Goal: Information Seeking & Learning: Find specific fact

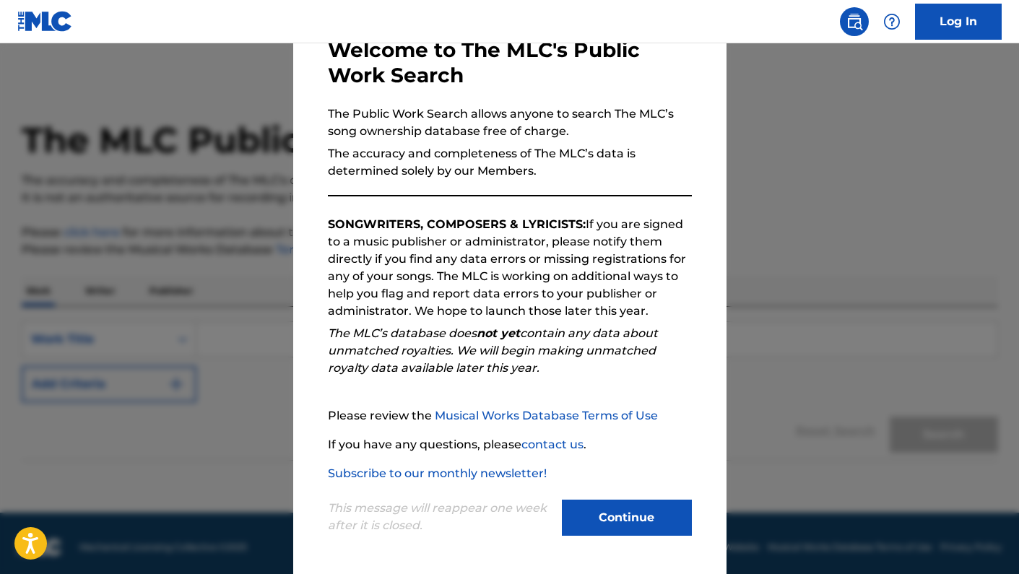
scroll to position [87, 0]
click at [626, 529] on button "Continue" at bounding box center [627, 518] width 130 height 36
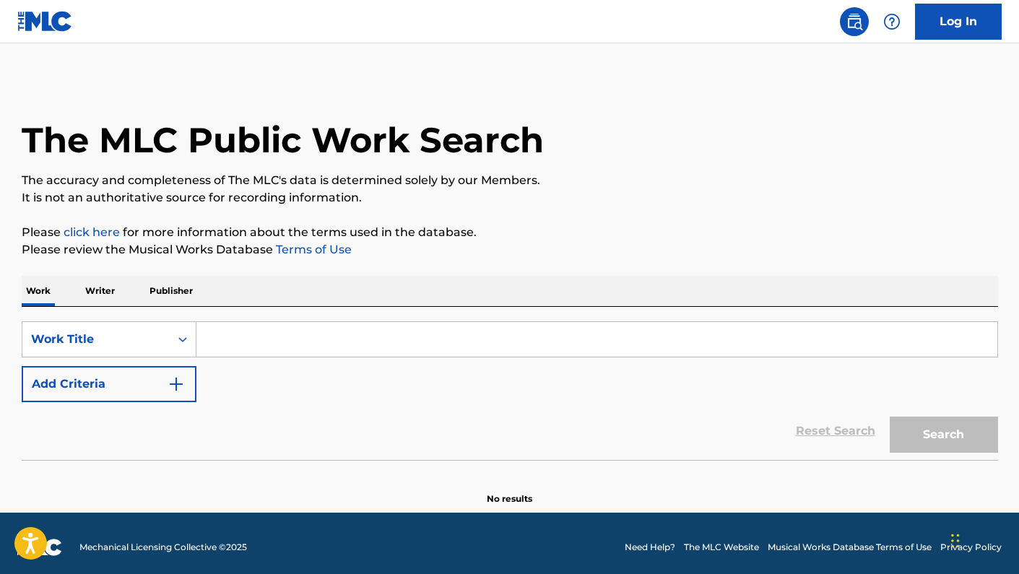
click at [291, 334] on input "Search Form" at bounding box center [597, 339] width 801 height 35
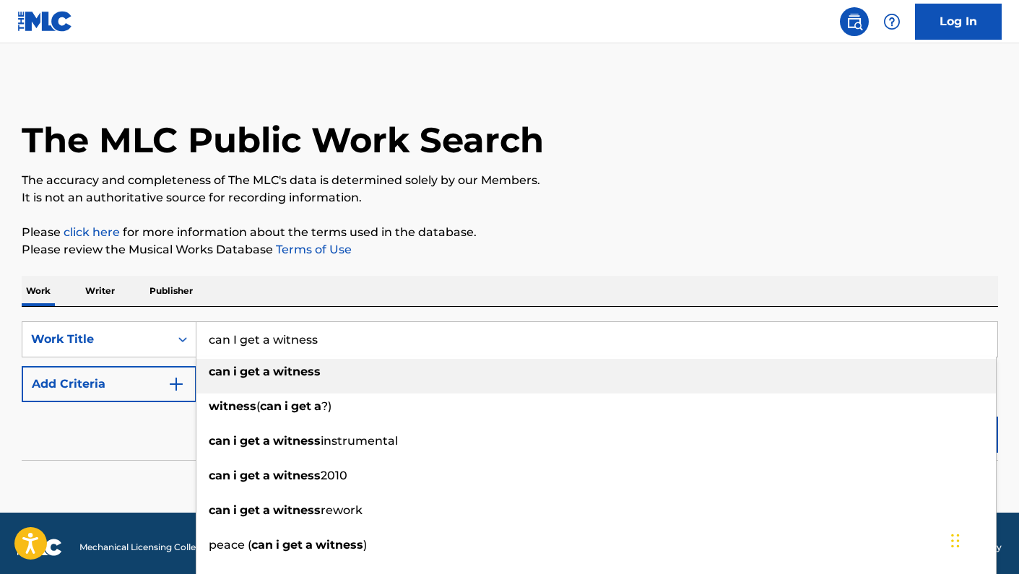
type input "can I get a witness"
click at [285, 379] on div "can i get a witness" at bounding box center [597, 372] width 800 height 26
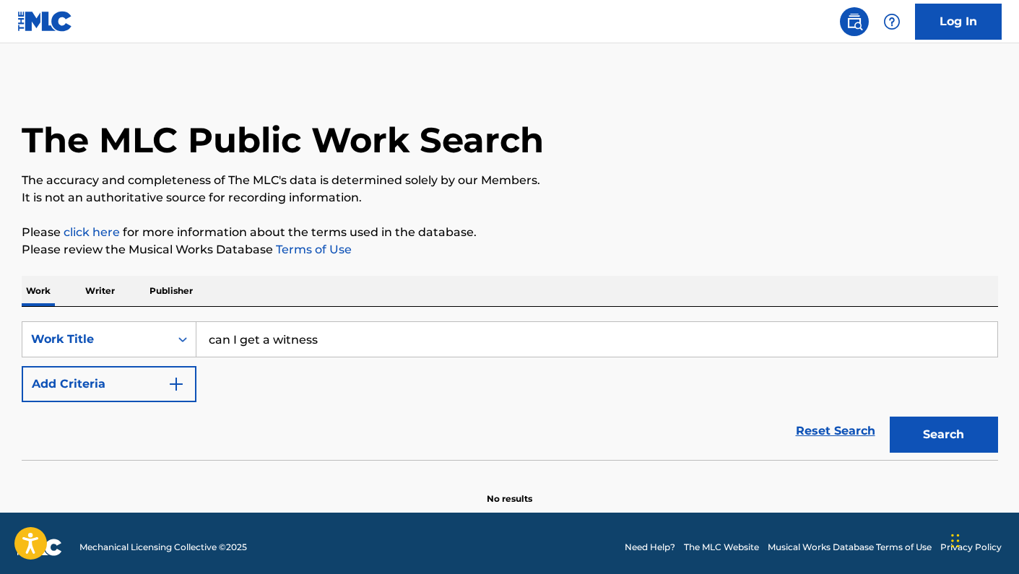
click at [141, 384] on button "Add Criteria" at bounding box center [109, 384] width 175 height 36
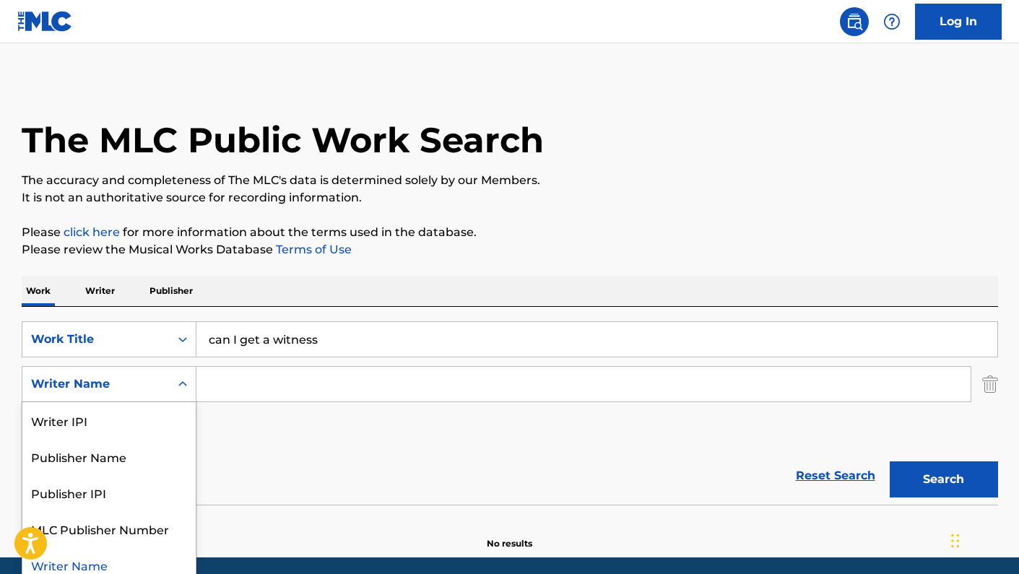
click at [179, 396] on div "Writer Name selected, 5 of 5. 5 results available. Use Up and Down to choose op…" at bounding box center [109, 384] width 175 height 36
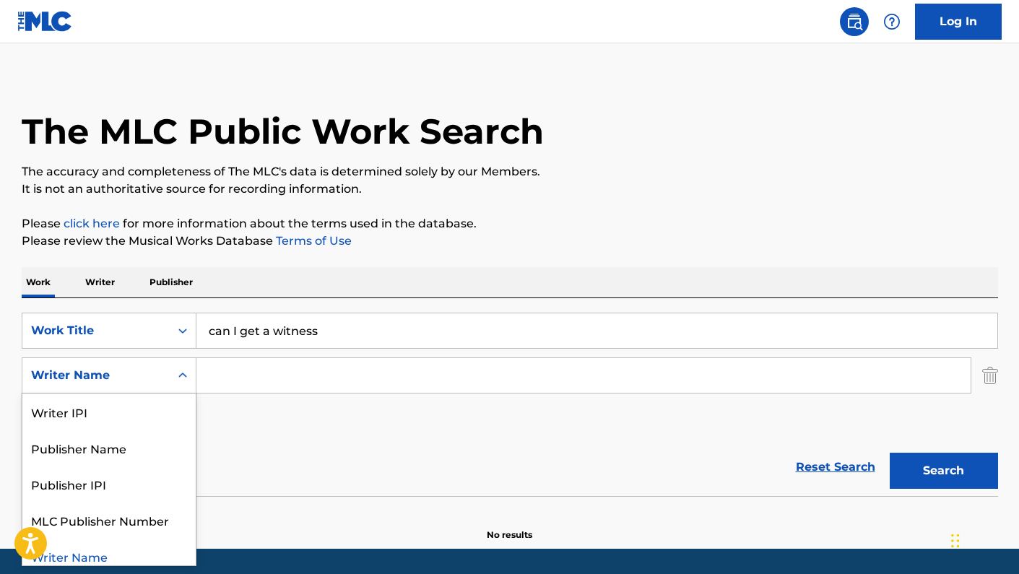
scroll to position [9, 0]
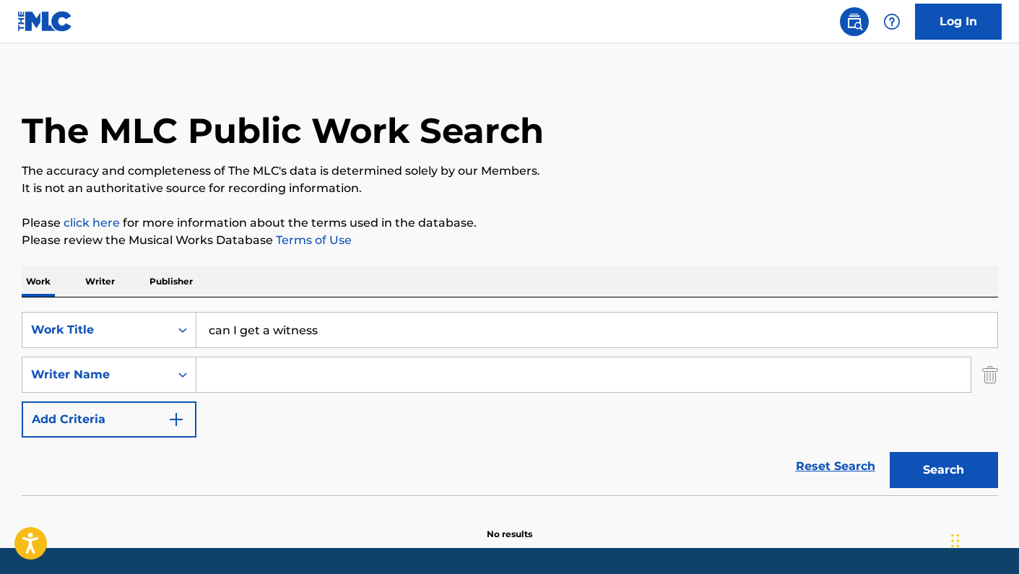
click at [293, 388] on input "Search Form" at bounding box center [584, 375] width 774 height 35
type input "[PERSON_NAME]"
click at [944, 470] on button "Search" at bounding box center [944, 470] width 108 height 36
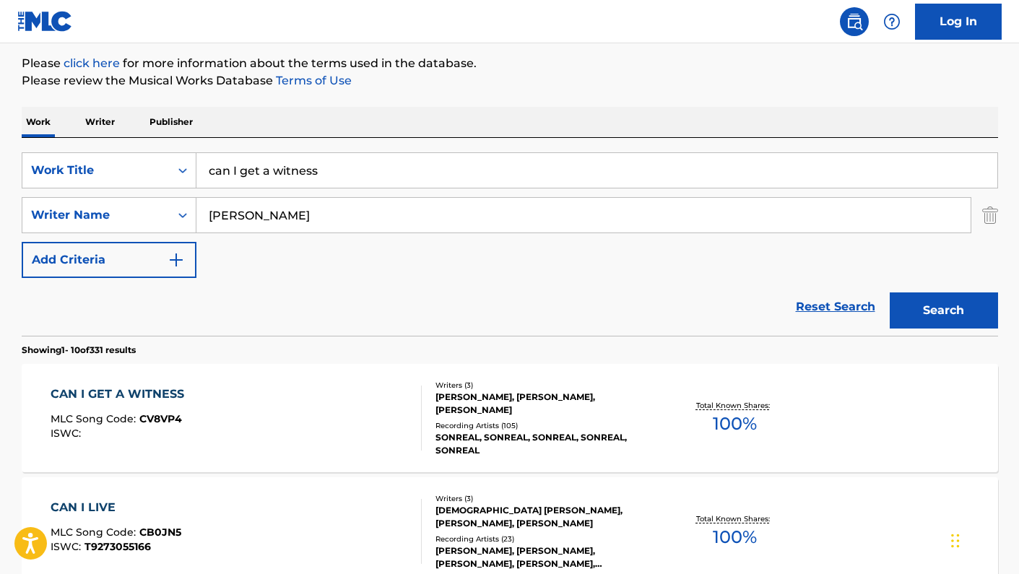
scroll to position [449, 0]
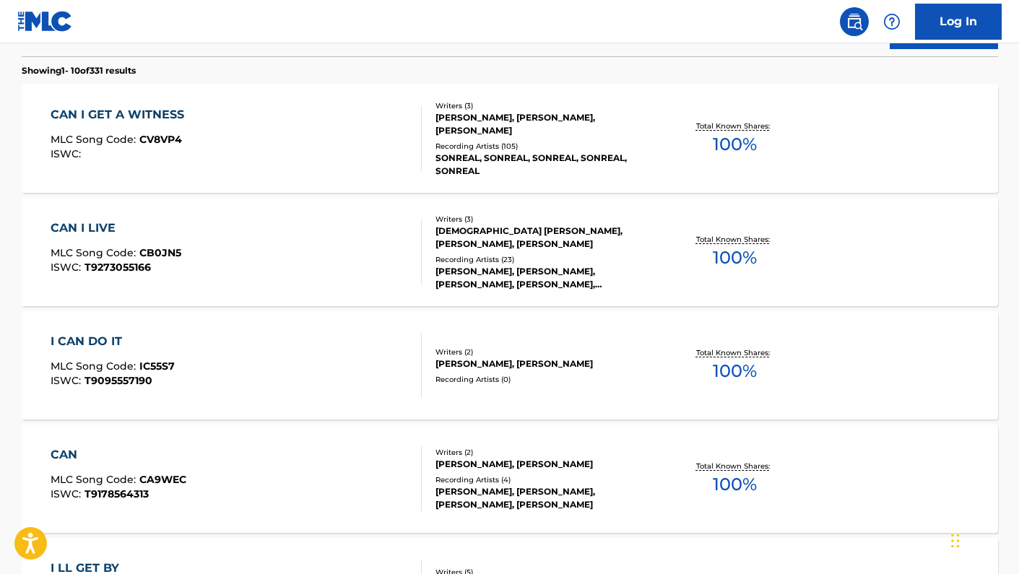
click at [660, 157] on div "Total Known Shares: 100 %" at bounding box center [735, 139] width 163 height 44
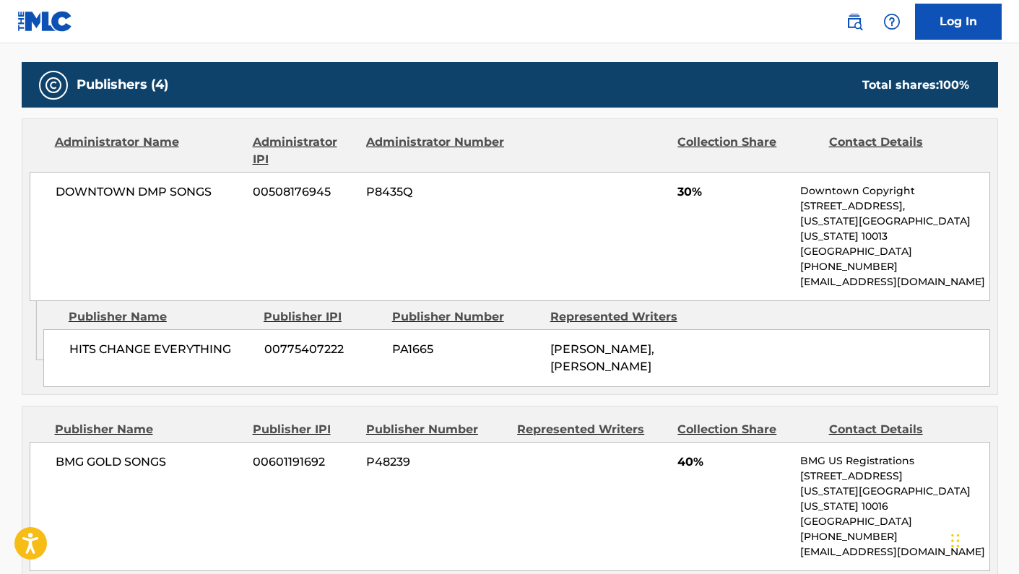
scroll to position [647, 0]
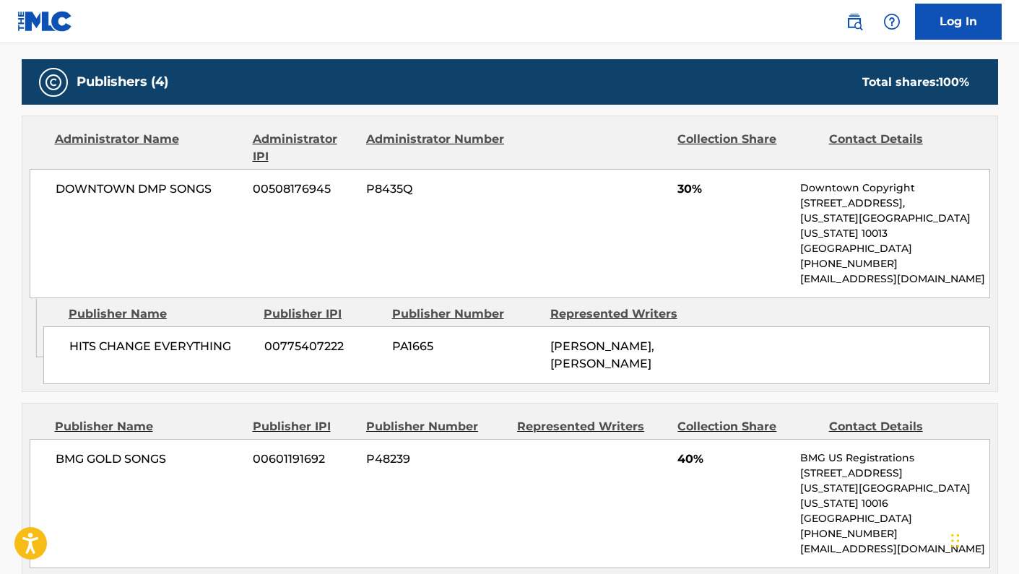
click at [751, 327] on div "HITS CHANGE EVERYTHING 00775407222 PA1665 RACHID AZIZ, NADIR KHAYAT" at bounding box center [516, 356] width 947 height 58
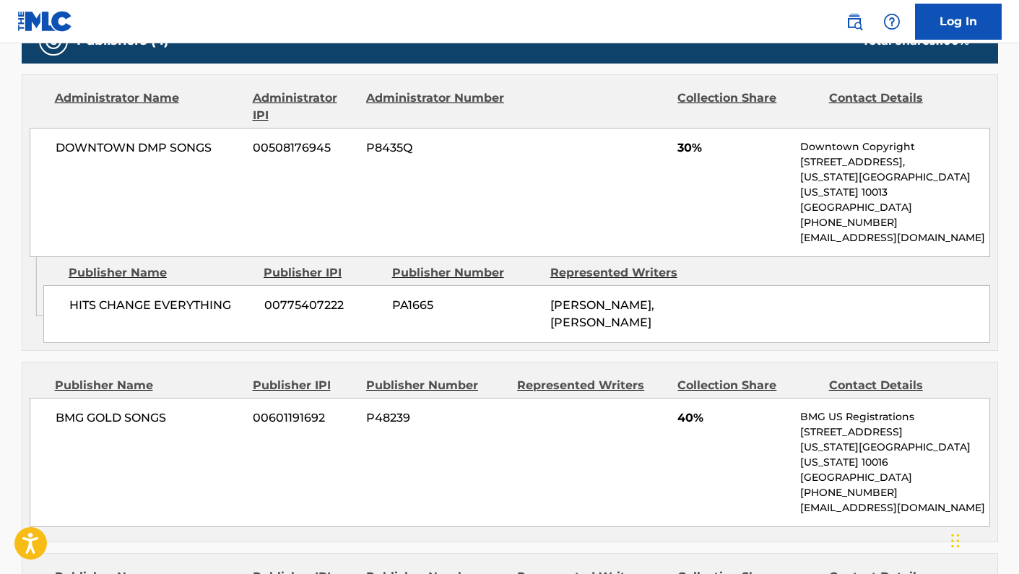
scroll to position [637, 0]
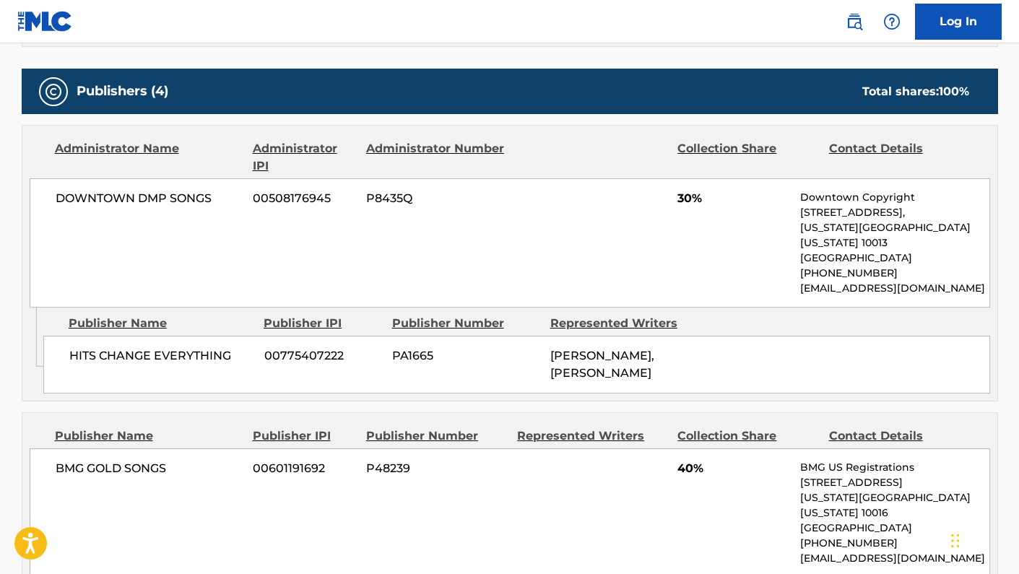
click at [601, 207] on div "DOWNTOWN DMP SONGS 00508176945 P8435Q 30% Downtown Copyright 155 6th Ave, Unit …" at bounding box center [510, 242] width 961 height 129
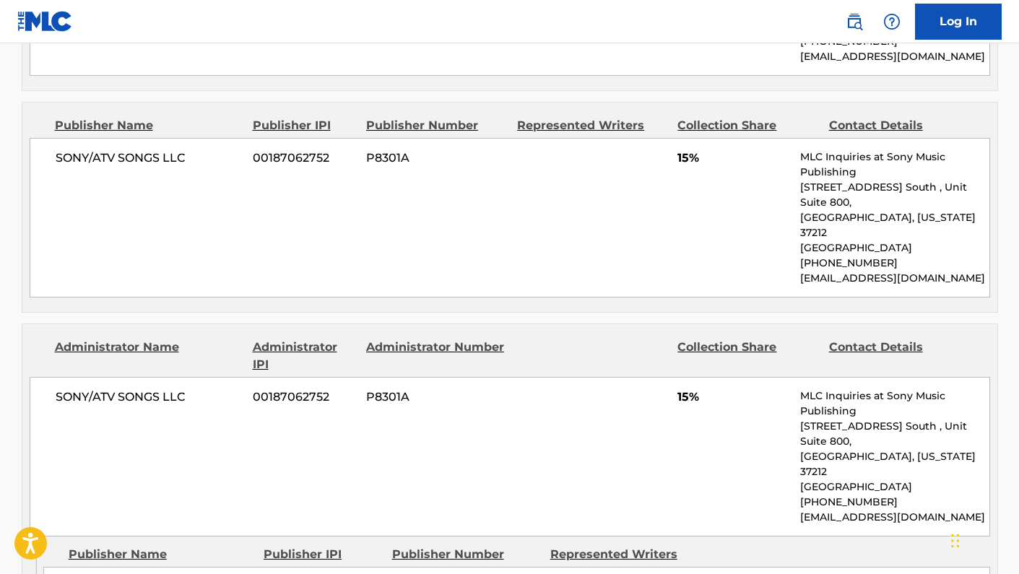
scroll to position [1141, 0]
click at [588, 178] on div "SONY/ATV SONGS LLC 00187062752 P8301A 15% MLC Inquiries at Sony Music Publishin…" at bounding box center [510, 217] width 961 height 160
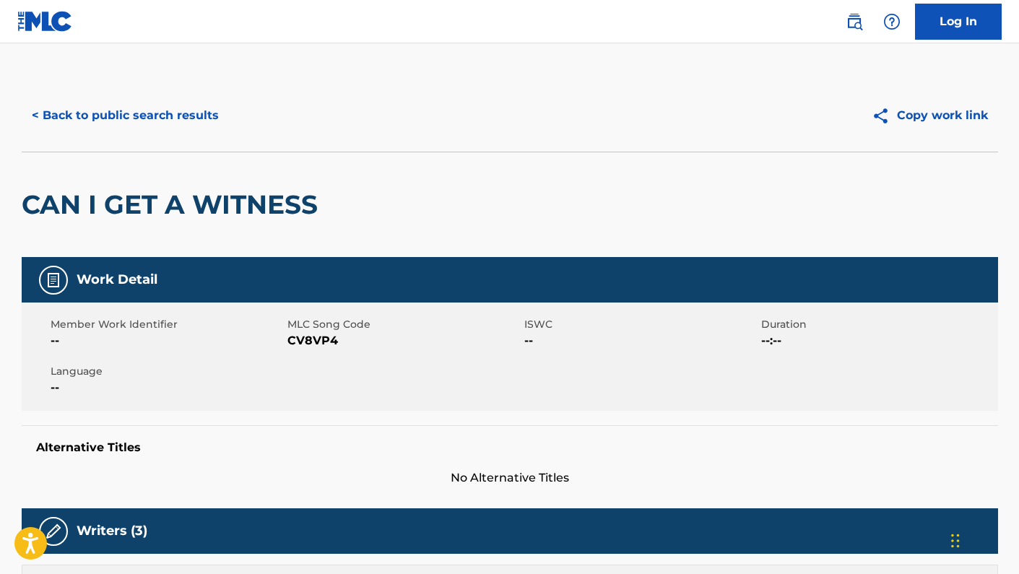
scroll to position [0, 0]
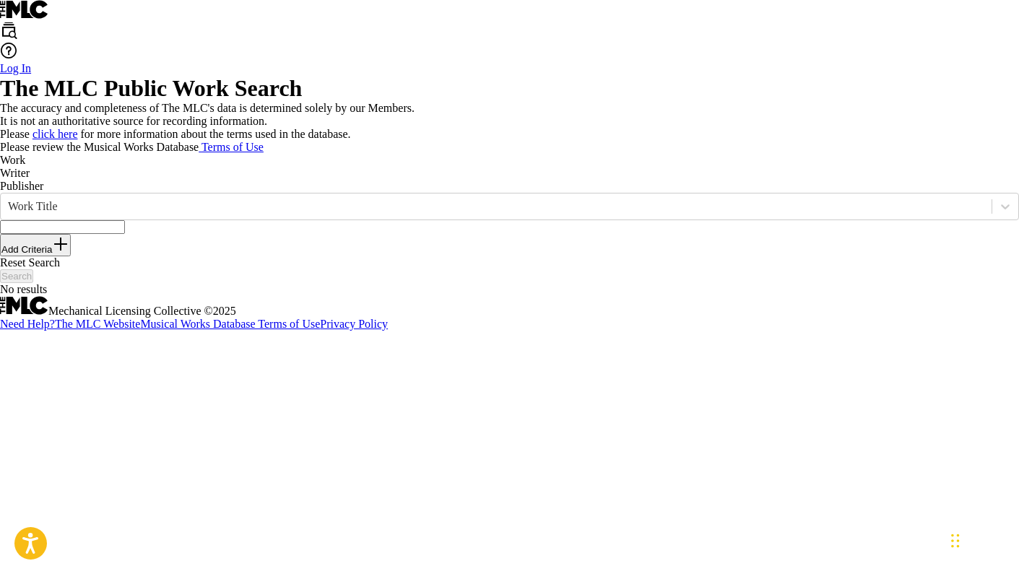
click at [125, 234] on input "Search Form" at bounding box center [62, 227] width 125 height 14
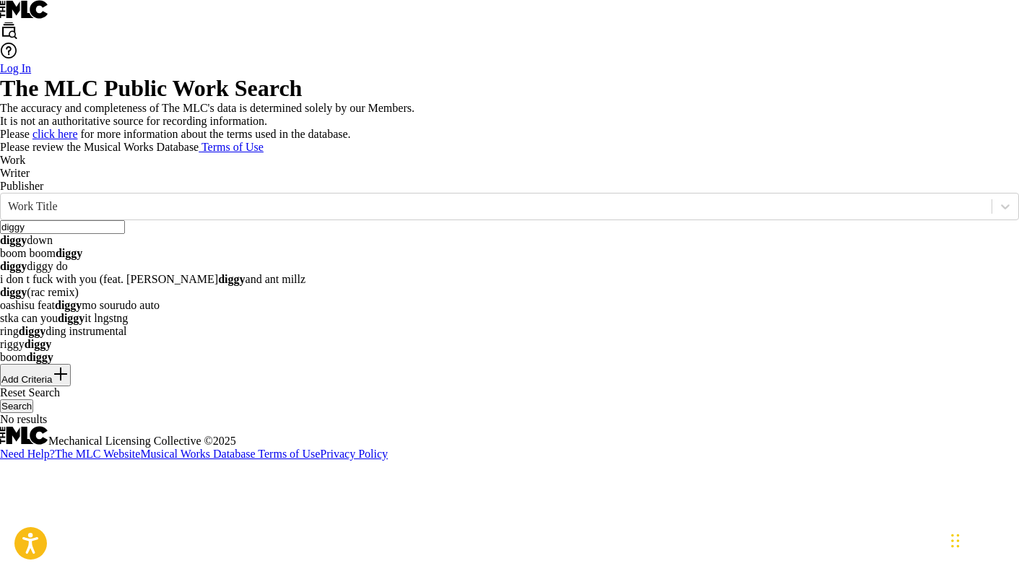
type input "diggy"
click at [271, 193] on div "Work Writer Publisher" at bounding box center [509, 173] width 1019 height 39
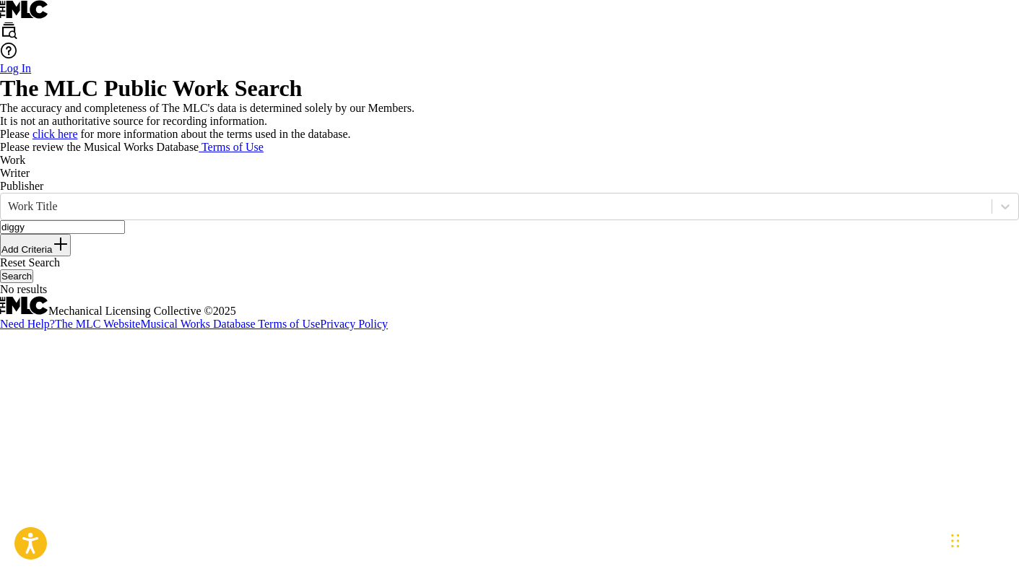
click at [71, 256] on button "Add Criteria" at bounding box center [35, 245] width 71 height 22
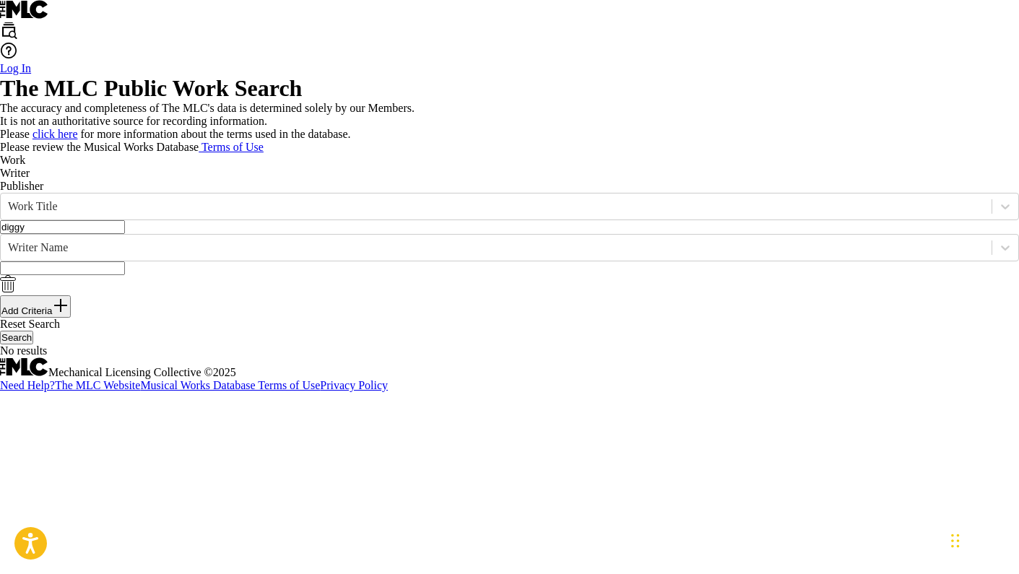
click at [125, 275] on input "Search Form" at bounding box center [62, 269] width 125 height 14
type input "[PERSON_NAME]"
click at [33, 345] on button "Search" at bounding box center [16, 338] width 33 height 14
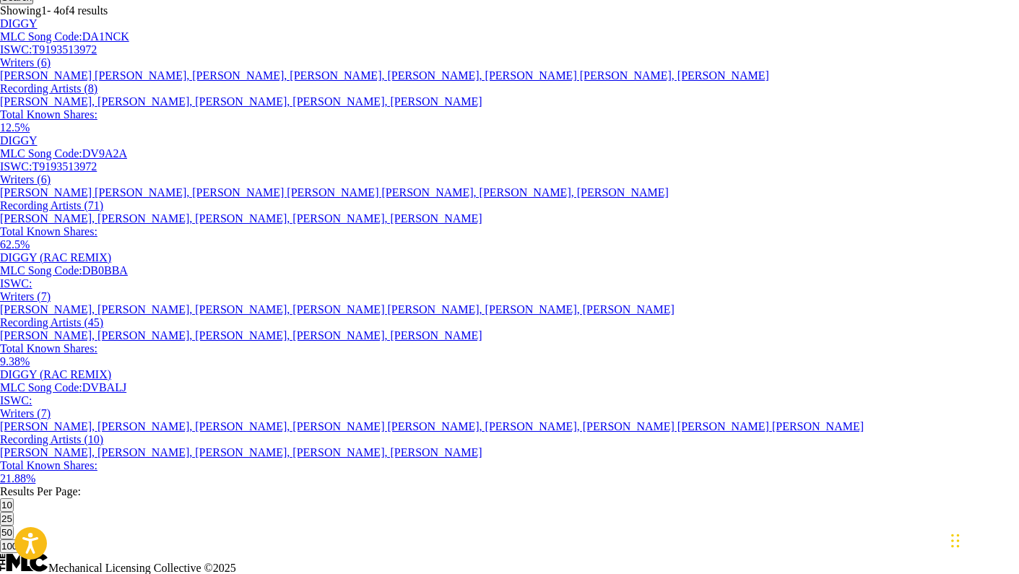
scroll to position [343, 0]
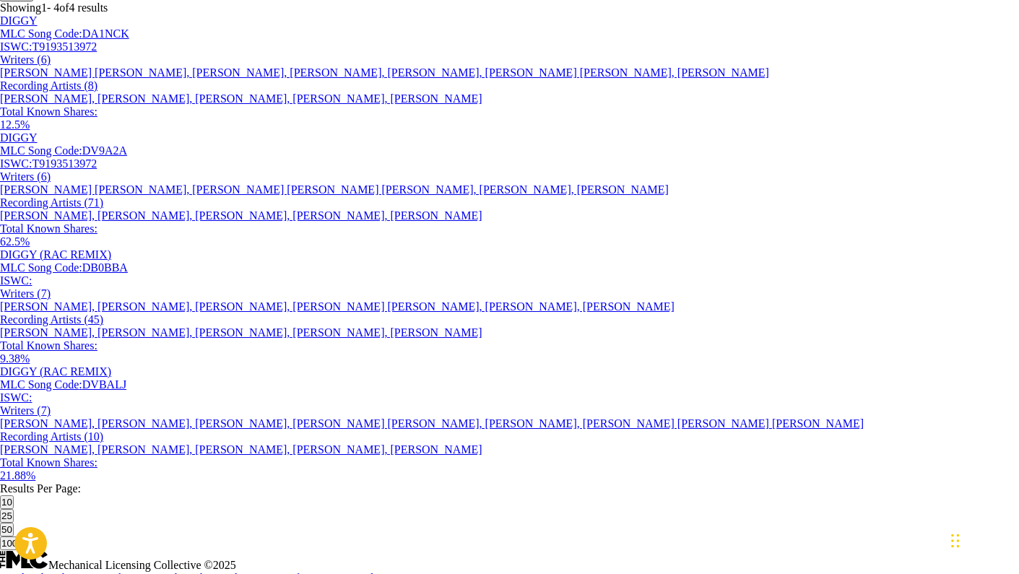
click at [577, 79] on div "[PERSON_NAME] [PERSON_NAME], [PERSON_NAME], [PERSON_NAME], [PERSON_NAME], [PERS…" at bounding box center [509, 72] width 1019 height 13
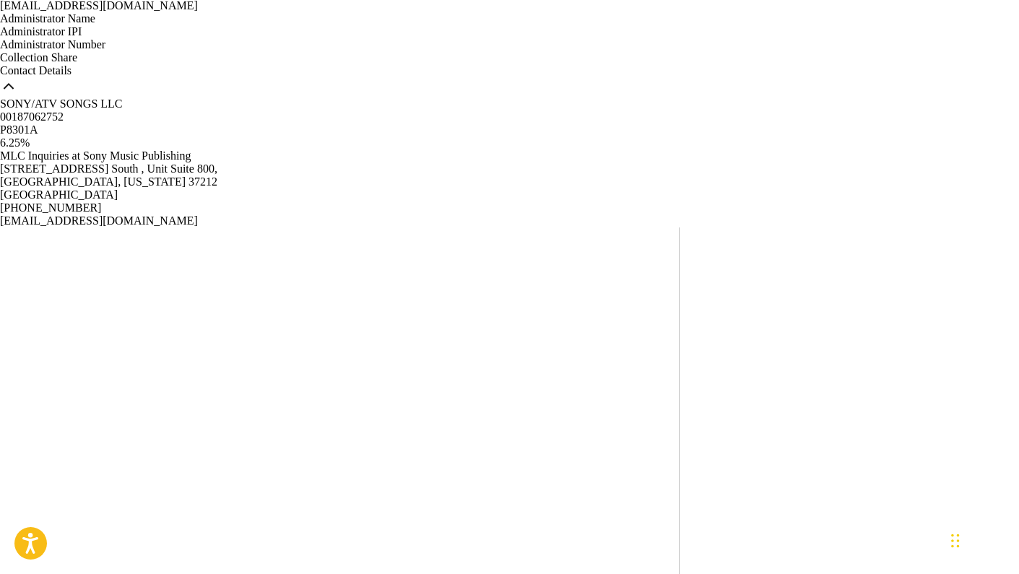
scroll to position [733, 0]
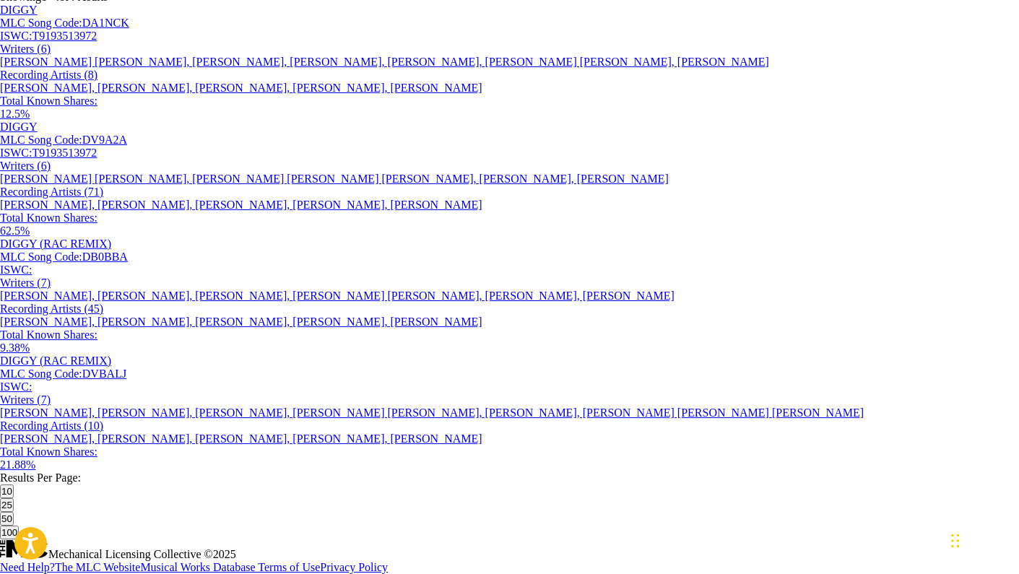
scroll to position [343, 0]
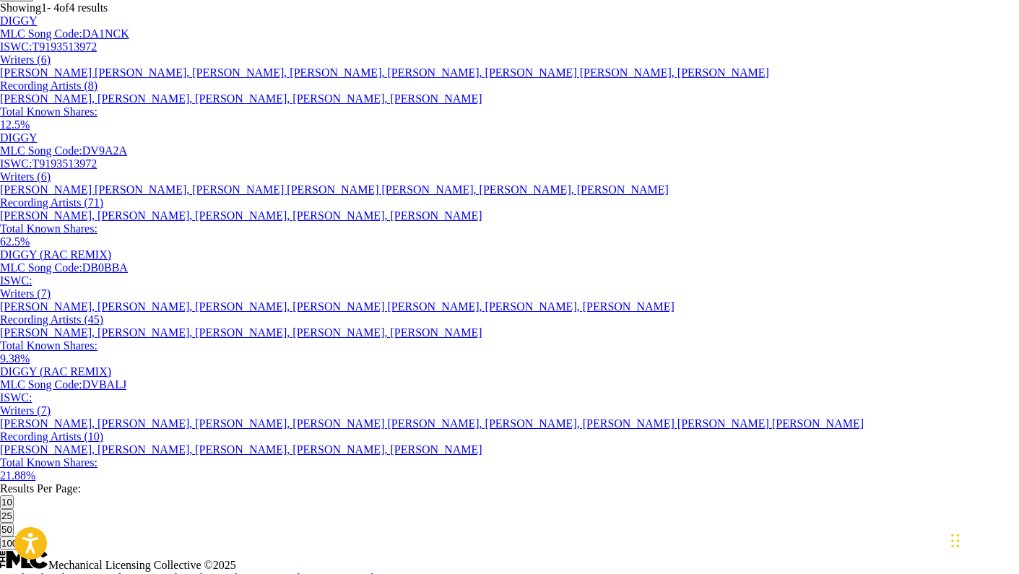
click at [374, 170] on div "DIGGY MLC Song Code : DV9A2A ISWC : T9193513972" at bounding box center [509, 150] width 1019 height 39
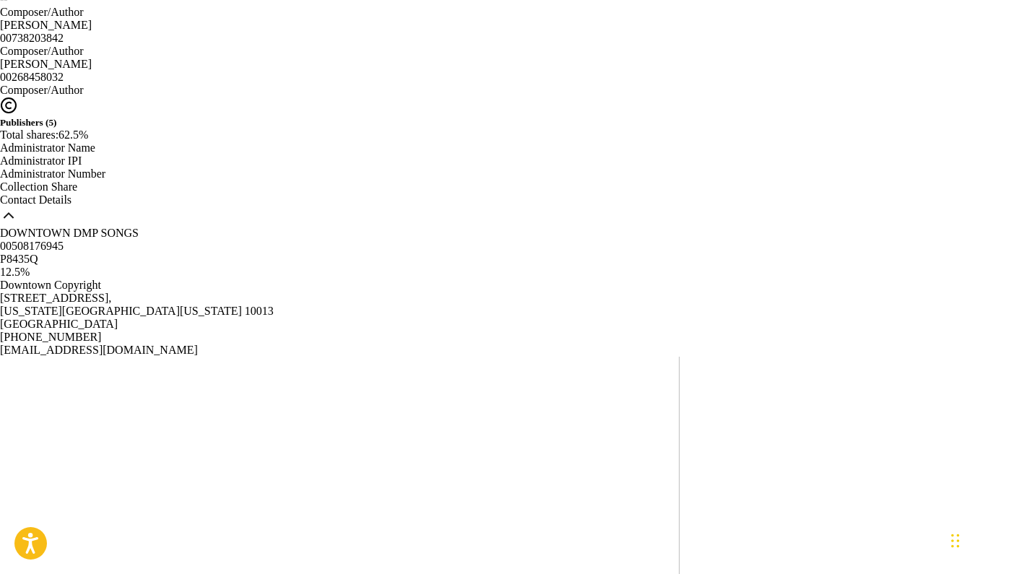
scroll to position [498, 0]
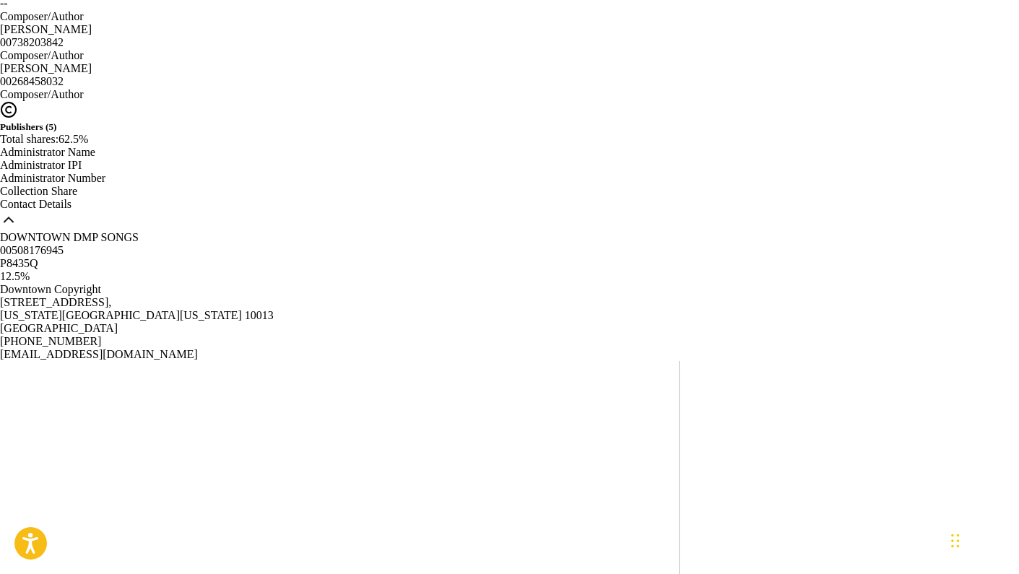
scroll to position [474, 0]
click at [84, 22] on span "Composer/Author" at bounding box center [42, 16] width 84 height 12
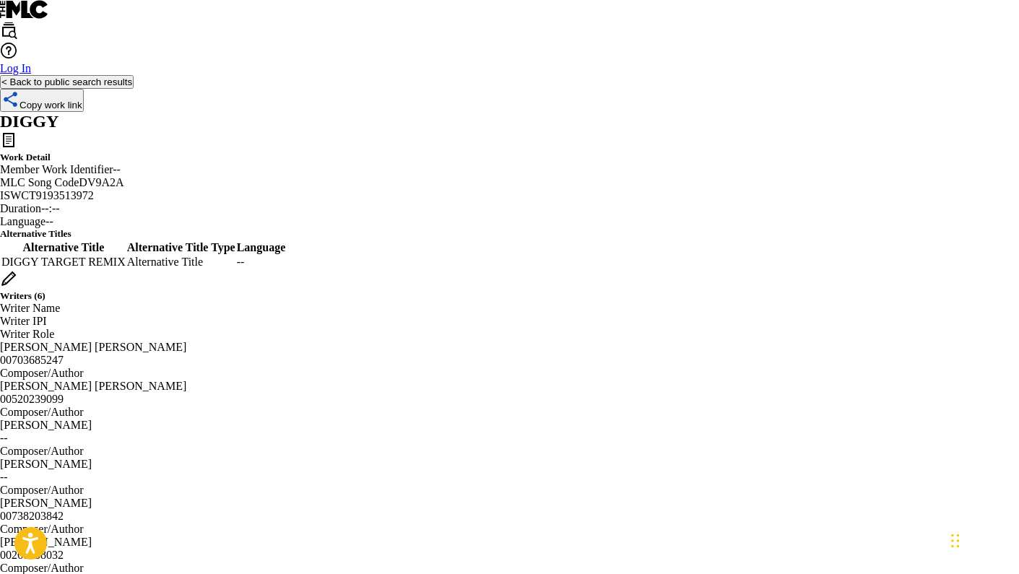
scroll to position [0, 0]
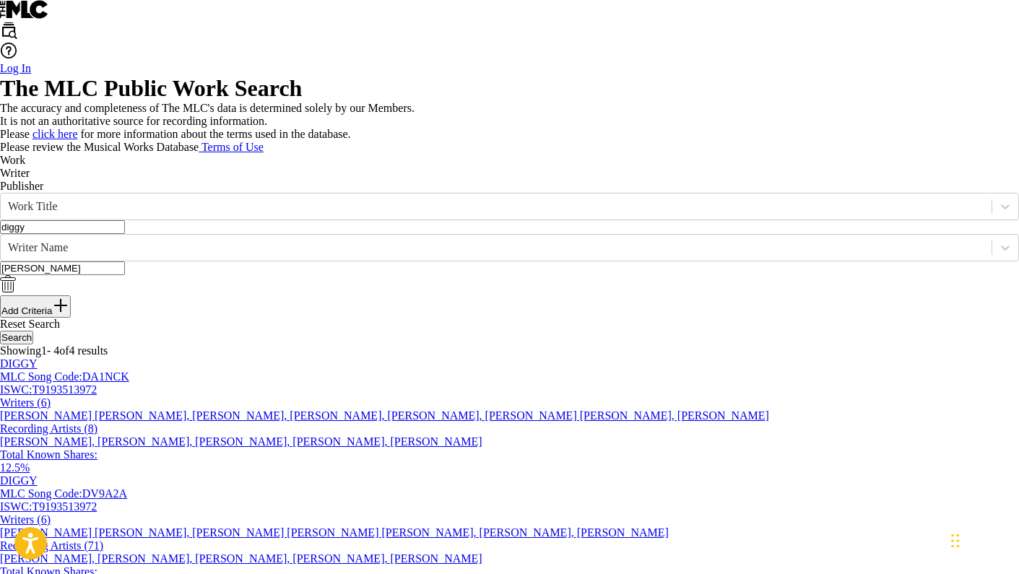
scroll to position [343, 0]
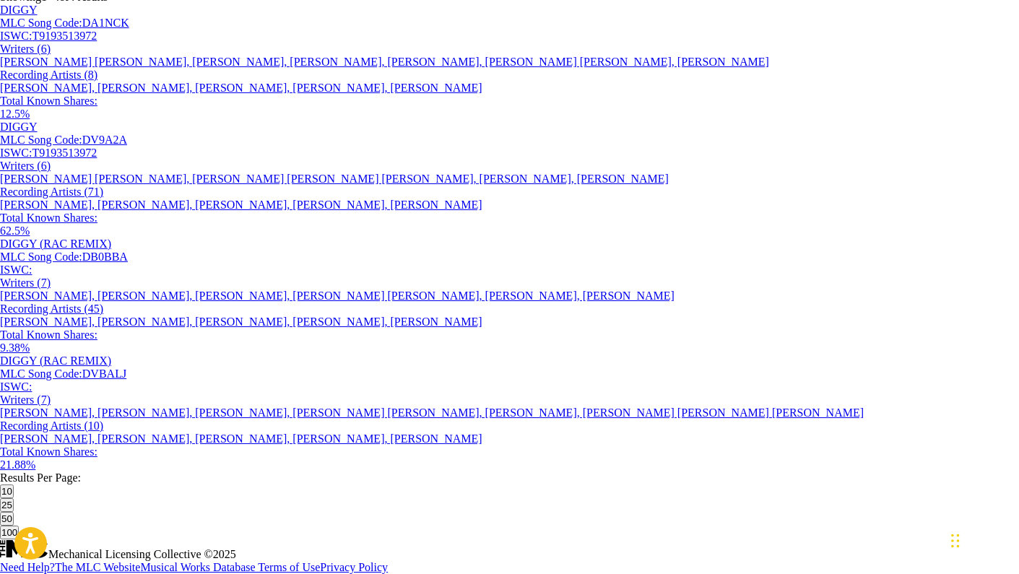
scroll to position [314, 0]
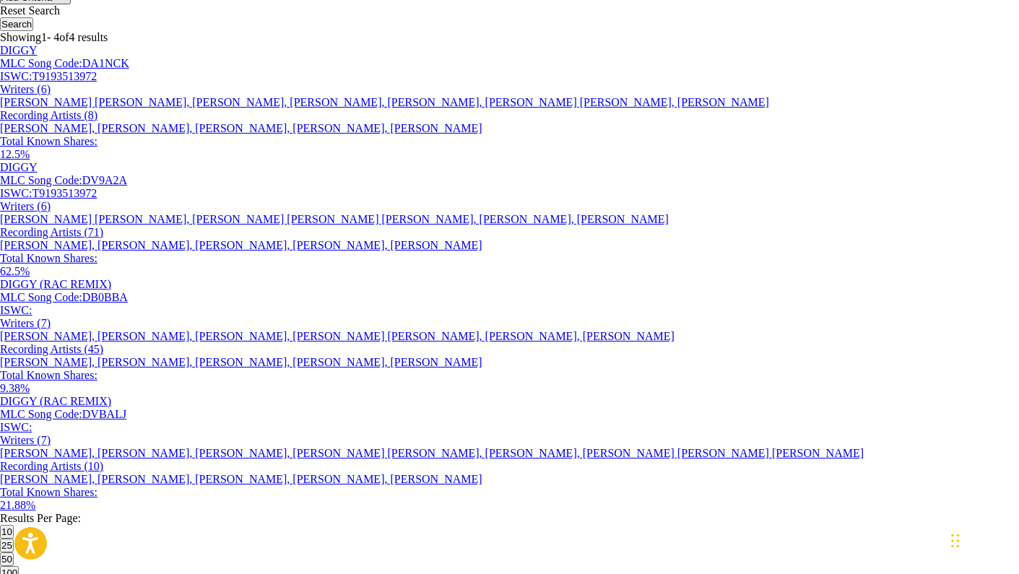
click at [643, 31] on div "Reset Search Search" at bounding box center [509, 17] width 1019 height 27
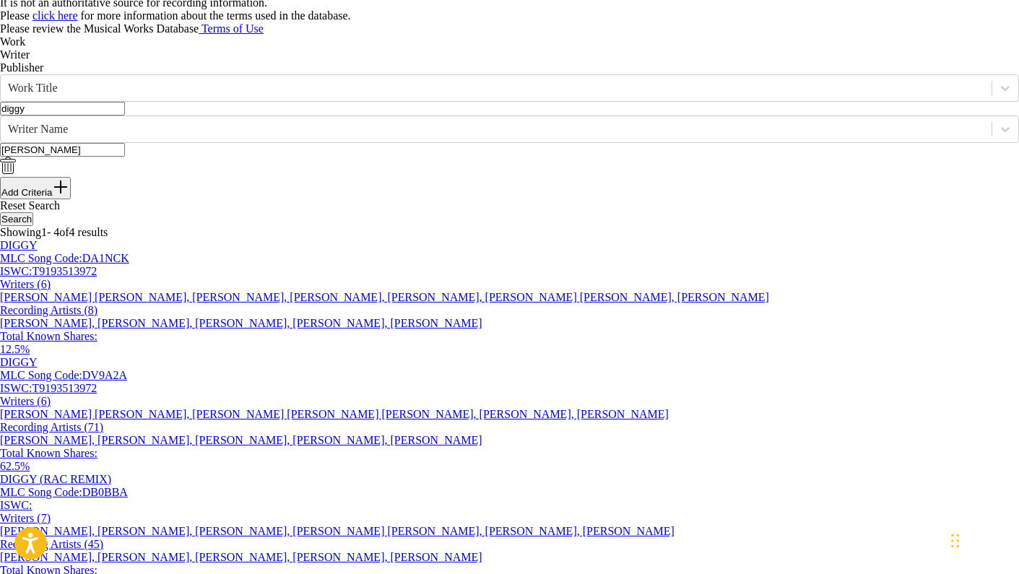
scroll to position [98, 0]
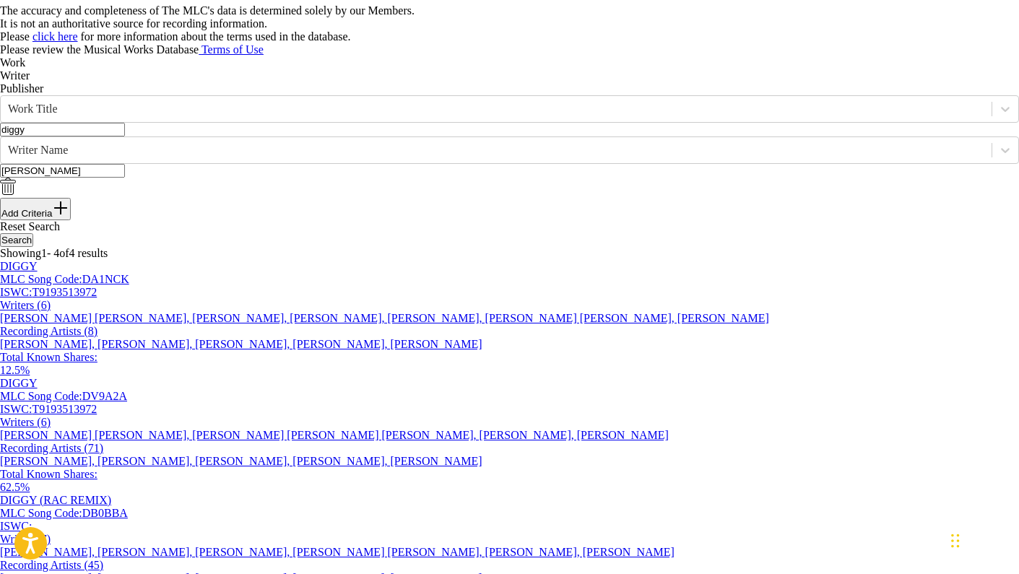
drag, startPoint x: 271, startPoint y: 248, endPoint x: 121, endPoint y: 222, distance: 152.5
click at [121, 222] on div "SearchWithCriteria3c857333-92ea-4f15-915d-4f691f06bf26 Work Title diggy SearchW…" at bounding box center [509, 171] width 1019 height 152
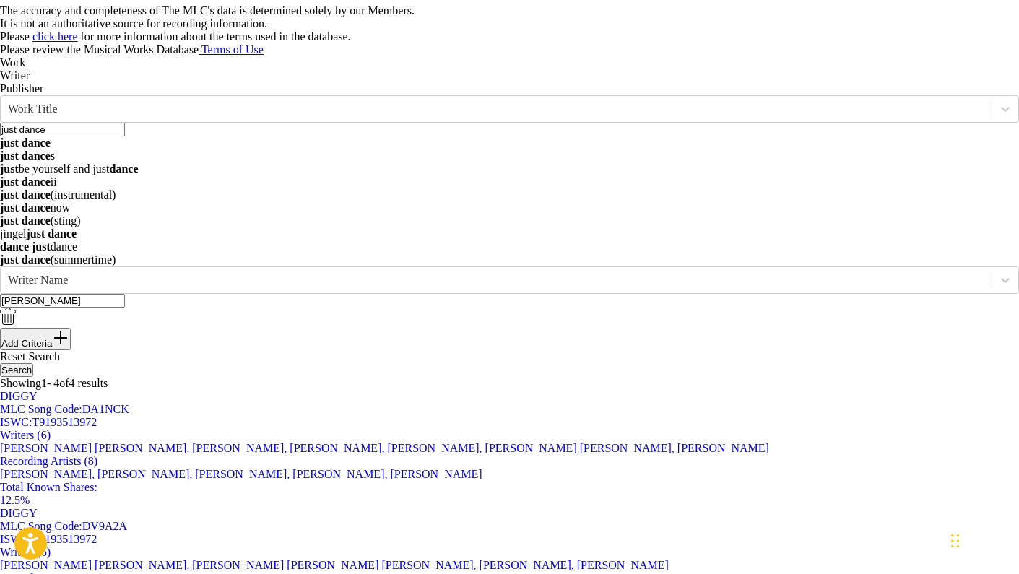
type input "just dance"
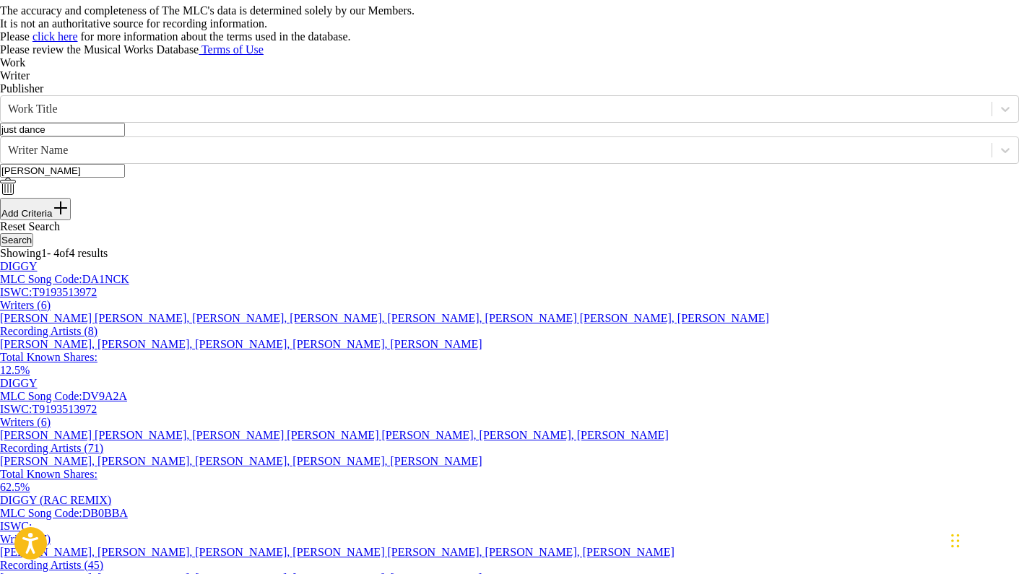
click at [381, 95] on div "Work Writer Publisher" at bounding box center [509, 75] width 1019 height 39
drag, startPoint x: 298, startPoint y: 285, endPoint x: 144, endPoint y: 261, distance: 155.1
click at [144, 220] on div "SearchWithCriteria3c857333-92ea-4f15-915d-4f691f06bf26 Work Title just dance Se…" at bounding box center [509, 157] width 1019 height 125
type input "nadir"
click at [33, 247] on button "Search" at bounding box center [16, 240] width 33 height 14
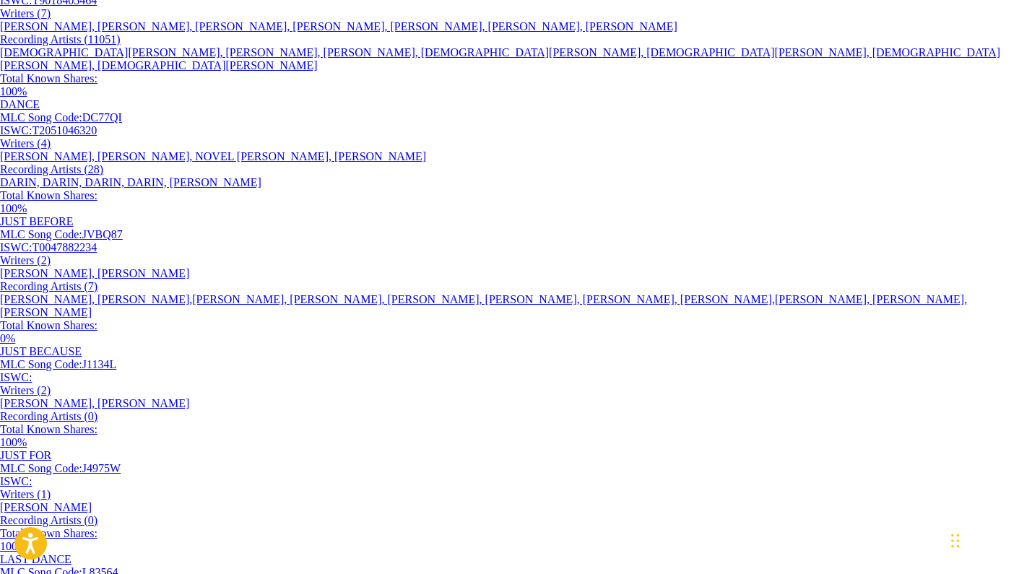
scroll to position [412, 0]
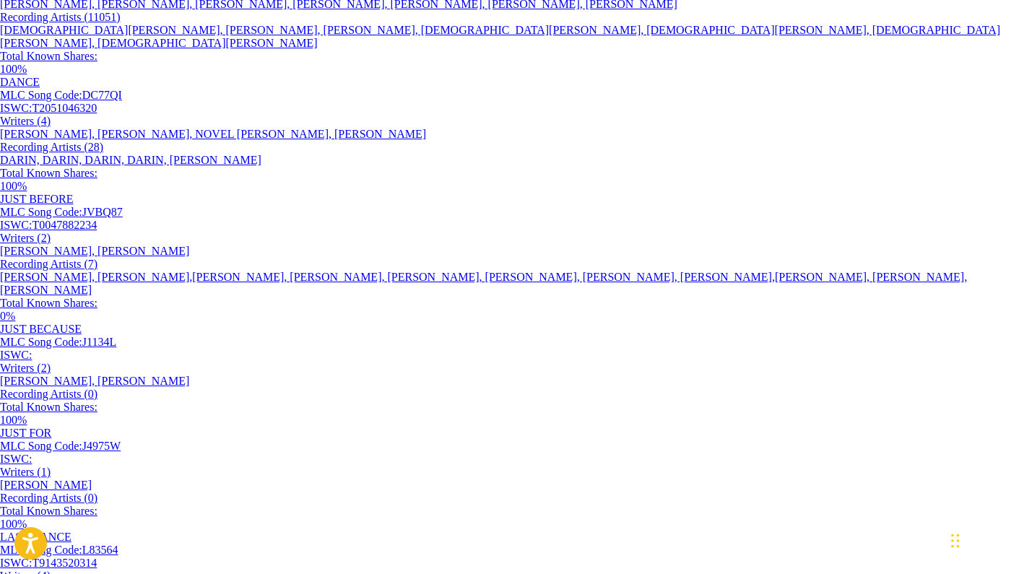
click at [557, 11] on div "[PERSON_NAME], [PERSON_NAME], [PERSON_NAME], [PERSON_NAME], [PERSON_NAME], [PER…" at bounding box center [509, 4] width 1019 height 13
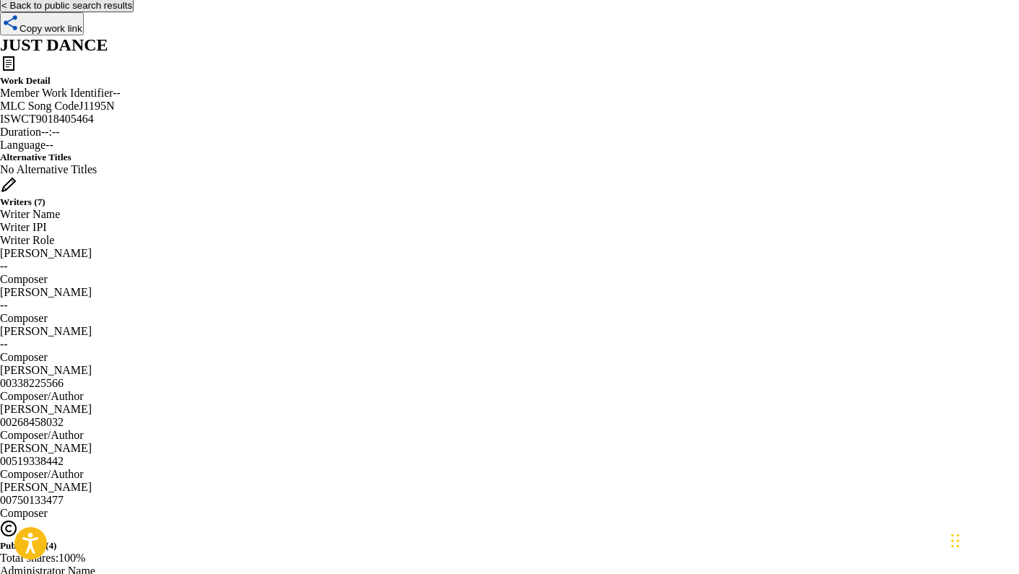
scroll to position [64, 0]
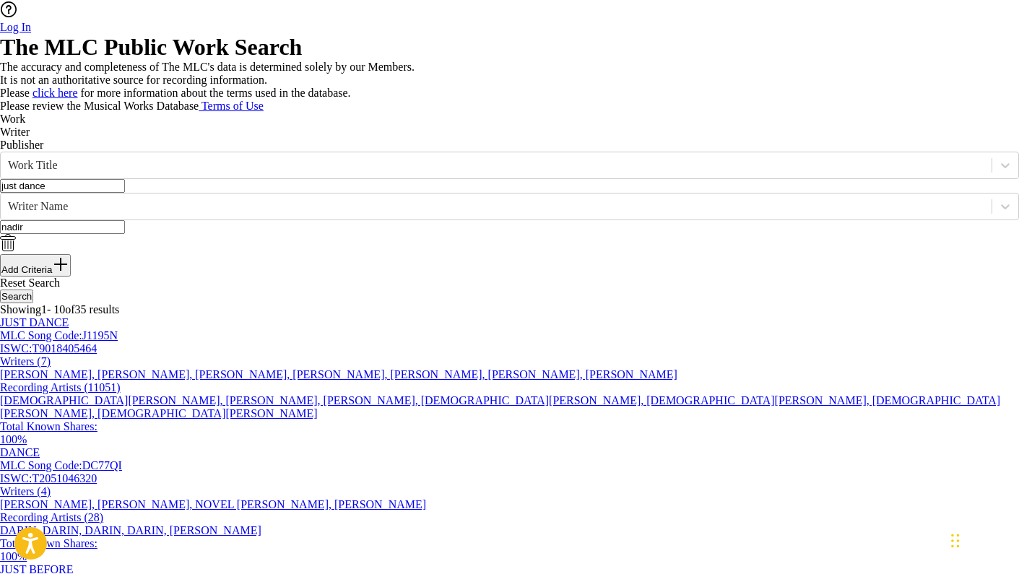
scroll to position [33, 0]
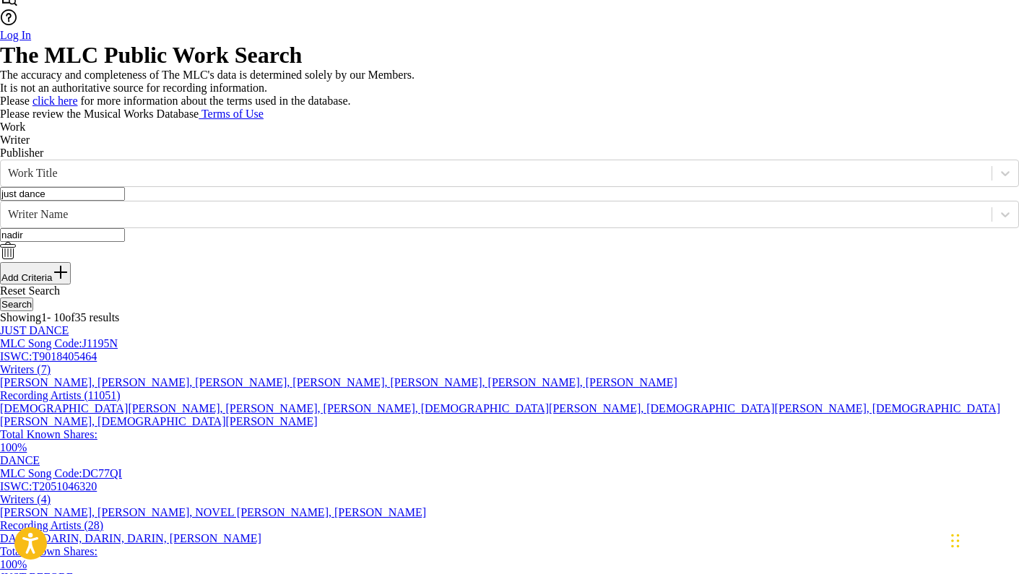
drag, startPoint x: 333, startPoint y: 312, endPoint x: 137, endPoint y: 282, distance: 198.0
click at [137, 282] on div "SearchWithCriteria3c857333-92ea-4f15-915d-4f691f06bf26 Work Title just dance Se…" at bounding box center [509, 236] width 1019 height 152
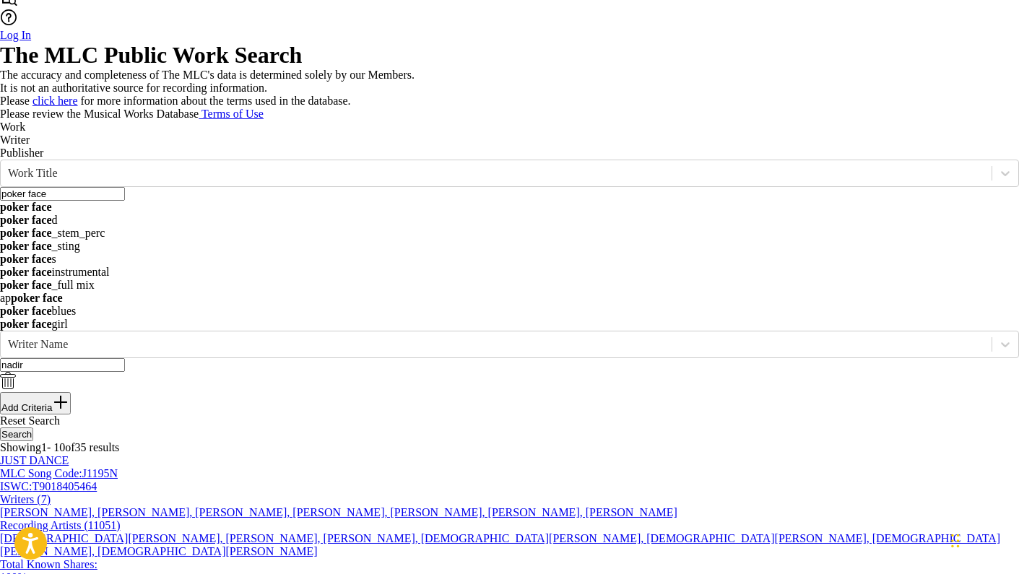
type input "poker face"
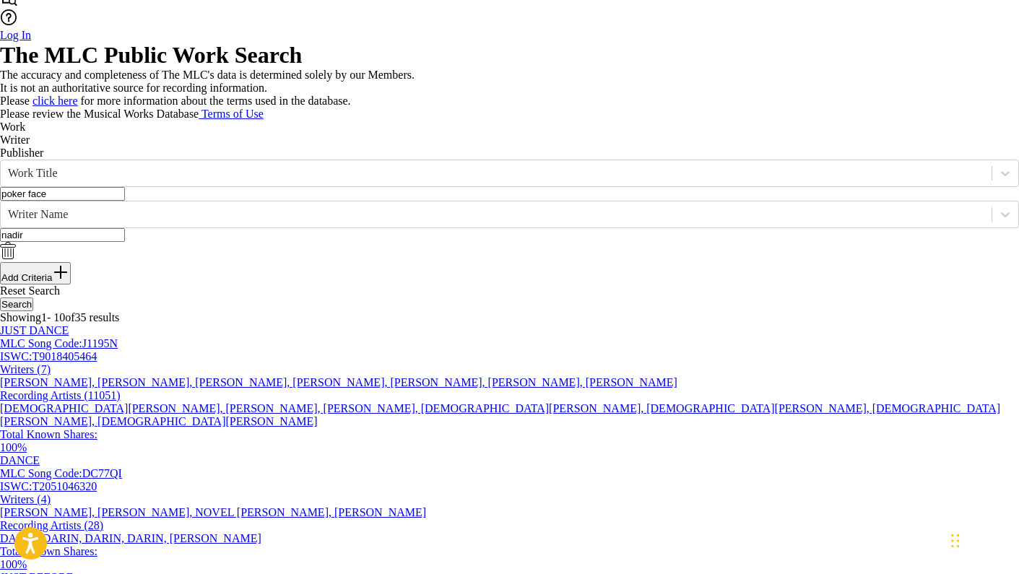
click at [568, 121] on p "Please review the Musical Works Database Terms of Use" at bounding box center [509, 114] width 1019 height 13
click at [33, 311] on button "Search" at bounding box center [16, 305] width 33 height 14
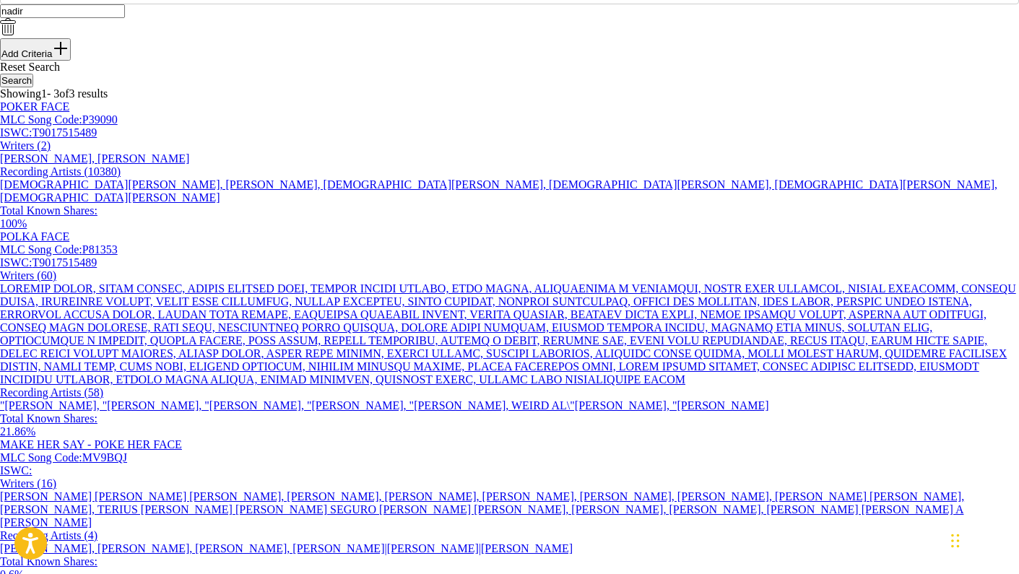
scroll to position [347, 0]
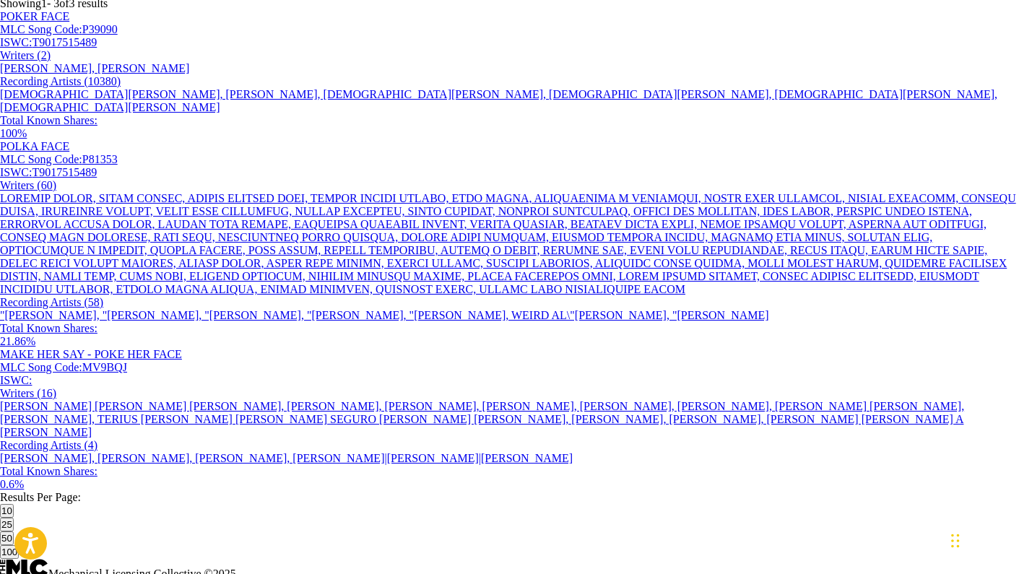
click at [627, 75] on div "[PERSON_NAME], [PERSON_NAME]" at bounding box center [509, 68] width 1019 height 13
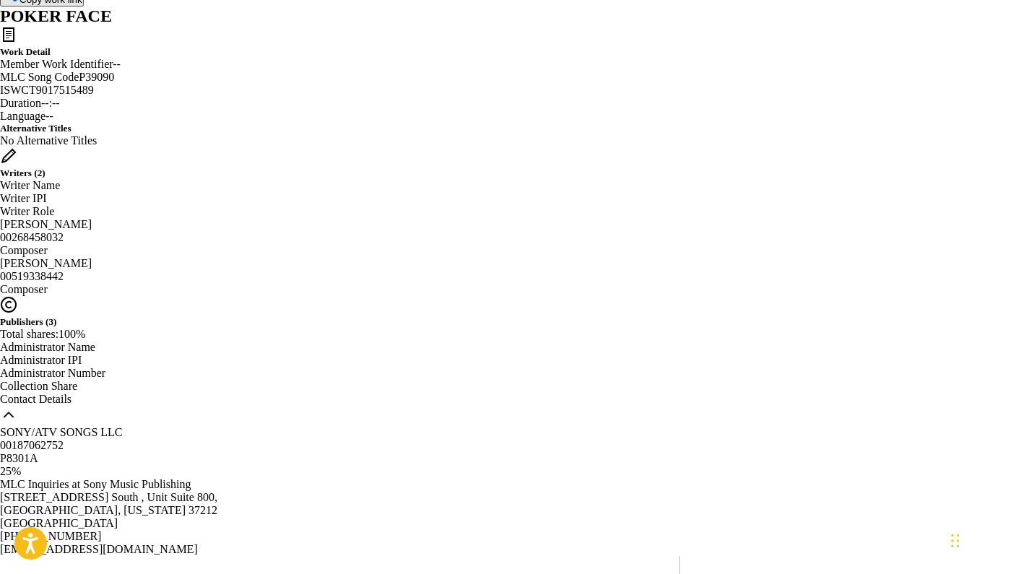
scroll to position [105, 0]
click at [629, 135] on h5 "Alternative Titles" at bounding box center [509, 130] width 1019 height 12
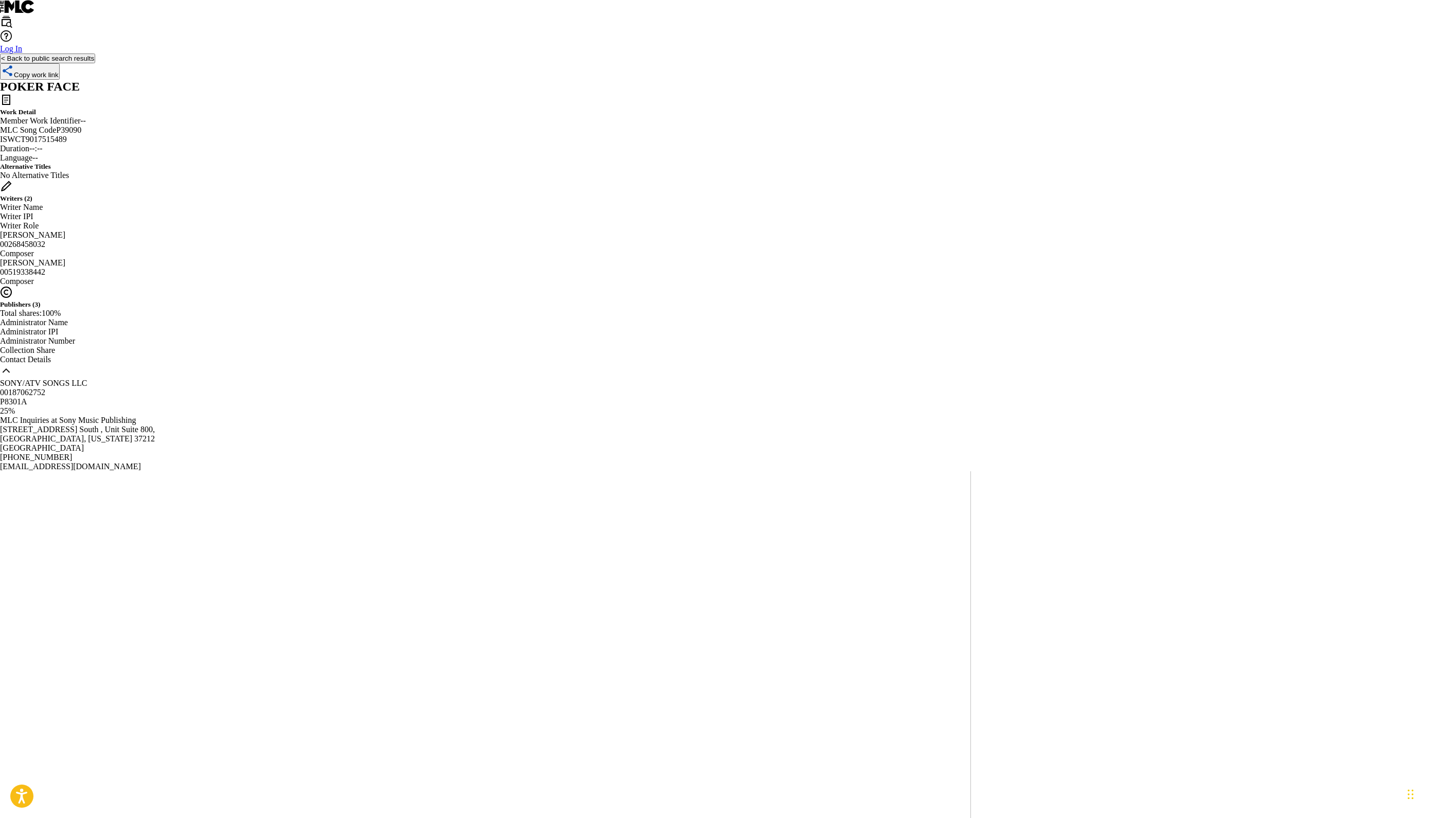
scroll to position [0, 0]
click at [95, 63] on button "< Back to public search results" at bounding box center [48, 58] width 95 height 10
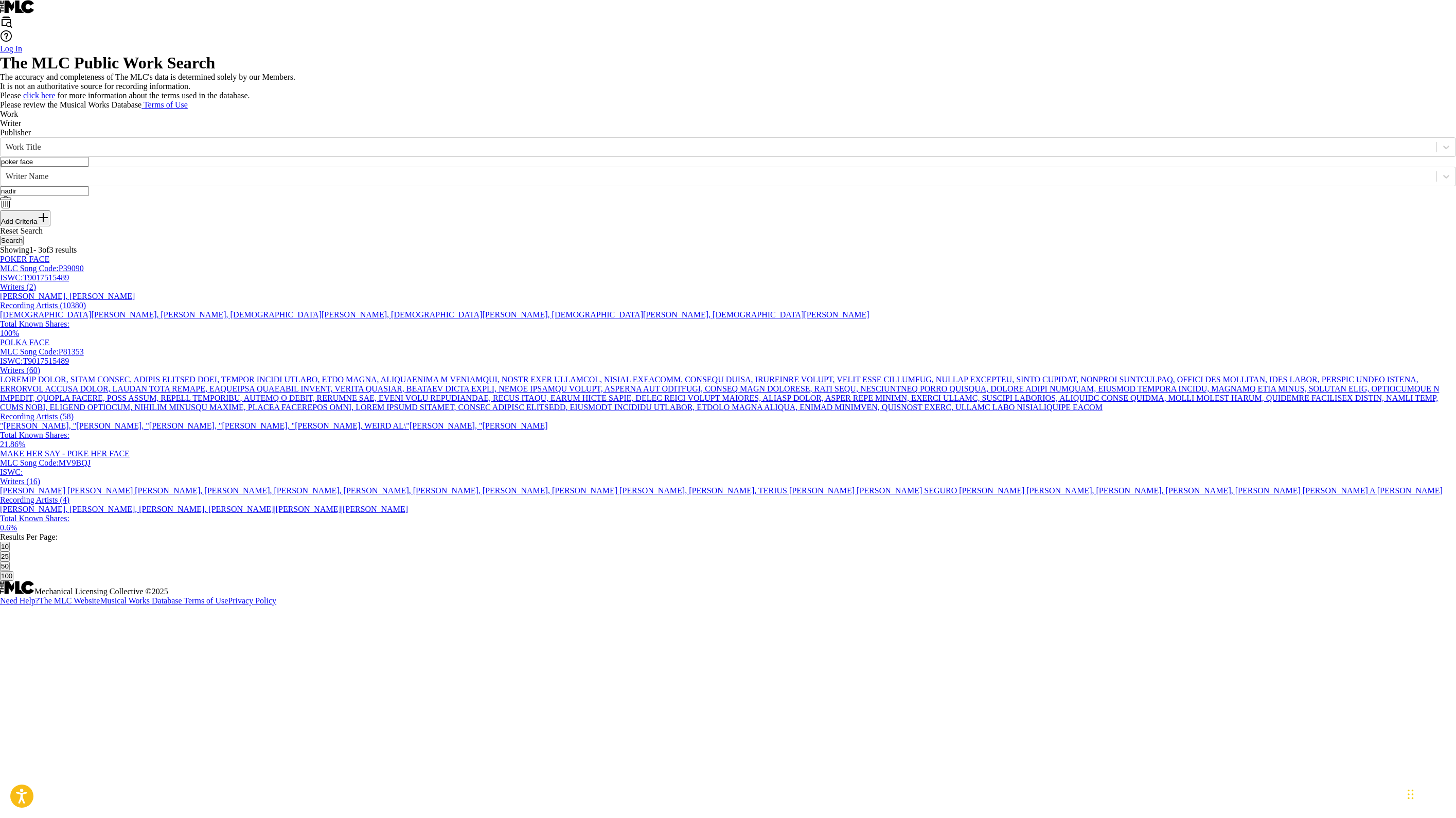
scroll to position [127, 0]
drag, startPoint x: 417, startPoint y: 252, endPoint x: 215, endPoint y: 221, distance: 204.4
click at [215, 167] on div "SearchWithCriteria3c857333-92ea-4f15-915d-4f691f06bf26 Work Title poker face" at bounding box center [728, 152] width 1456 height 29
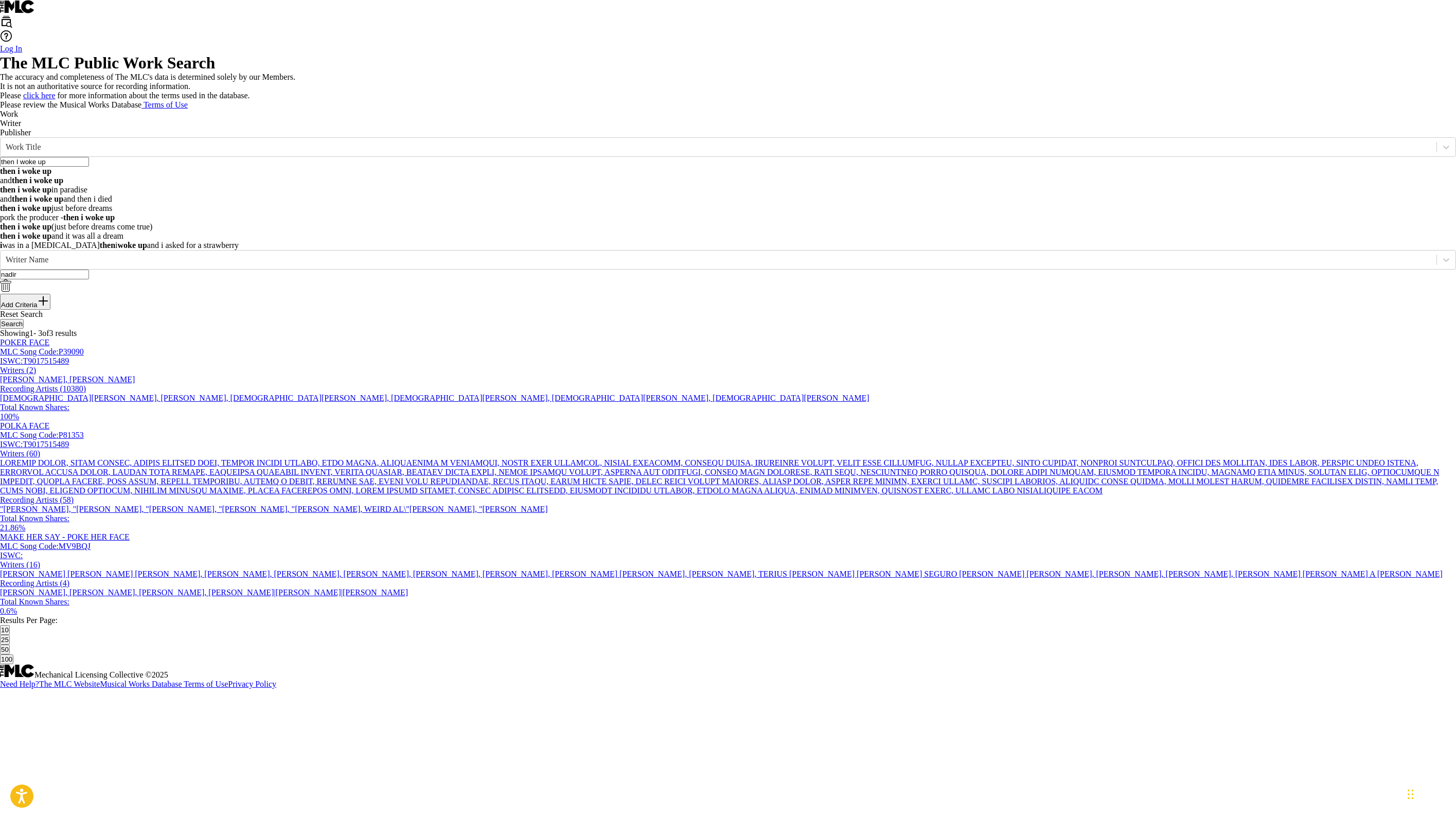
type input "then I woke up"
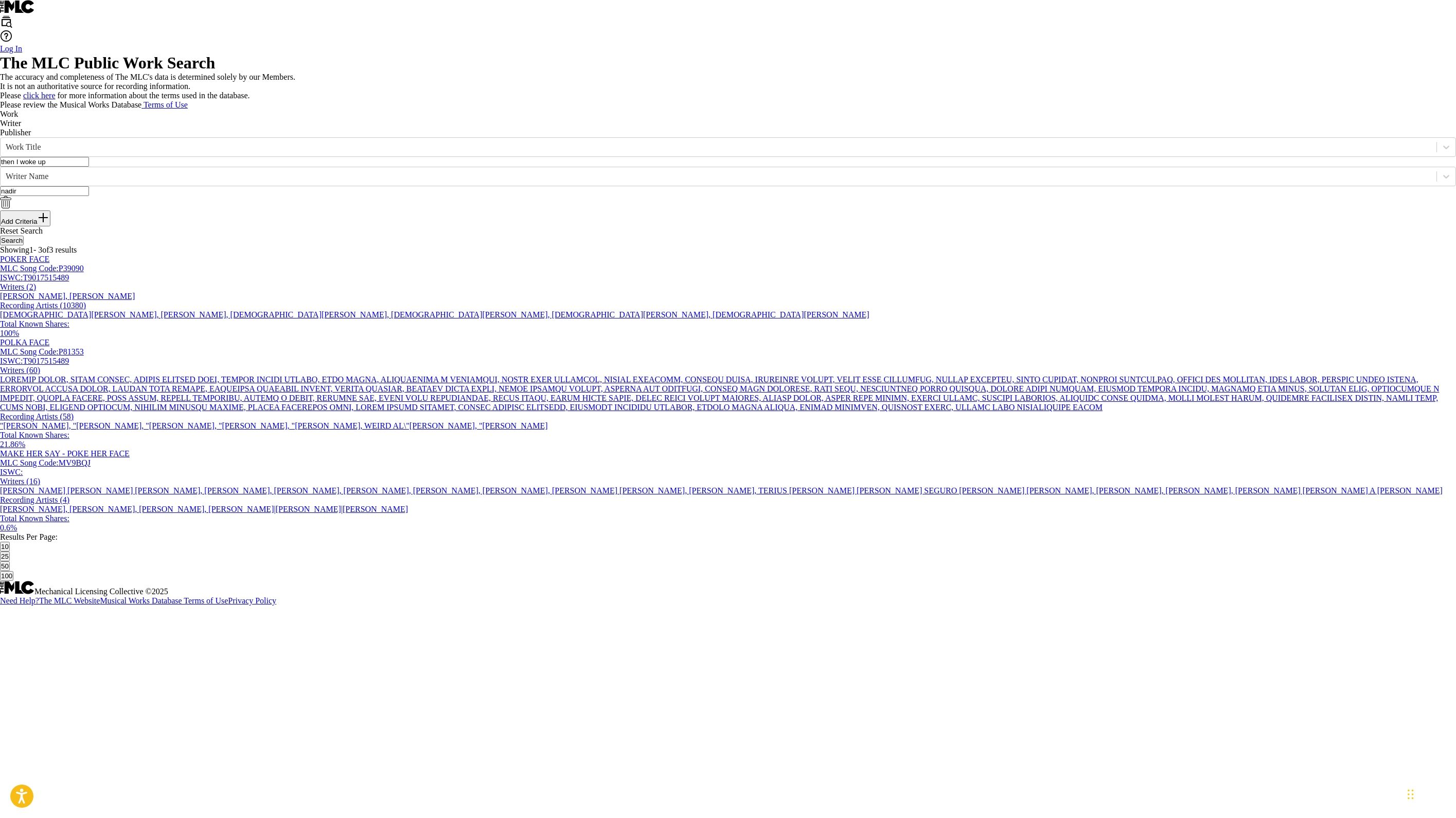
click at [599, 110] on p "Please review the Musical Works Database Terms of Use" at bounding box center [728, 105] width 1456 height 9
drag, startPoint x: 392, startPoint y: 300, endPoint x: 296, endPoint y: 285, distance: 97.2
click at [296, 210] on div "SearchWithCriteria61839047-1c4b-4758-ae93-99e630f5bcf8 Writer Name [PERSON_NAME]" at bounding box center [728, 188] width 1456 height 43
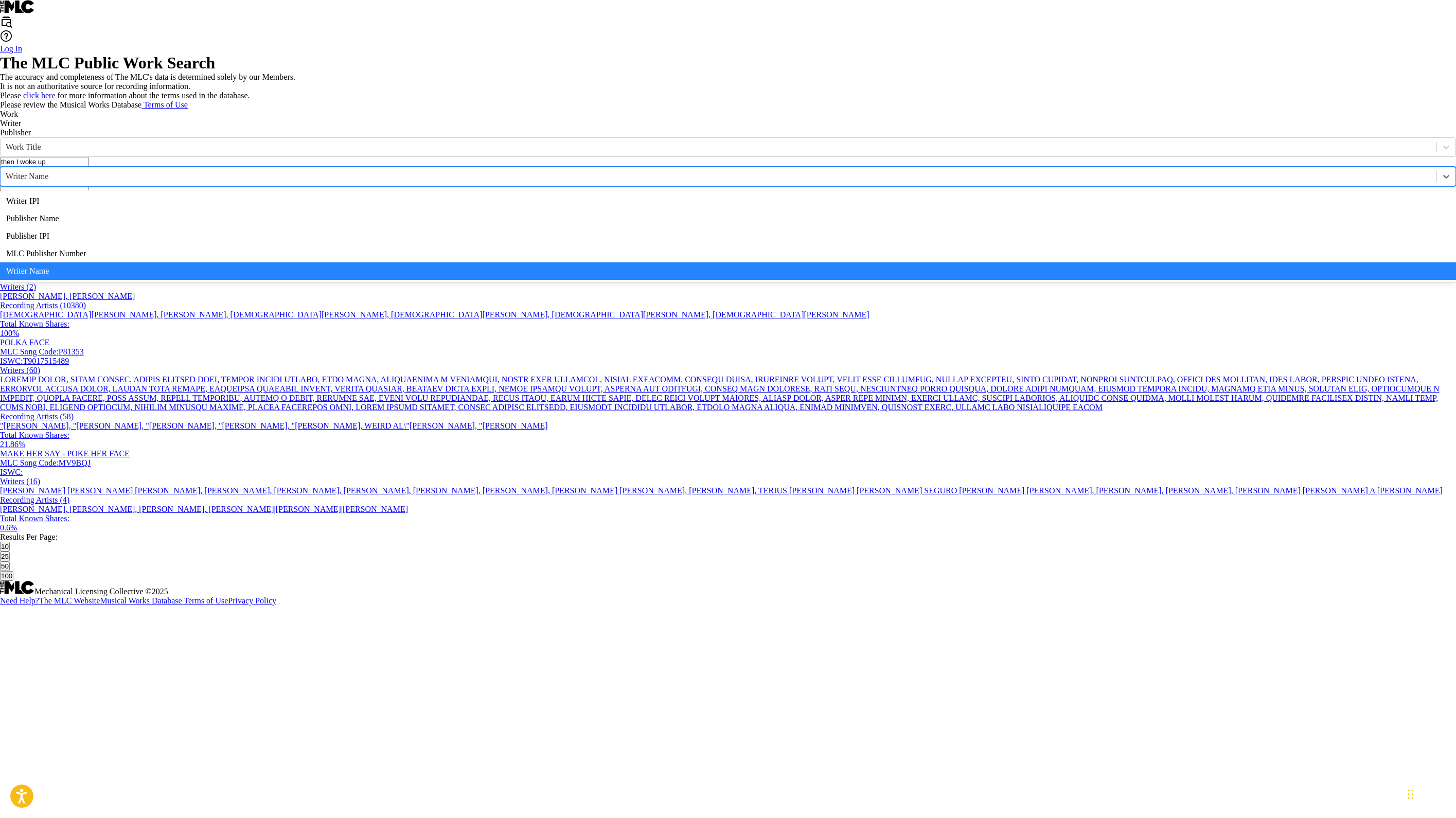
click at [291, 181] on div "Writer Name" at bounding box center [718, 176] width 1425 height 9
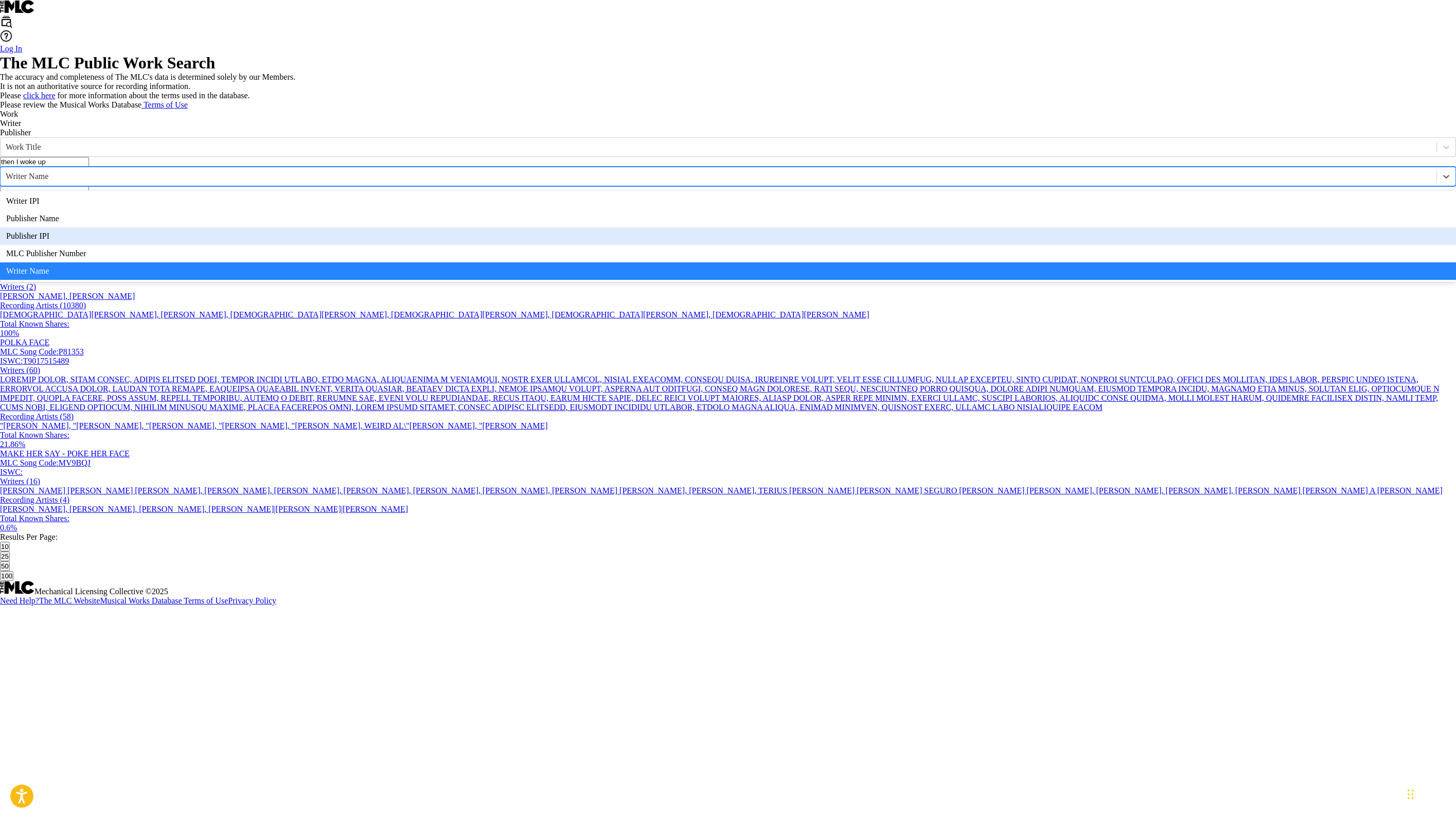
scroll to position [33, 0]
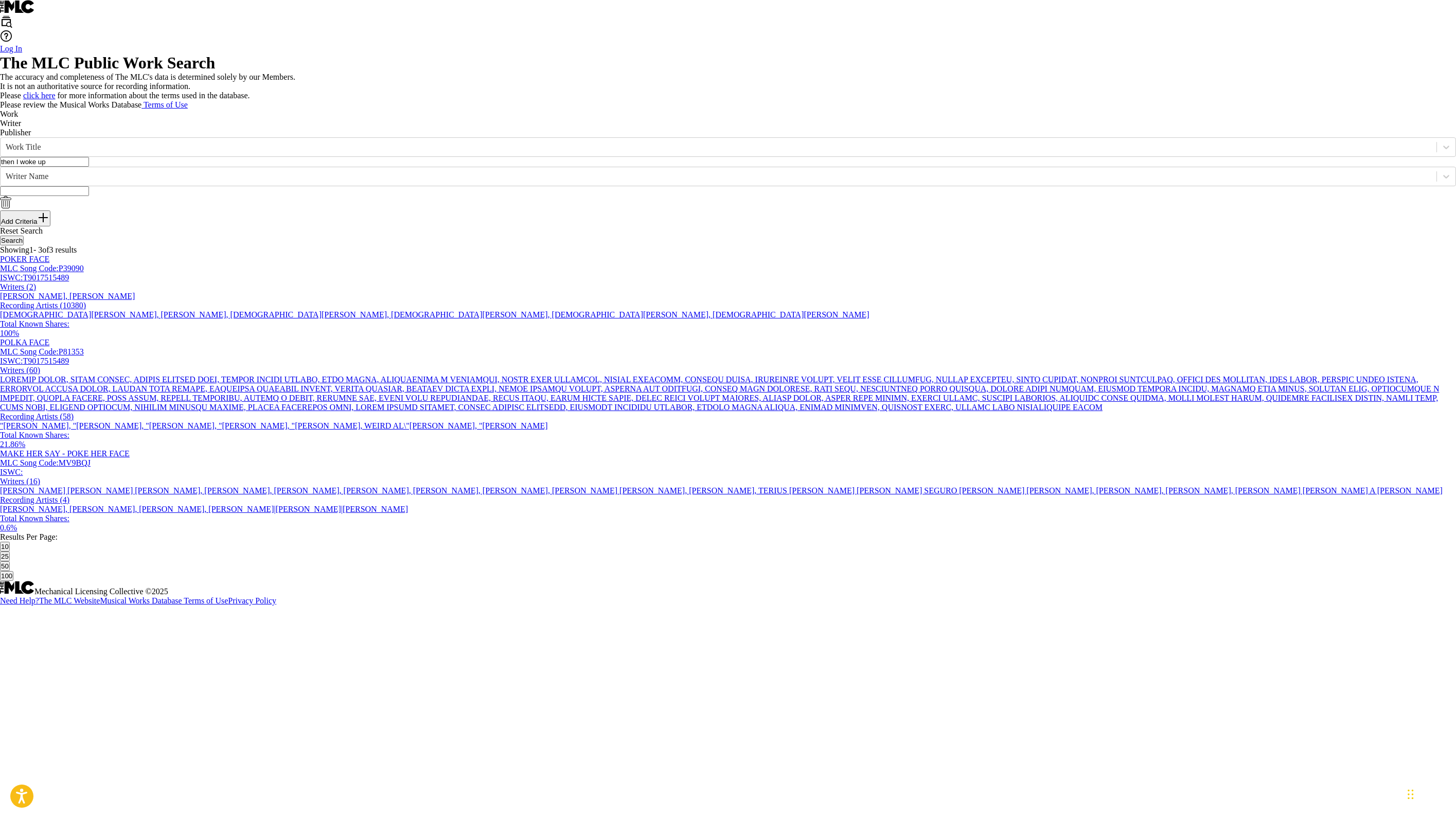
click at [520, 226] on div "SearchWithCriteria3c857333-92ea-4f15-915d-4f691f06bf26 Work Title then I woke u…" at bounding box center [728, 182] width 1456 height 89
click at [23, 246] on button "Search" at bounding box center [11, 241] width 23 height 10
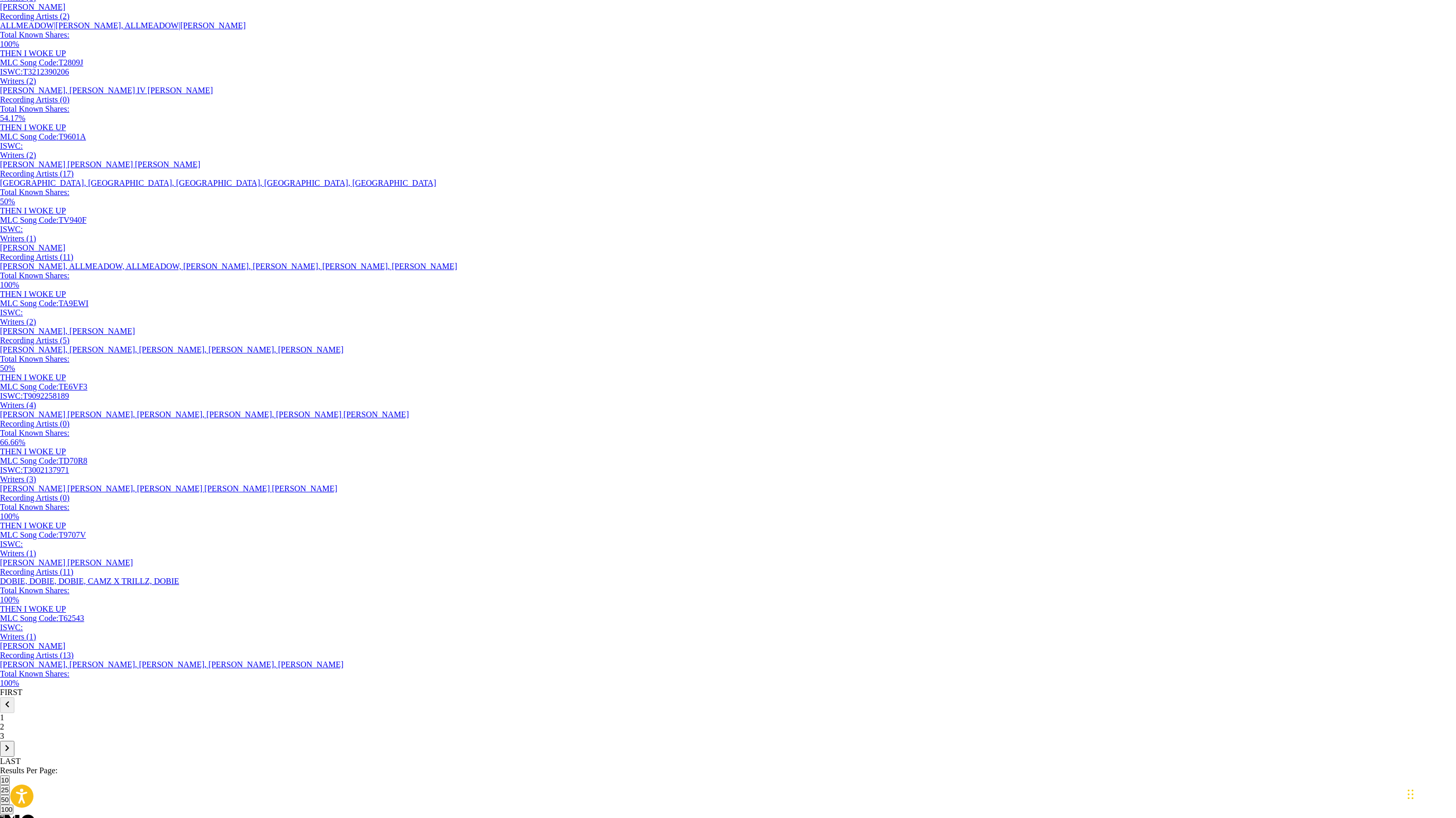
scroll to position [384, 0]
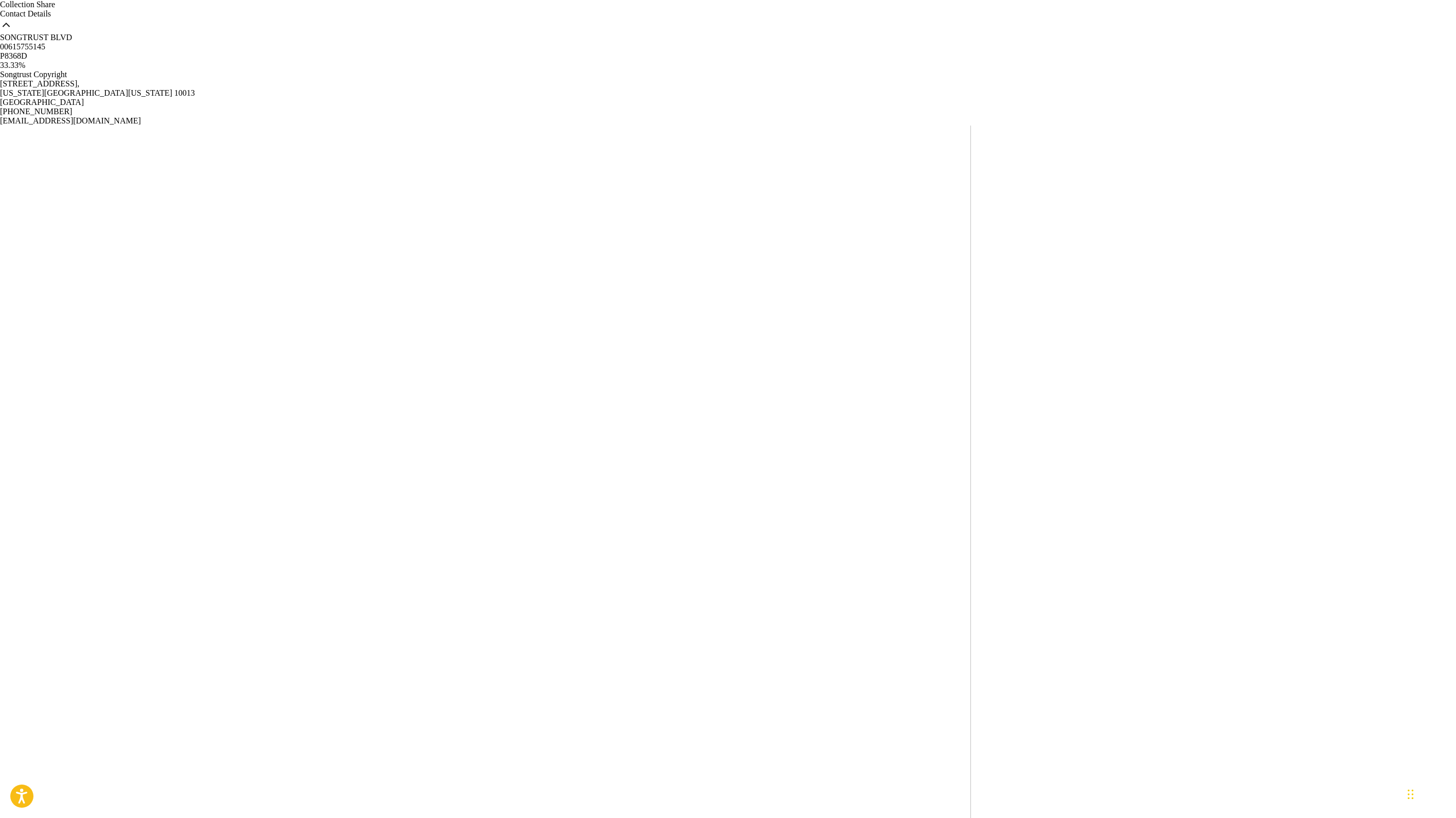
scroll to position [439, 0]
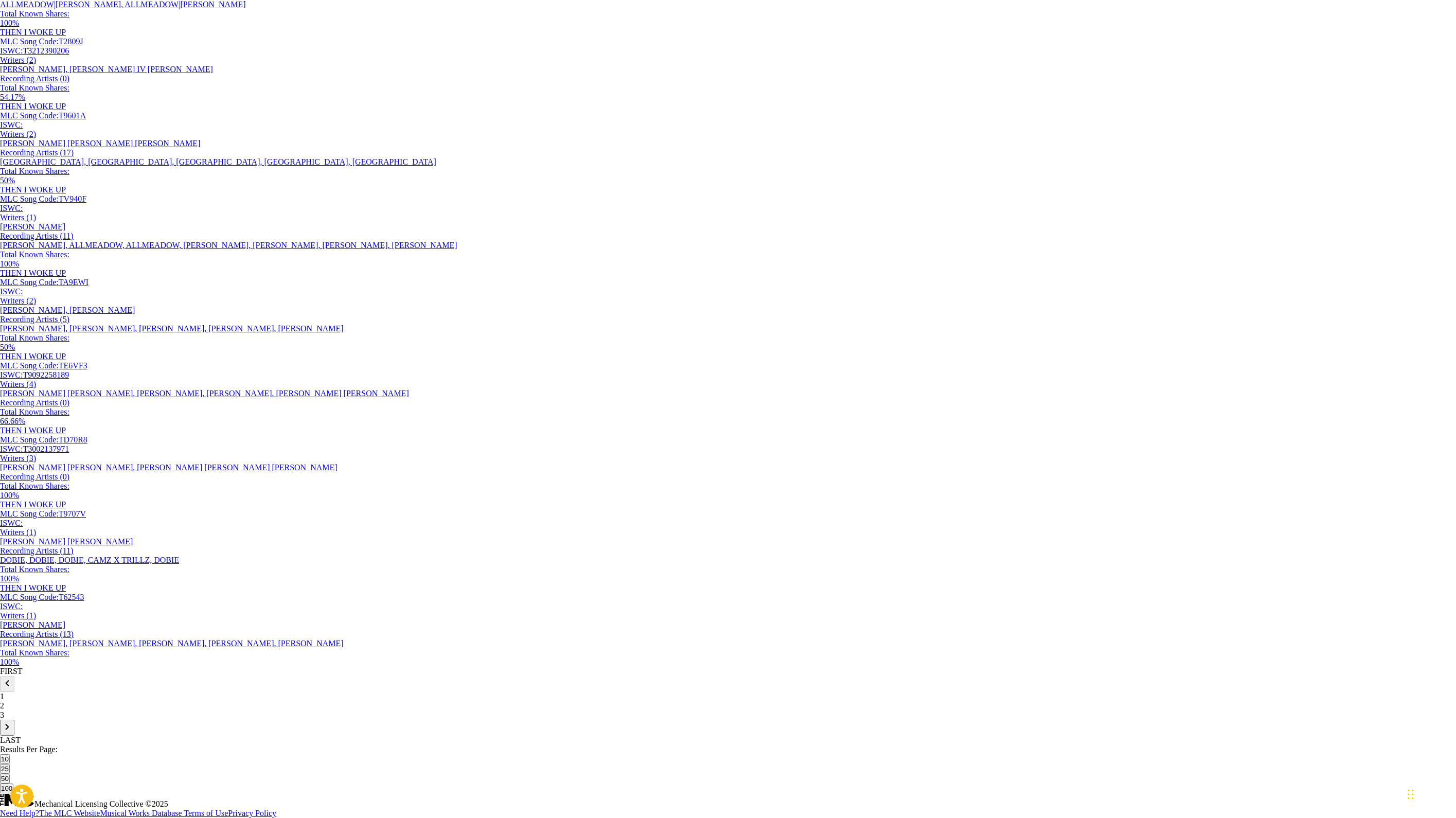
scroll to position [113, 0]
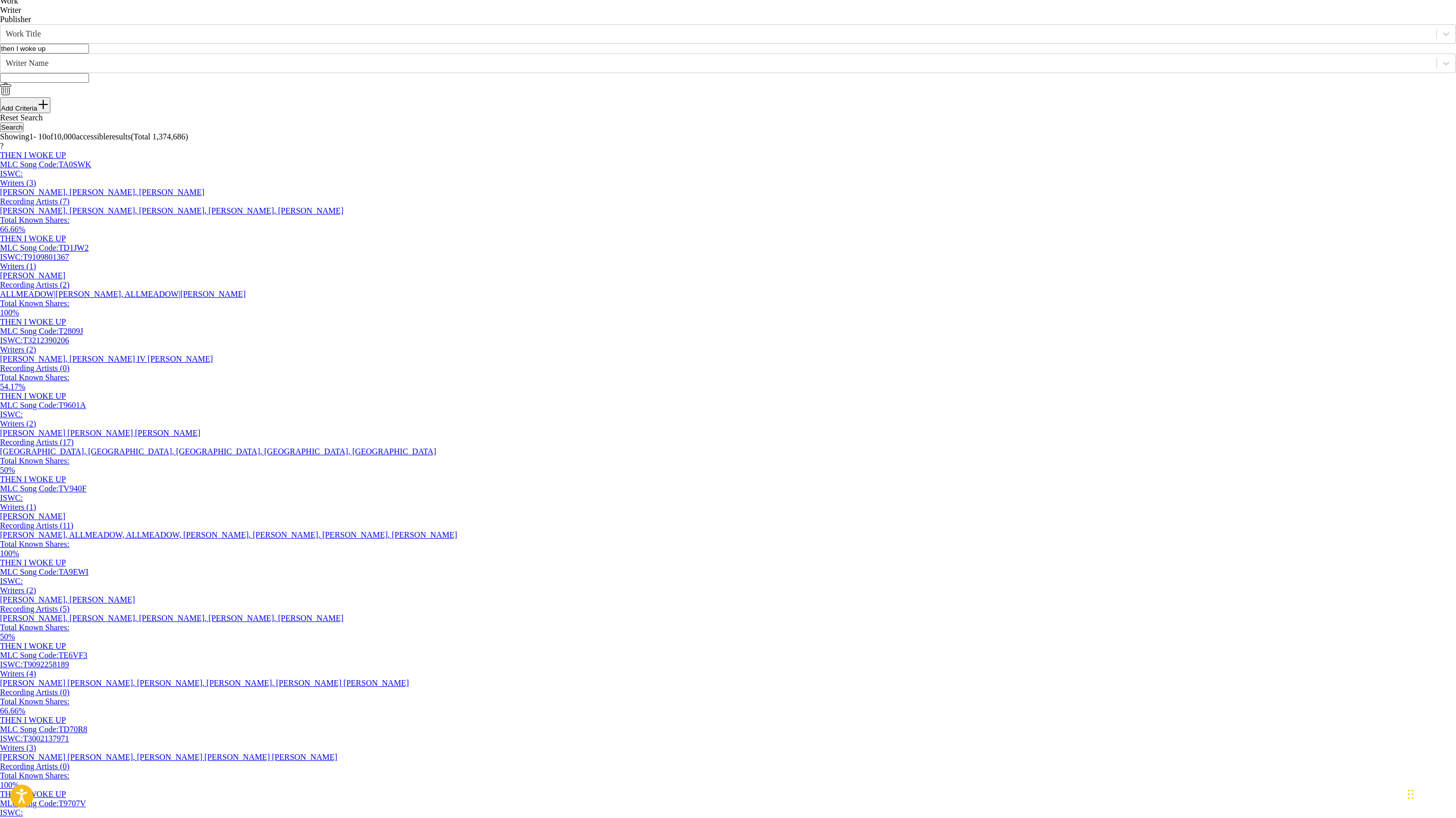
click at [296, 132] on div "Reset Search Search" at bounding box center [728, 122] width 1456 height 19
click at [51, 113] on button "Add Criteria" at bounding box center [25, 105] width 51 height 16
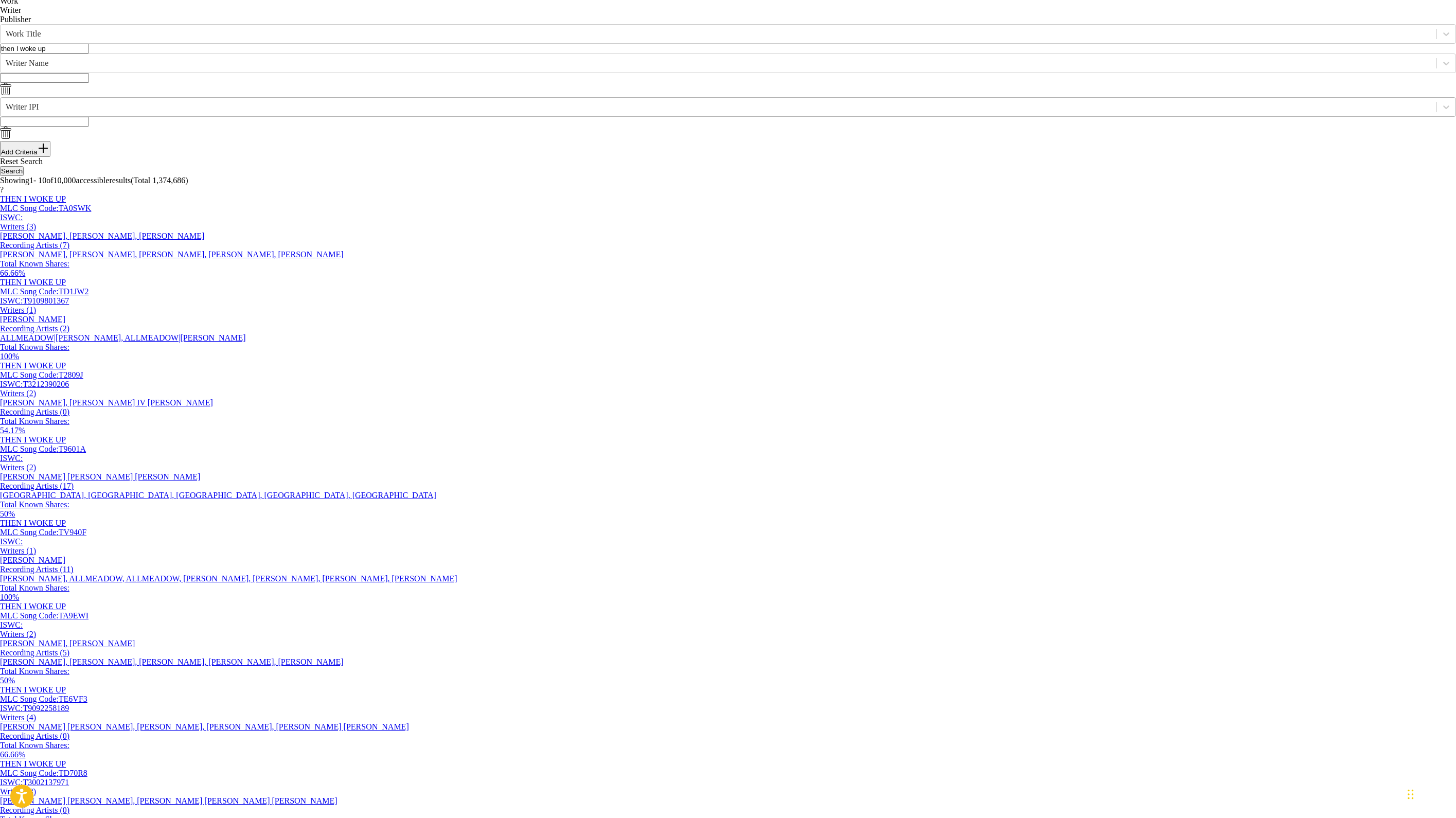
click at [275, 112] on div "Writer IPI" at bounding box center [718, 107] width 1425 height 9
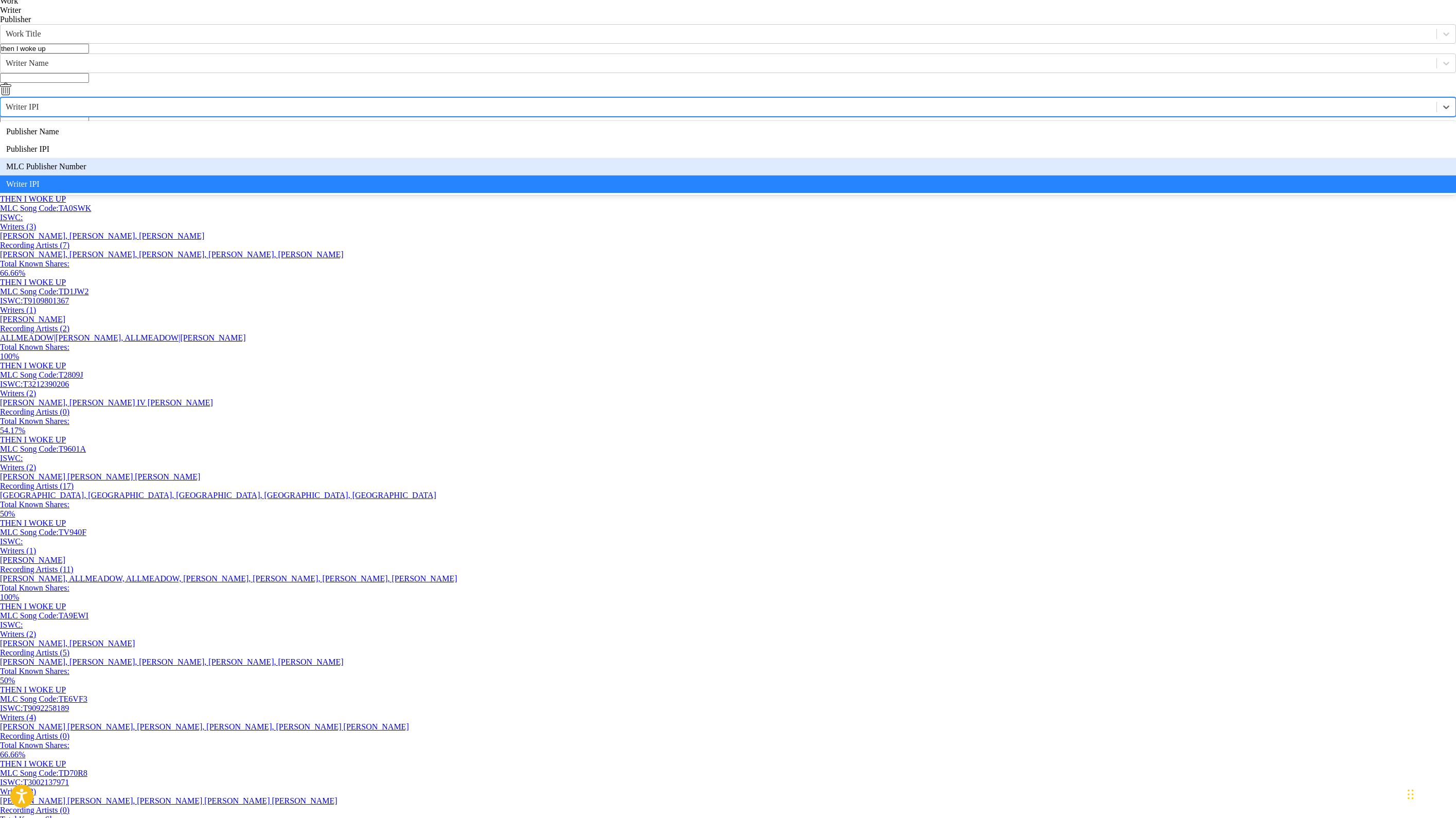
click at [419, 157] on div "SearchWithCriteria3c857333-92ea-4f15-915d-4f691f06bf26 Work Title then I woke u…" at bounding box center [728, 90] width 1456 height 132
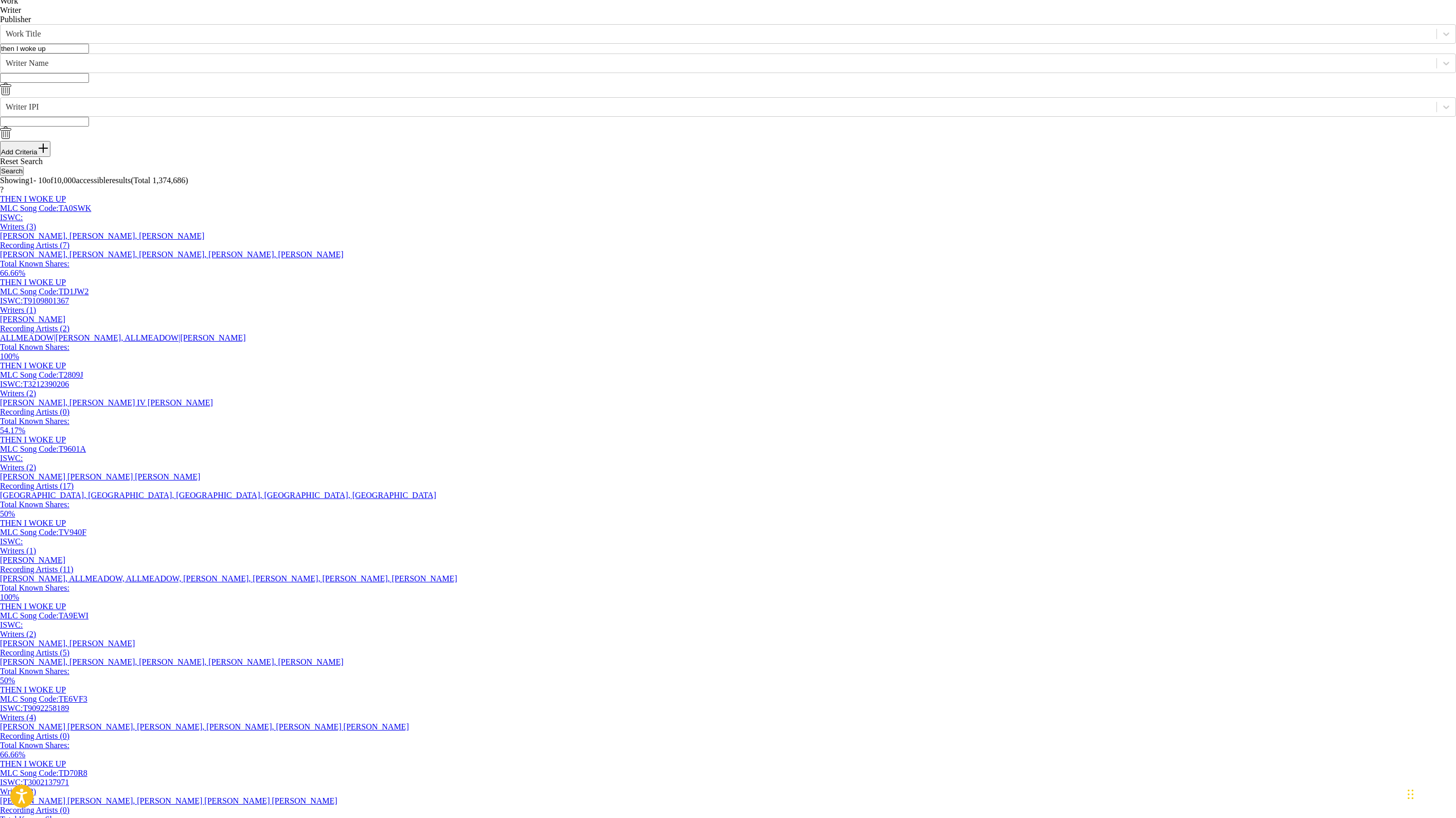
click at [11, 139] on img "Search Form" at bounding box center [6, 132] width 11 height 12
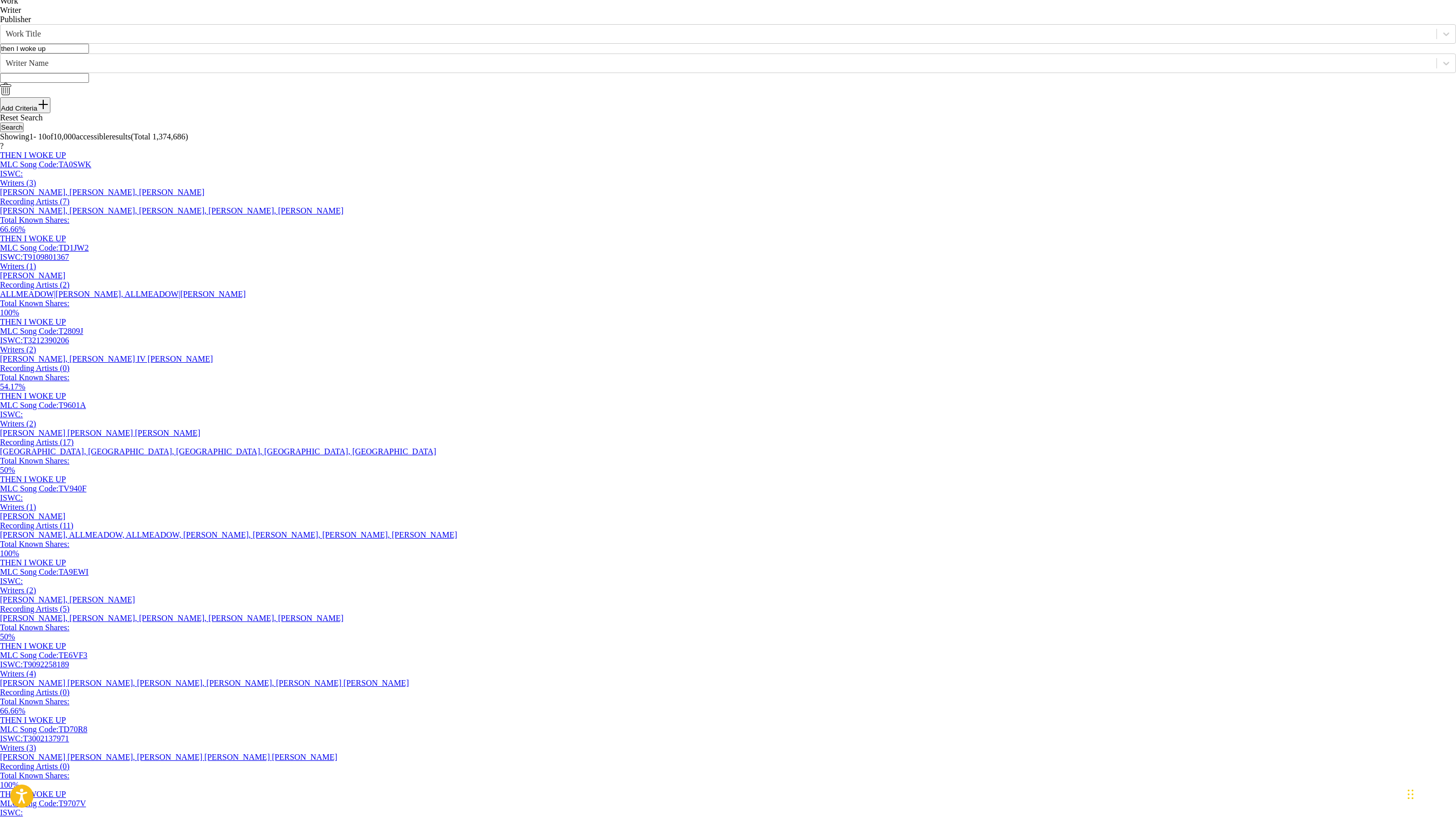
click at [11, 95] on img "Search Form" at bounding box center [6, 88] width 11 height 12
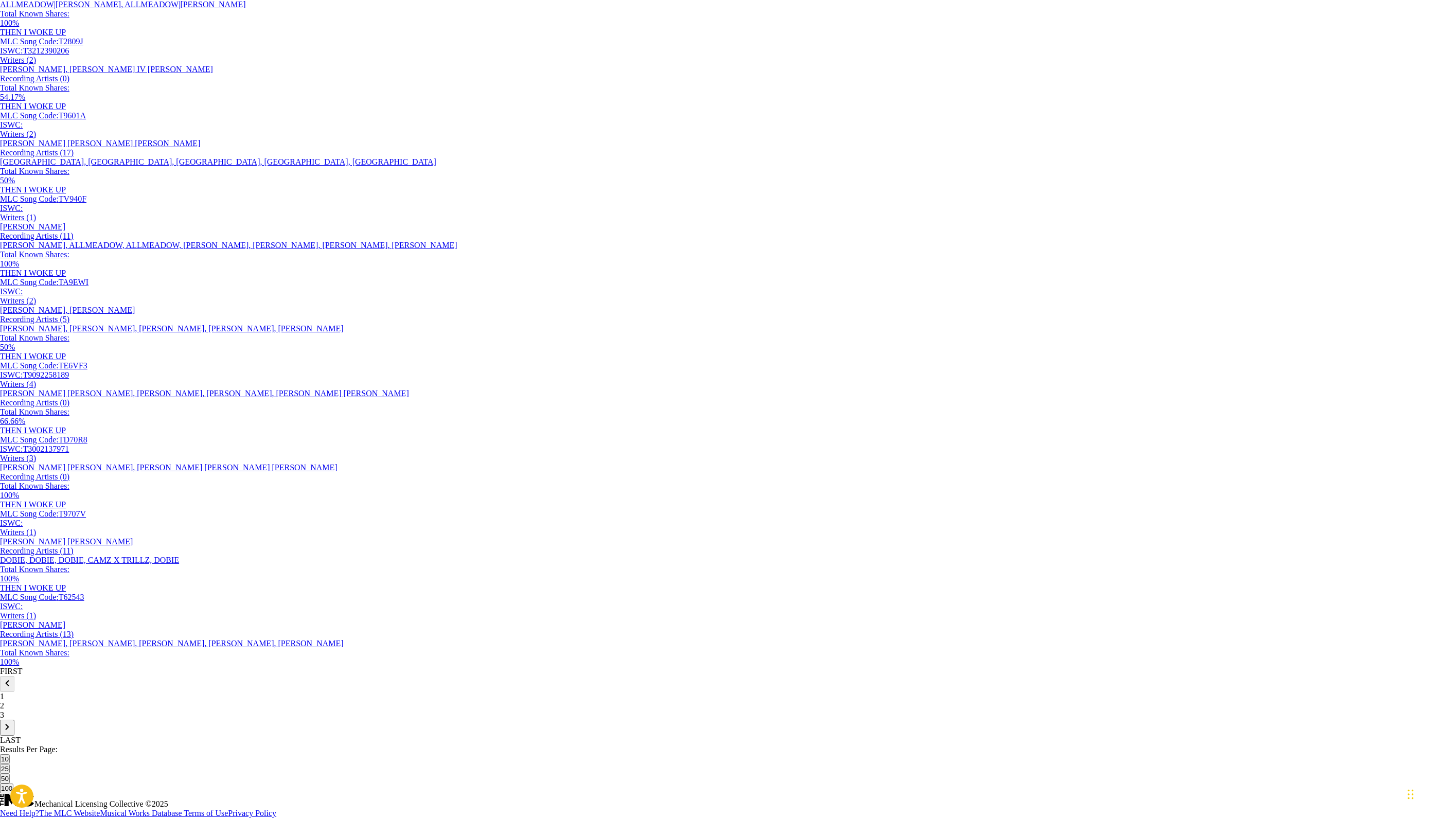
scroll to position [775, 0]
click at [231, 409] on p "2" at bounding box center [728, 706] width 1456 height 9
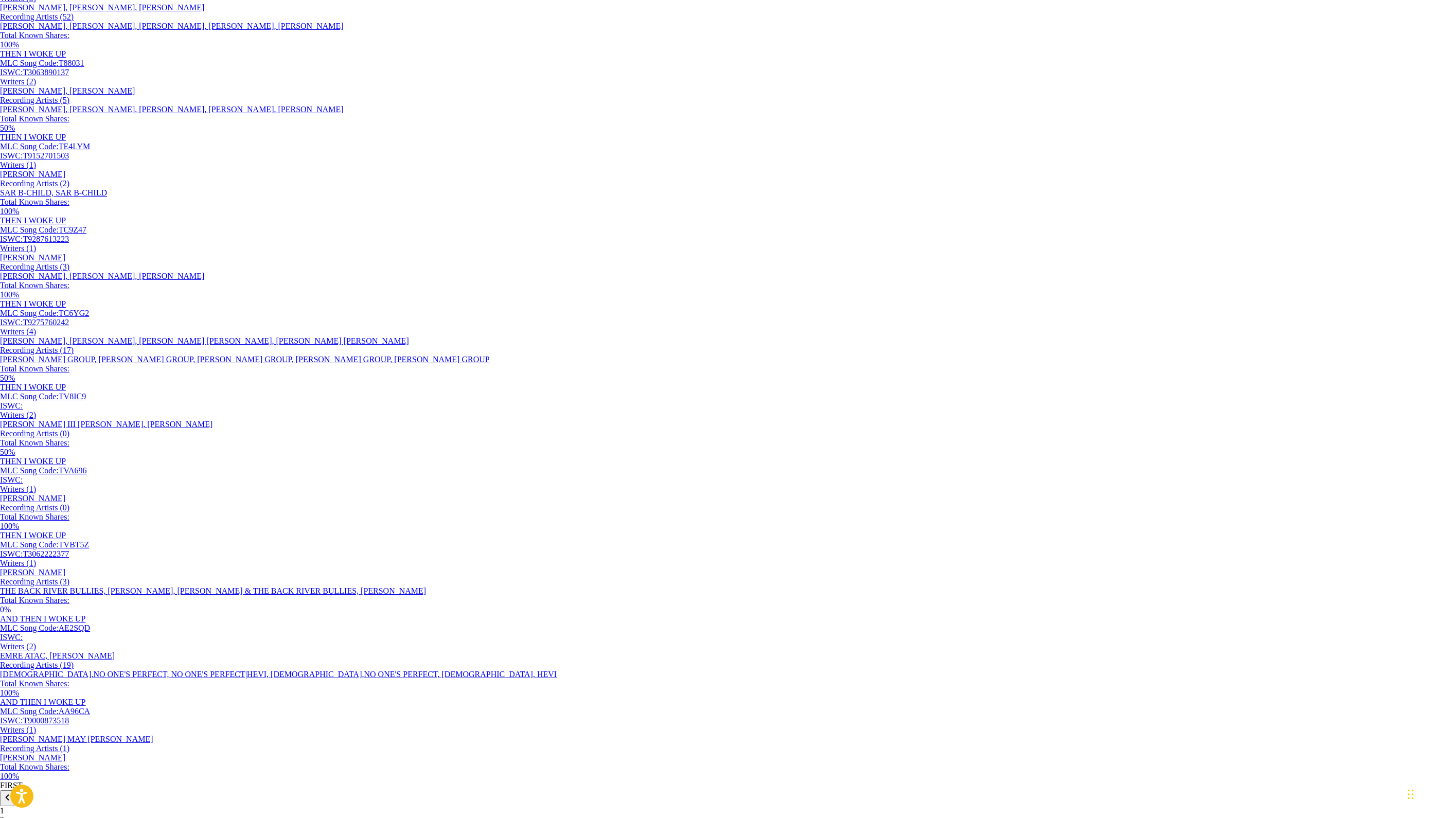
scroll to position [292, 0]
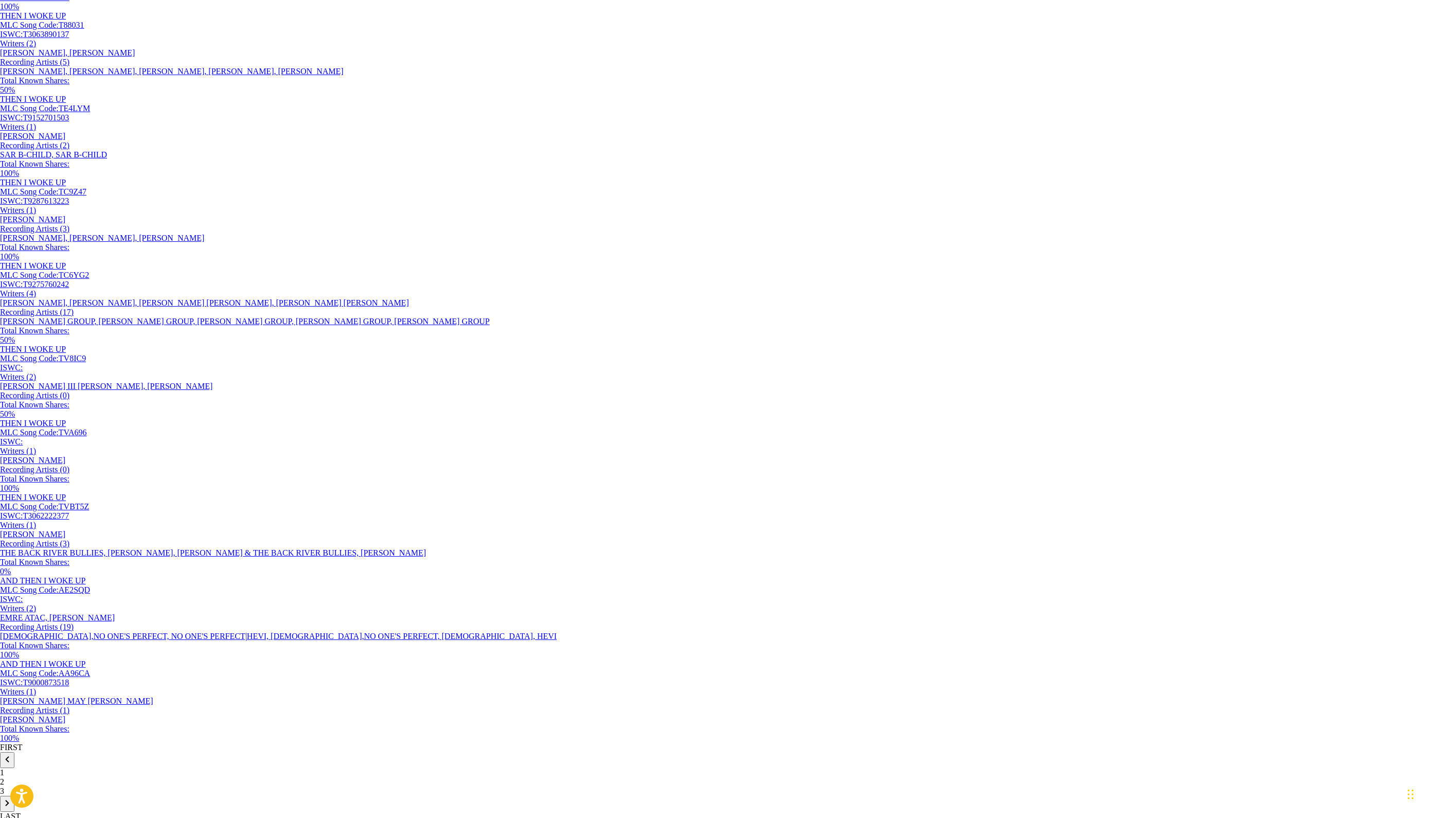
click at [726, 76] on div "[PERSON_NAME], [PERSON_NAME], [PERSON_NAME], [PERSON_NAME], [PERSON_NAME]" at bounding box center [728, 71] width 1456 height 9
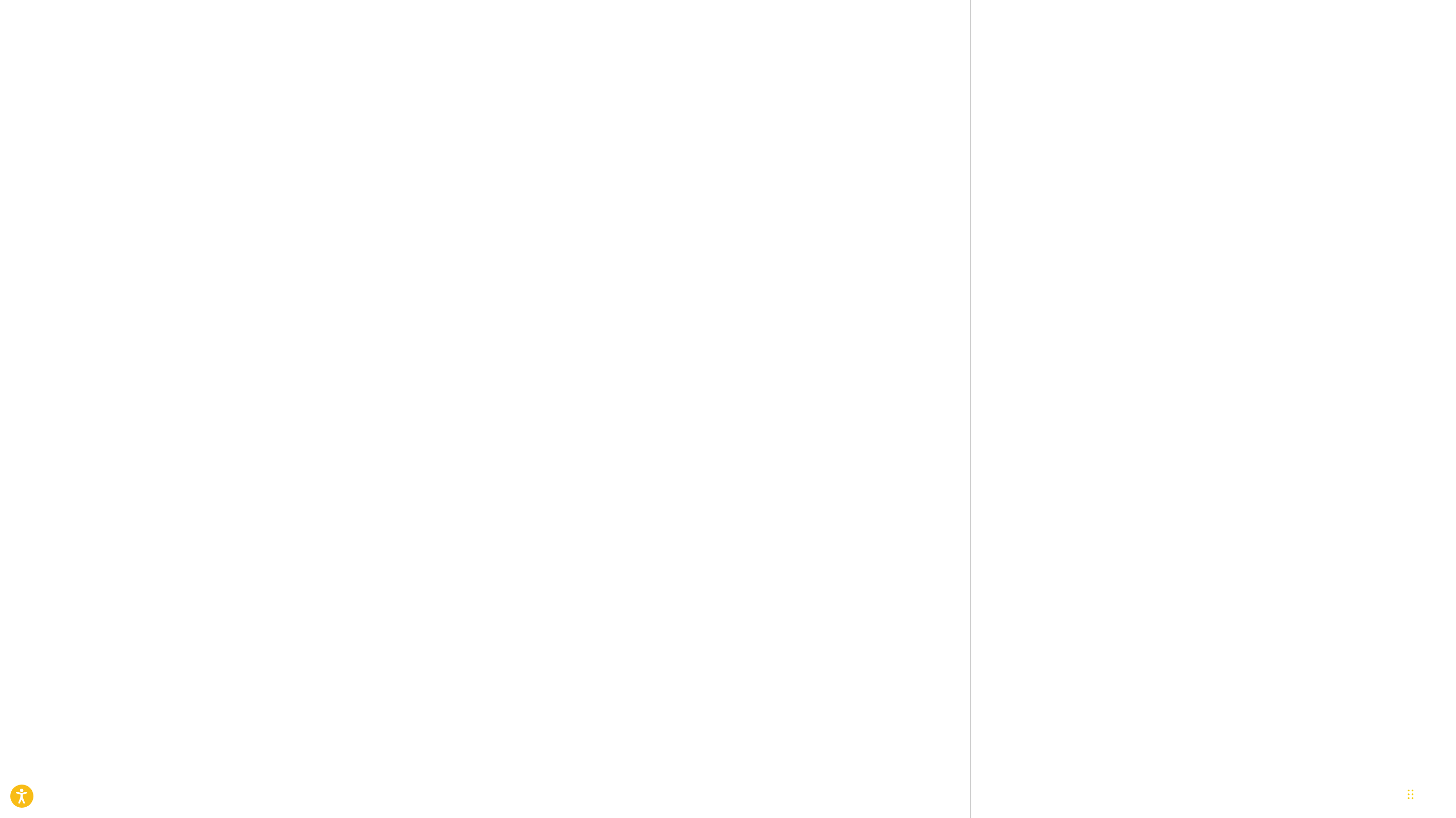
scroll to position [958, 0]
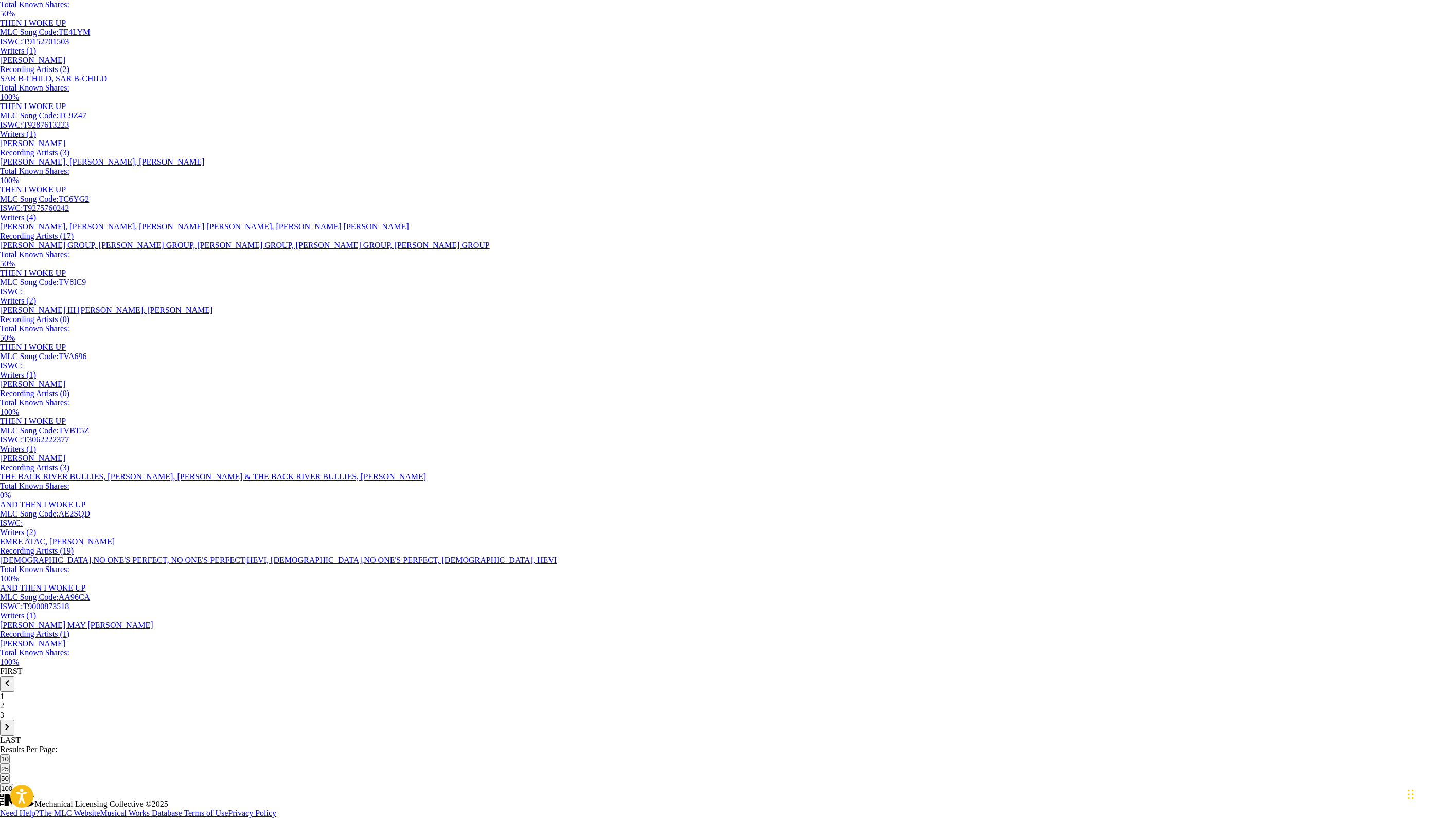
scroll to position [781, 0]
click at [262, 409] on div "3" at bounding box center [728, 715] width 1456 height 9
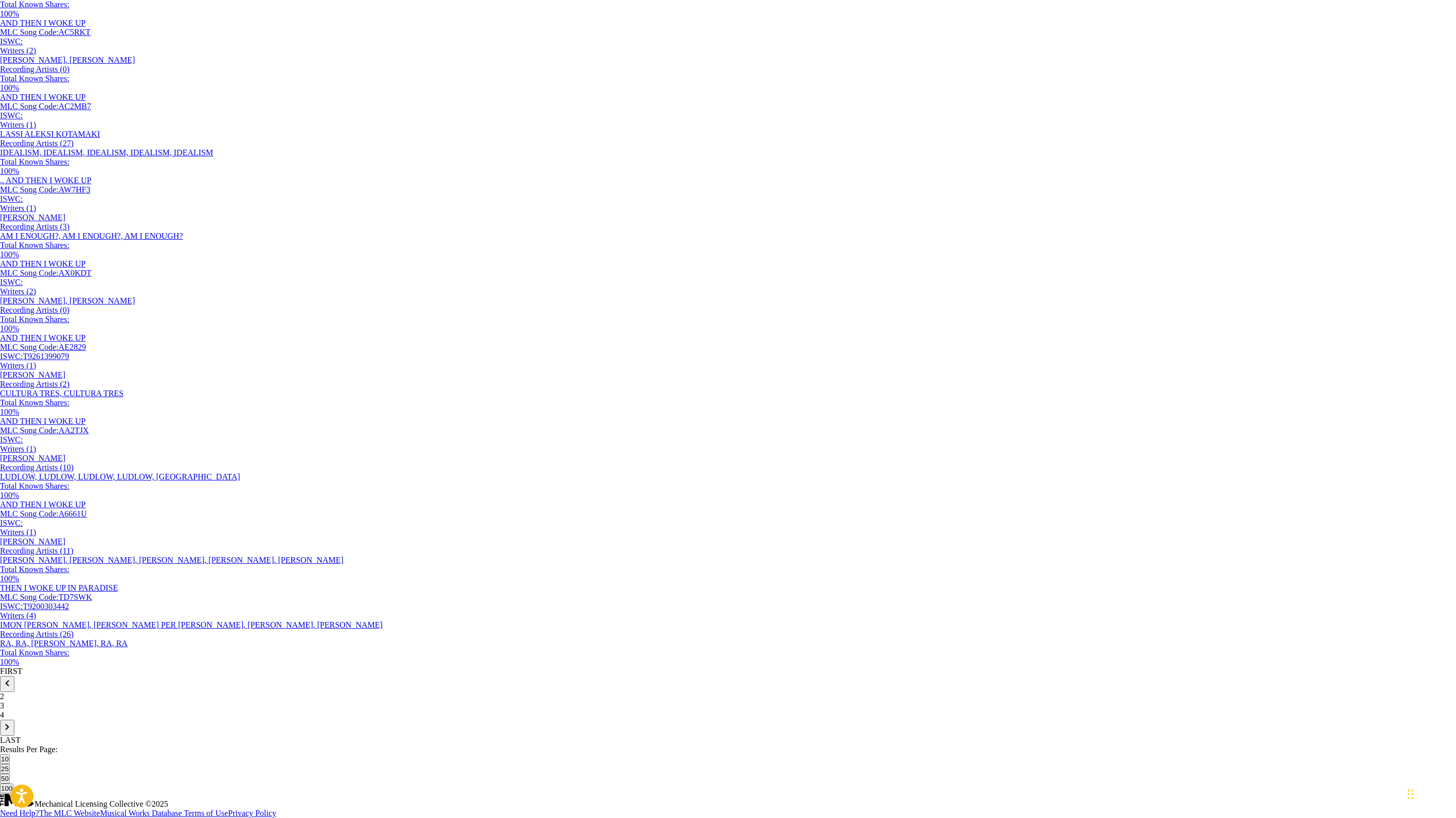
scroll to position [792, 0]
click at [270, 409] on div "4" at bounding box center [728, 715] width 1456 height 9
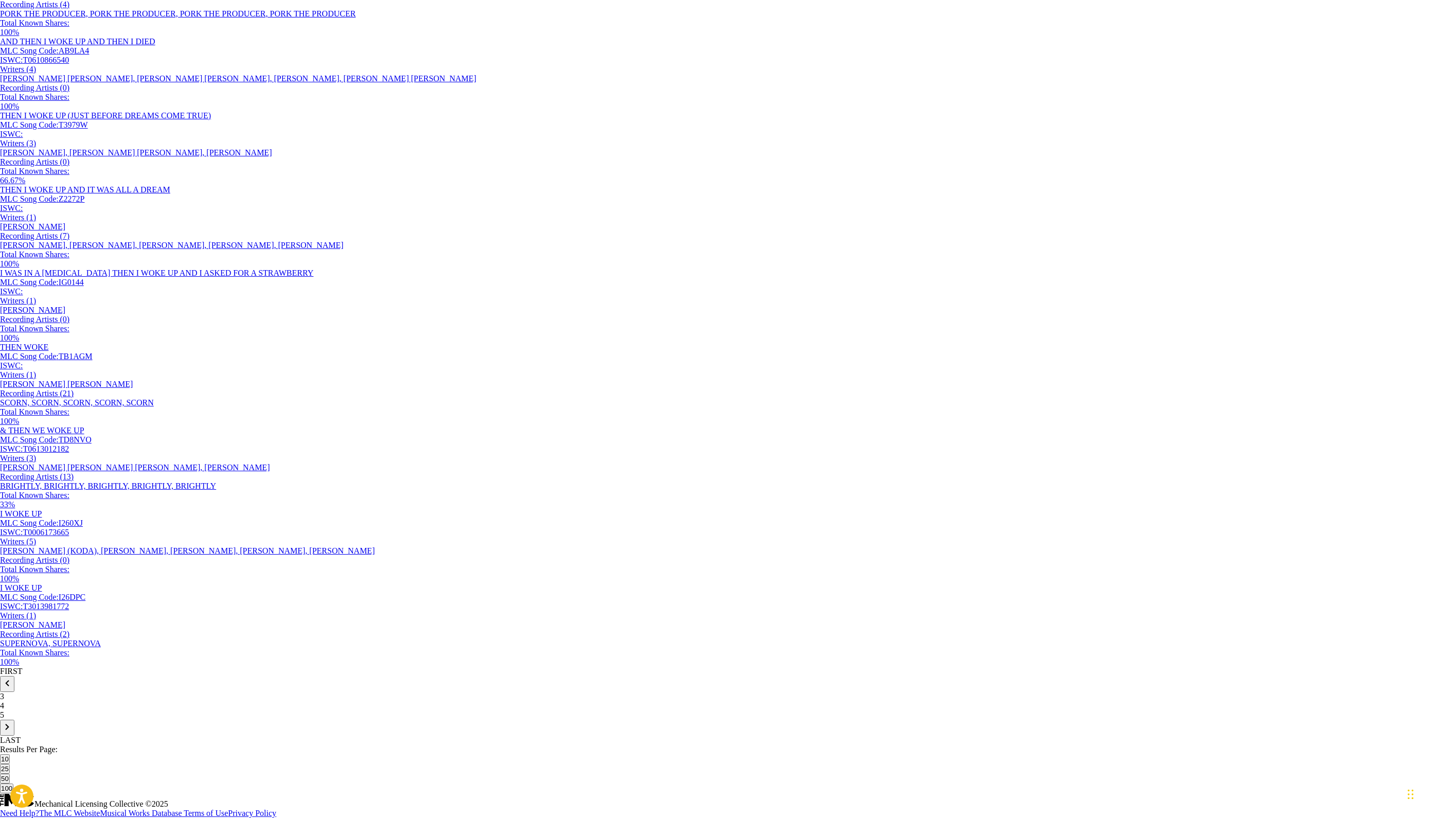
scroll to position [796, 0]
click at [14, 409] on img at bounding box center [6, 683] width 12 height 12
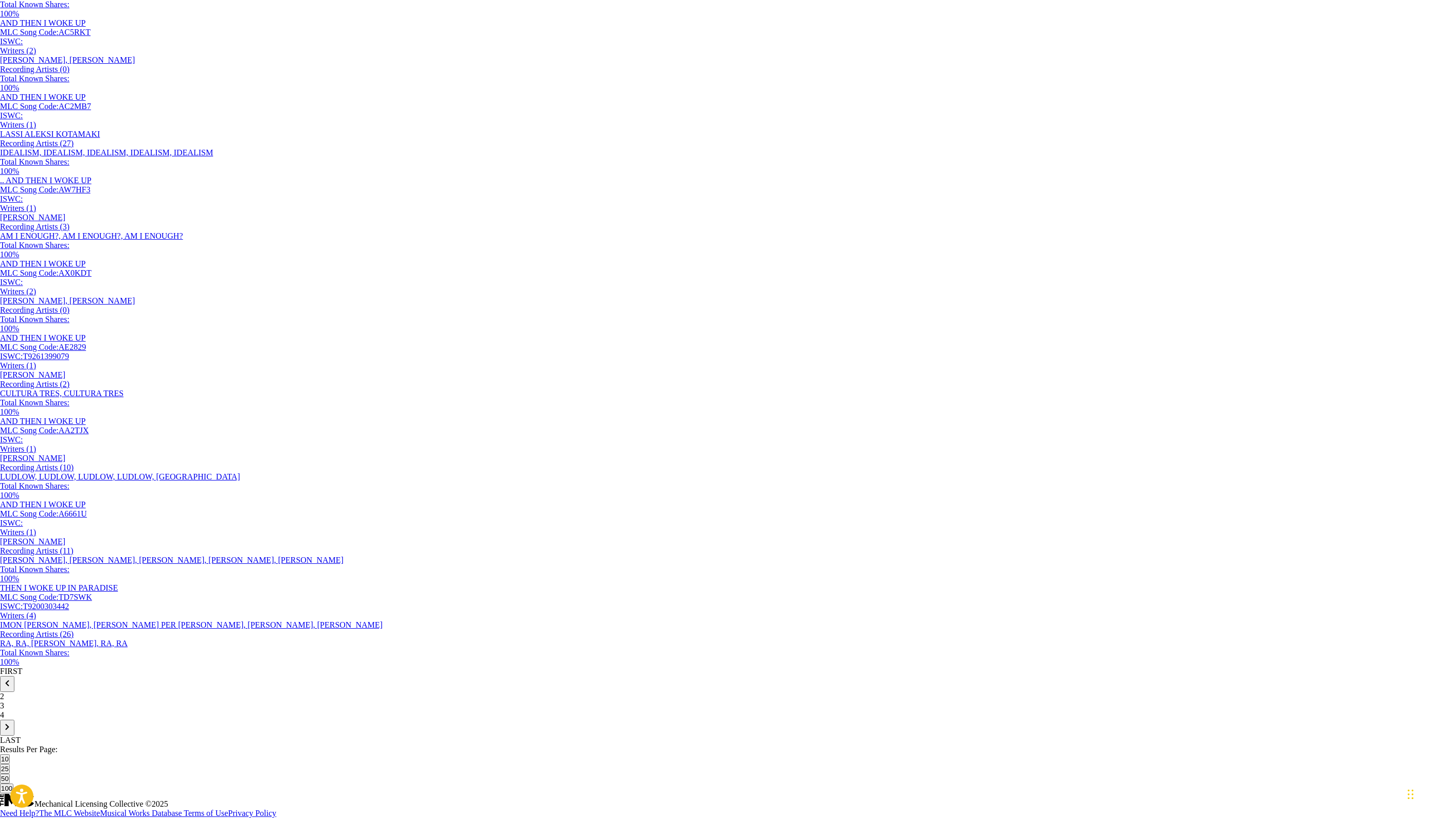
click at [199, 409] on div "2" at bounding box center [728, 696] width 1456 height 9
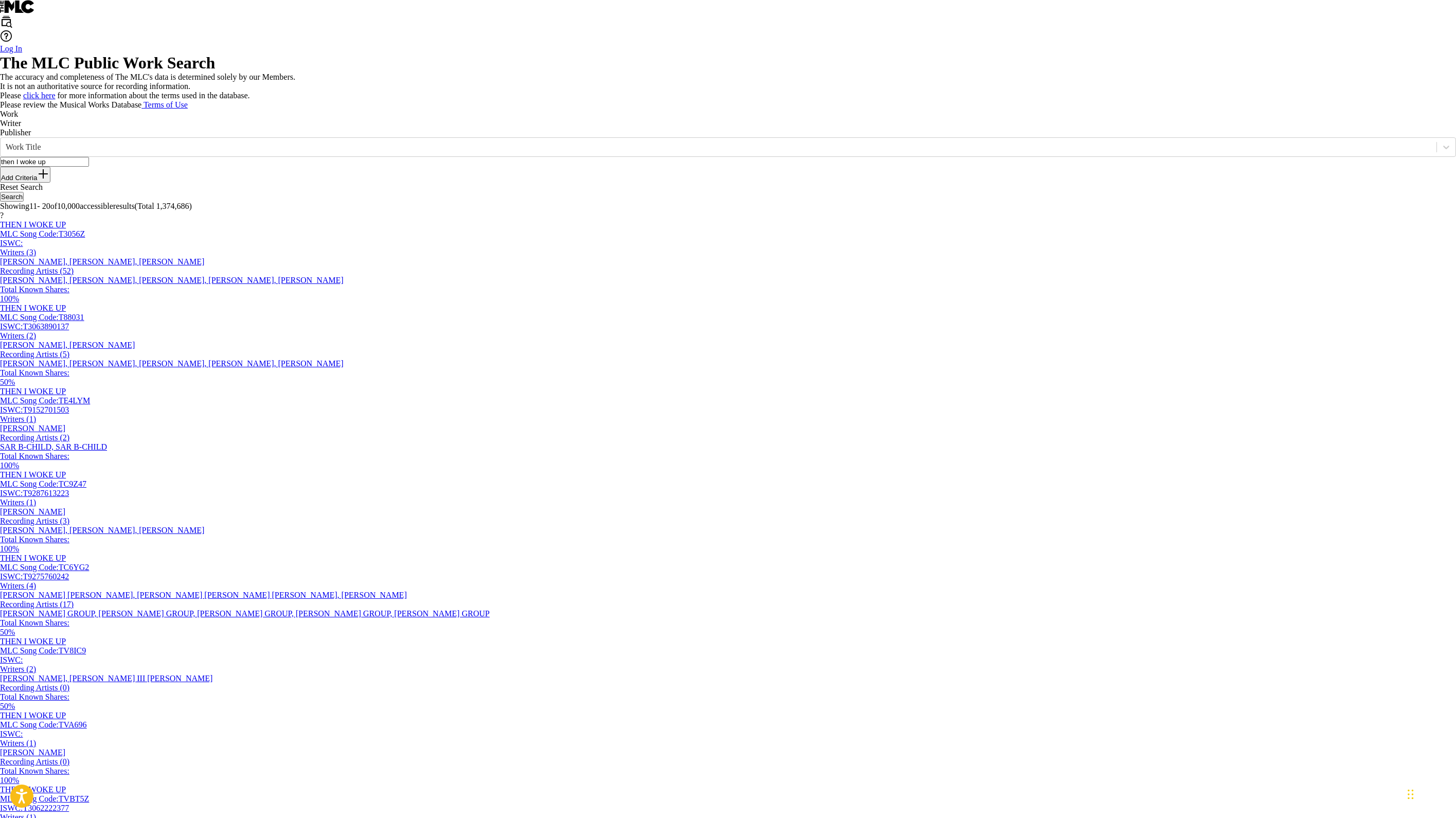
scroll to position [506, 0]
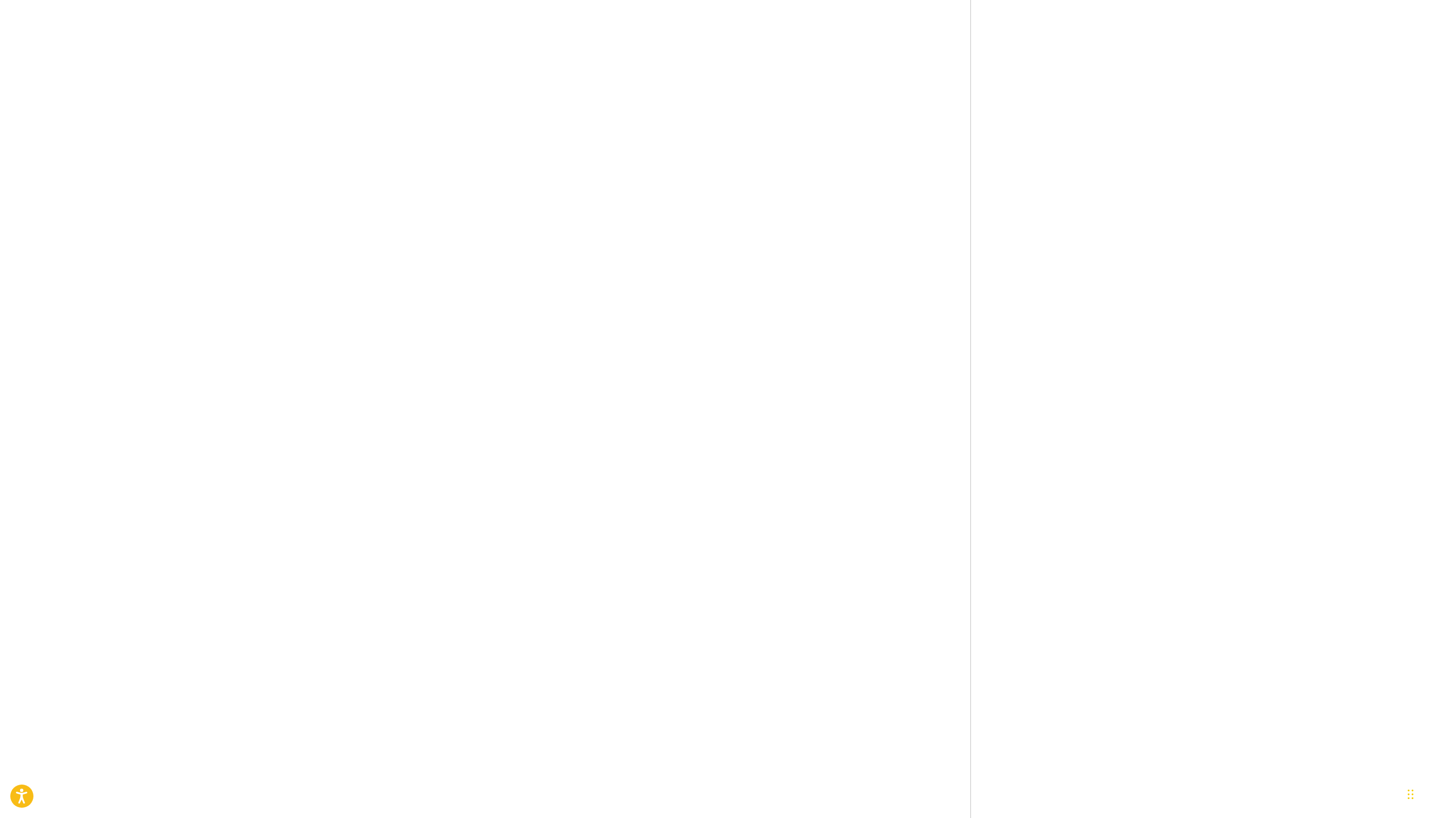
scroll to position [1729, 0]
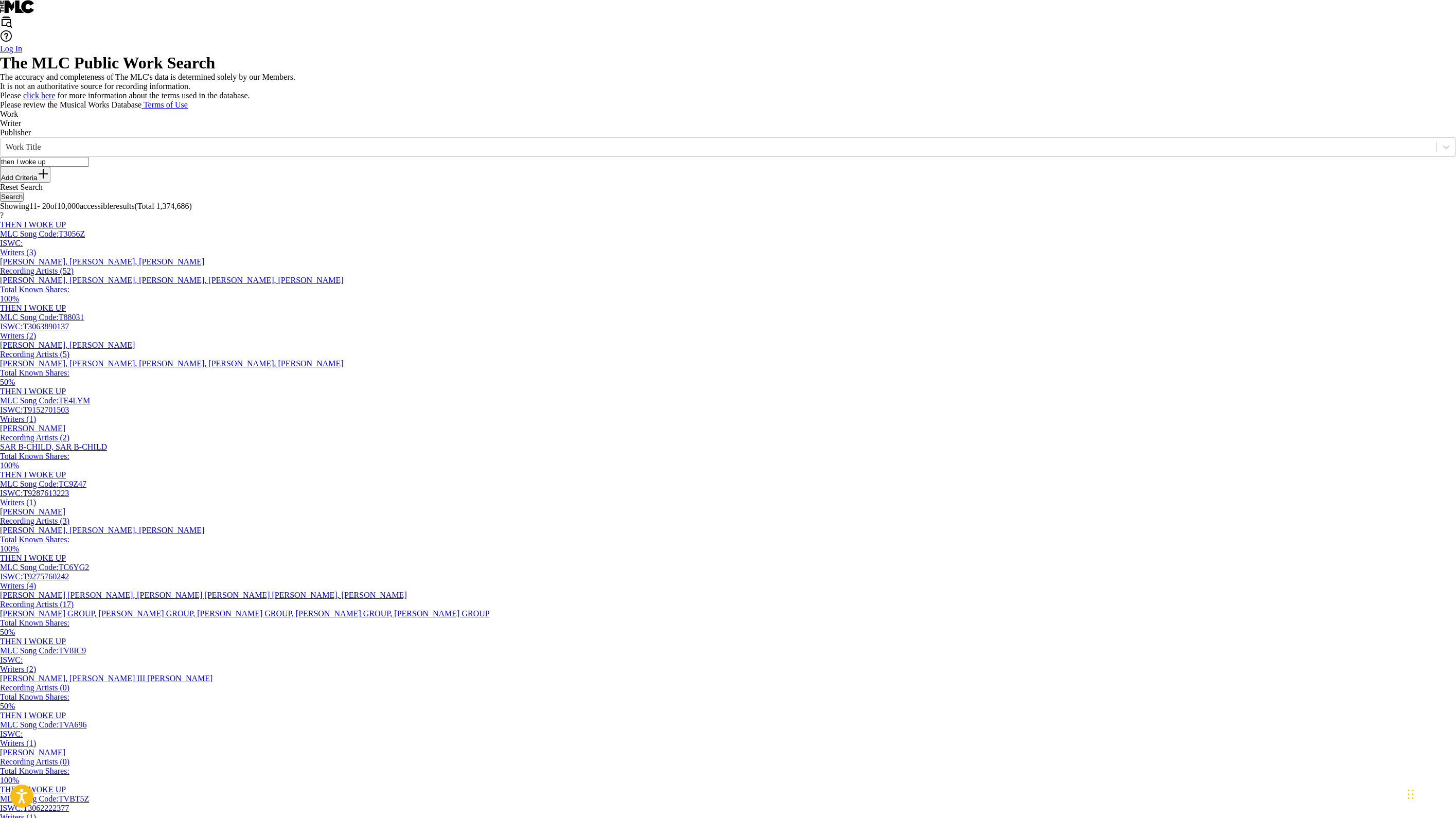
drag, startPoint x: 515, startPoint y: 374, endPoint x: 150, endPoint y: 301, distance: 372.2
click at [150, 301] on div "Work Writer Publisher SearchWithCriteria3c857333-92ea-4f15-915d-4f691f06bf26 Wo…" at bounding box center [728, 635] width 1456 height 1052
drag, startPoint x: 530, startPoint y: 382, endPoint x: 216, endPoint y: 335, distance: 317.5
click at [216, 201] on div "SearchWithCriteria3c857333-92ea-4f15-915d-4f691f06bf26 Work Title fondo especta…" at bounding box center [728, 169] width 1456 height 64
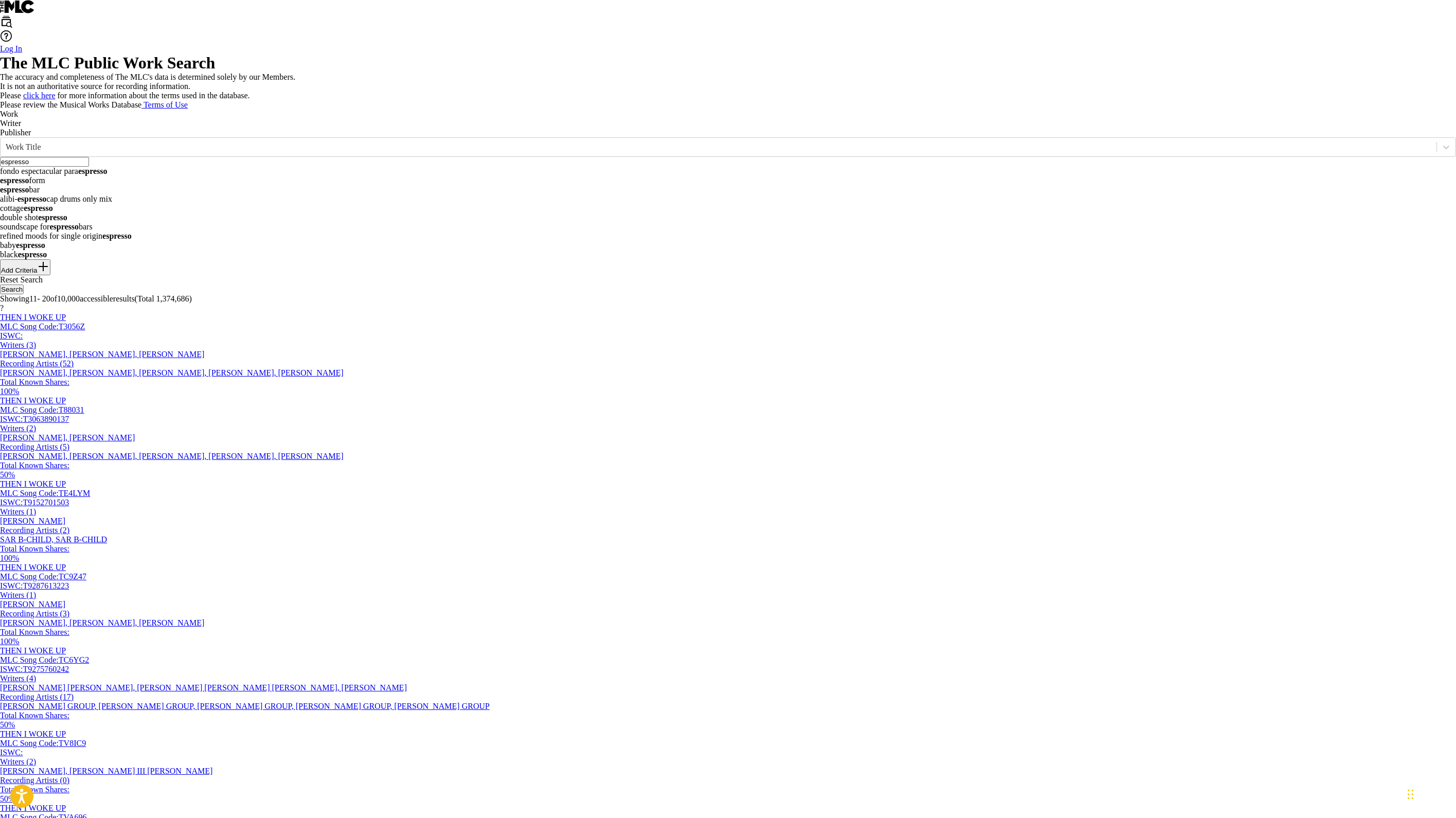
type input "espresso"
click at [726, 73] on div "The MLC Public Work Search" at bounding box center [728, 63] width 1456 height 19
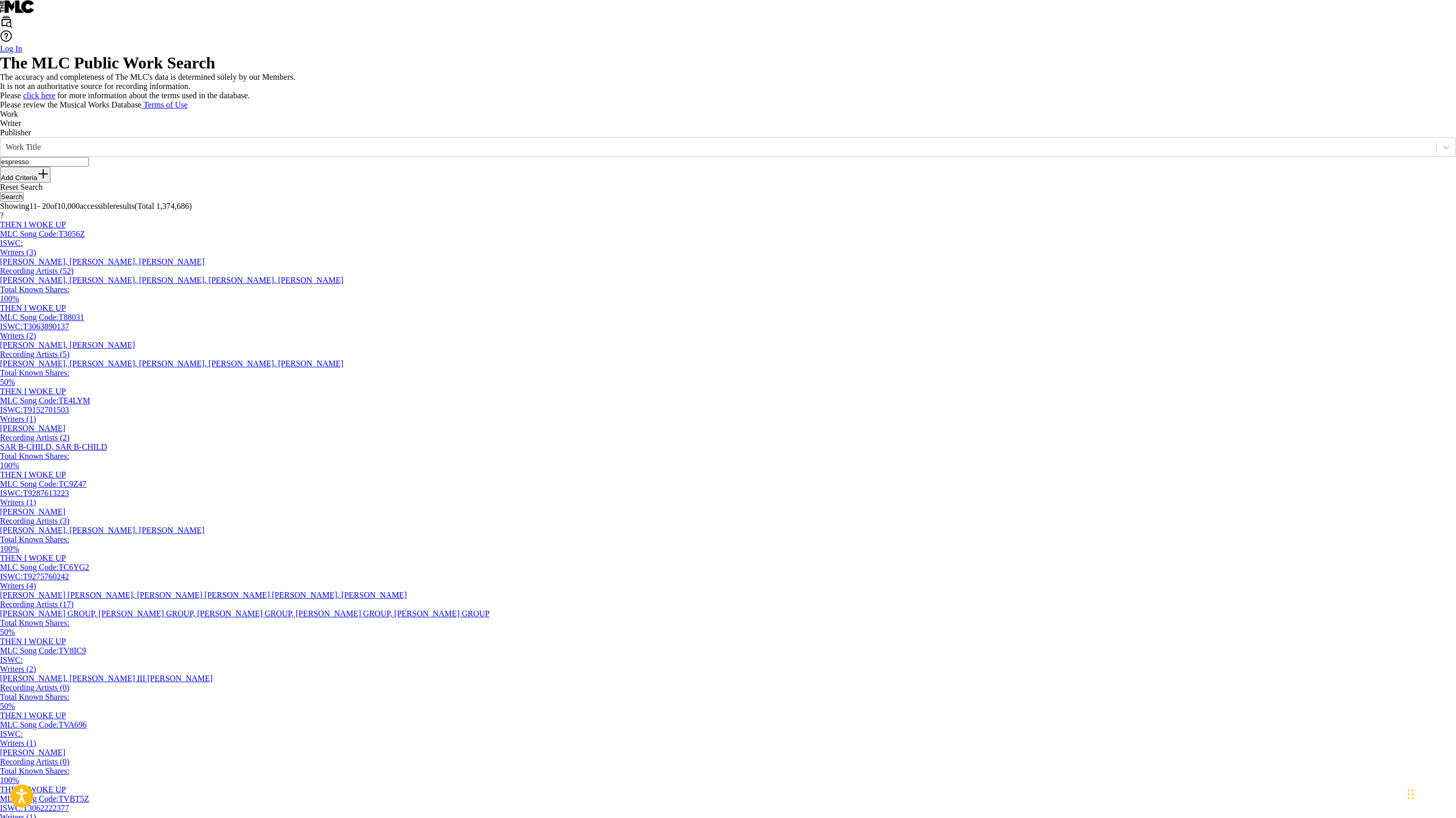
click at [23, 201] on button "Search" at bounding box center [11, 196] width 23 height 10
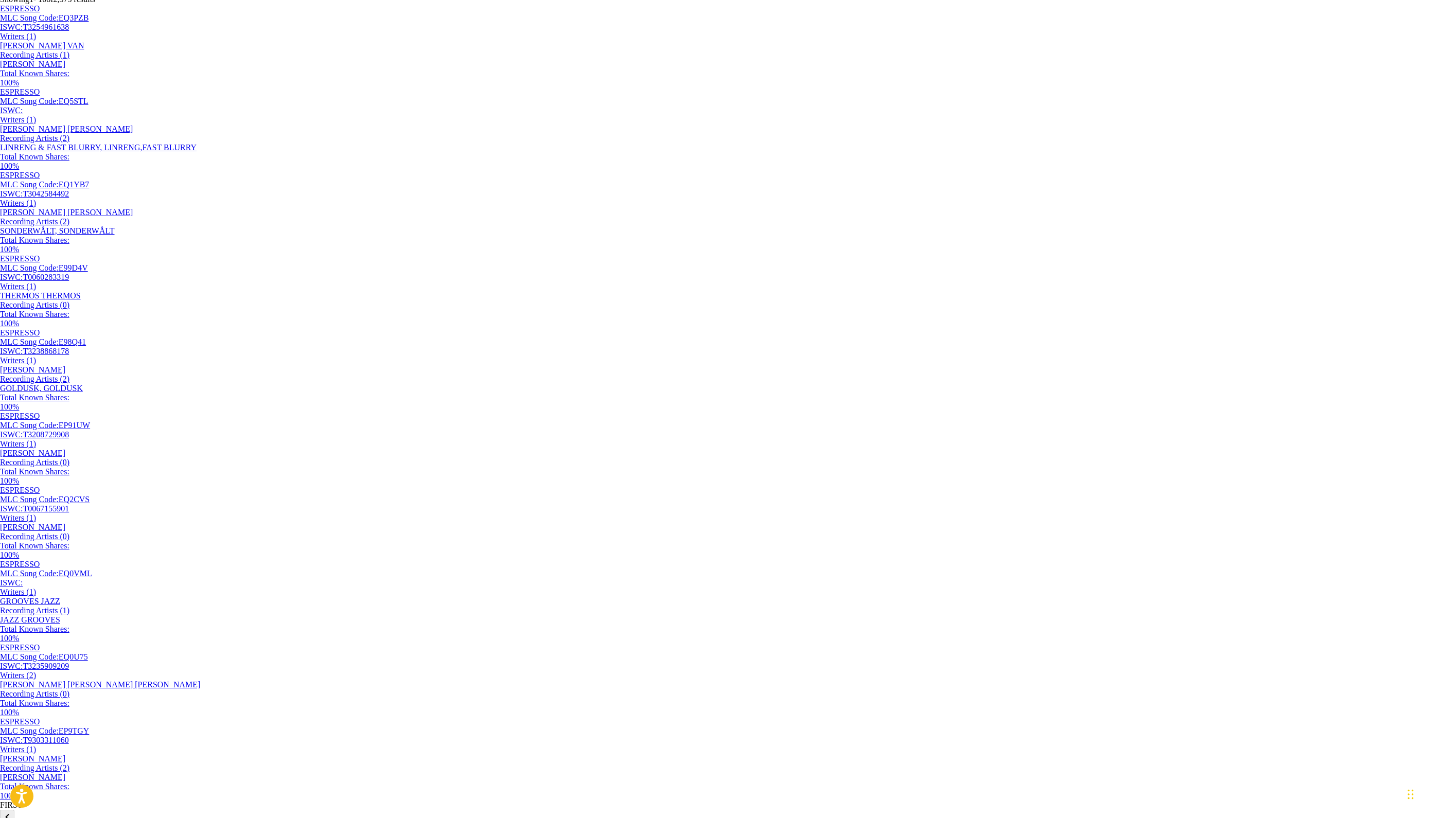
scroll to position [229, 0]
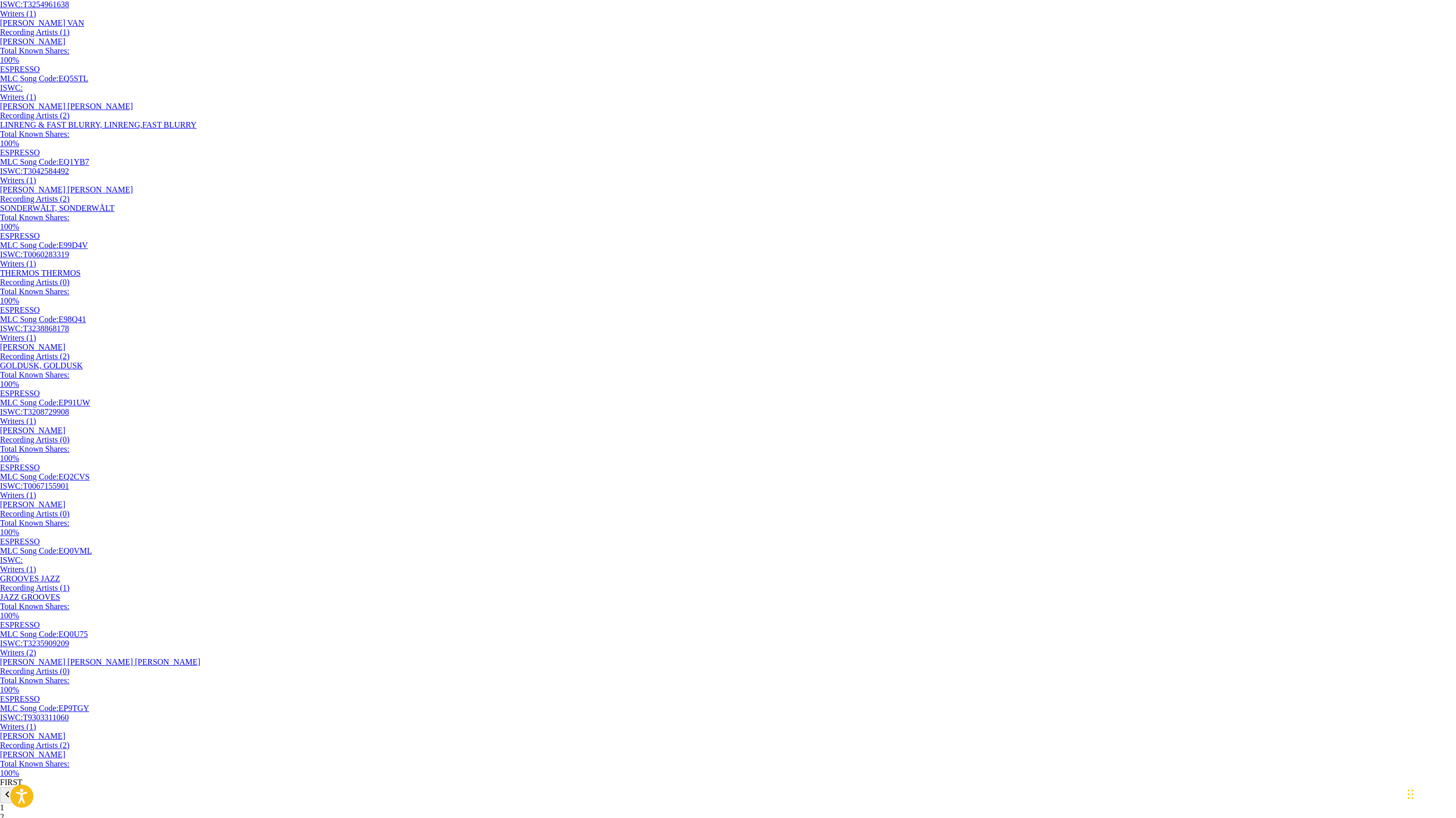
click at [726, 46] on div "[PERSON_NAME]" at bounding box center [728, 41] width 1456 height 9
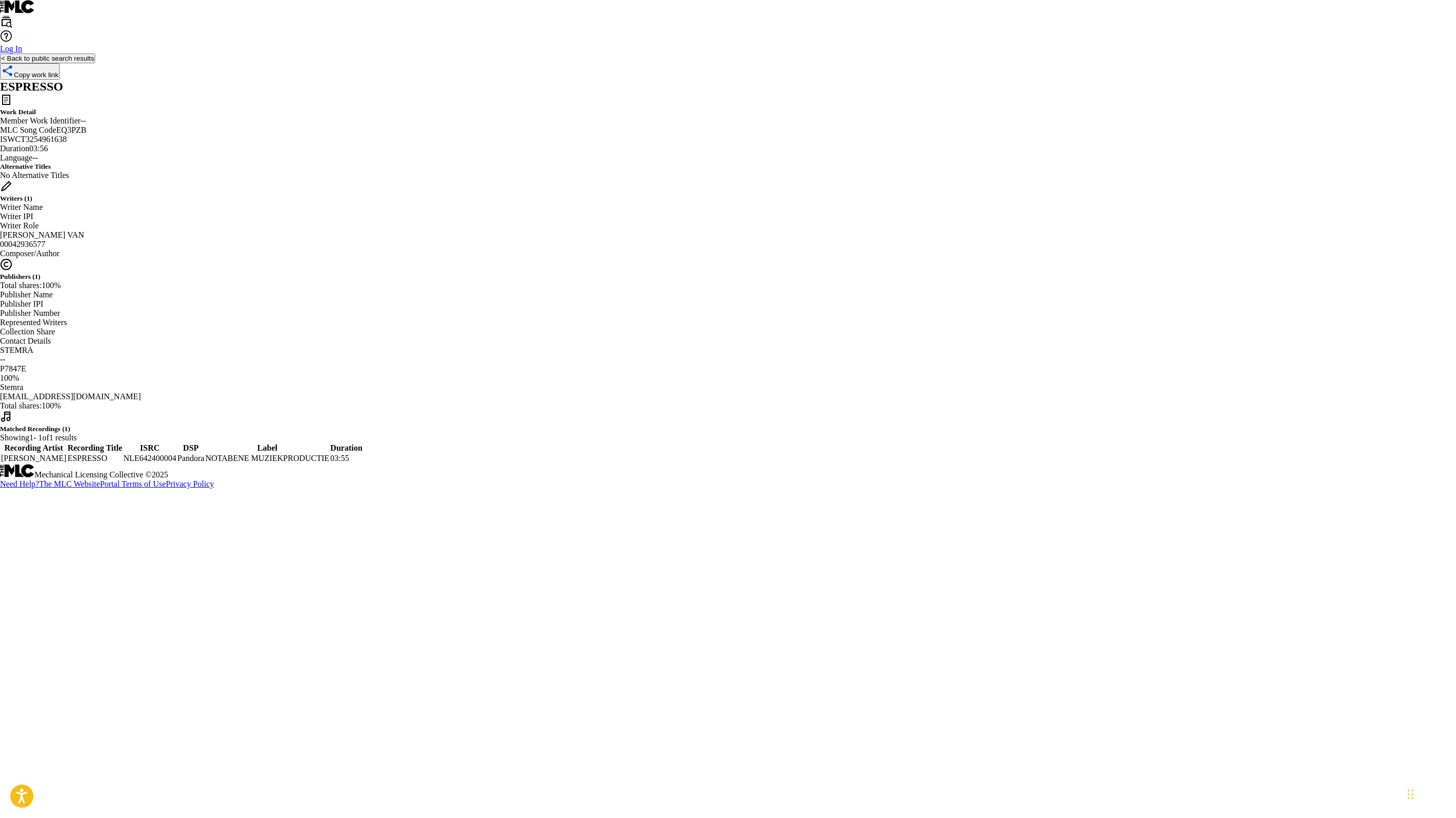
click at [95, 63] on button "< Back to public search results" at bounding box center [48, 58] width 95 height 10
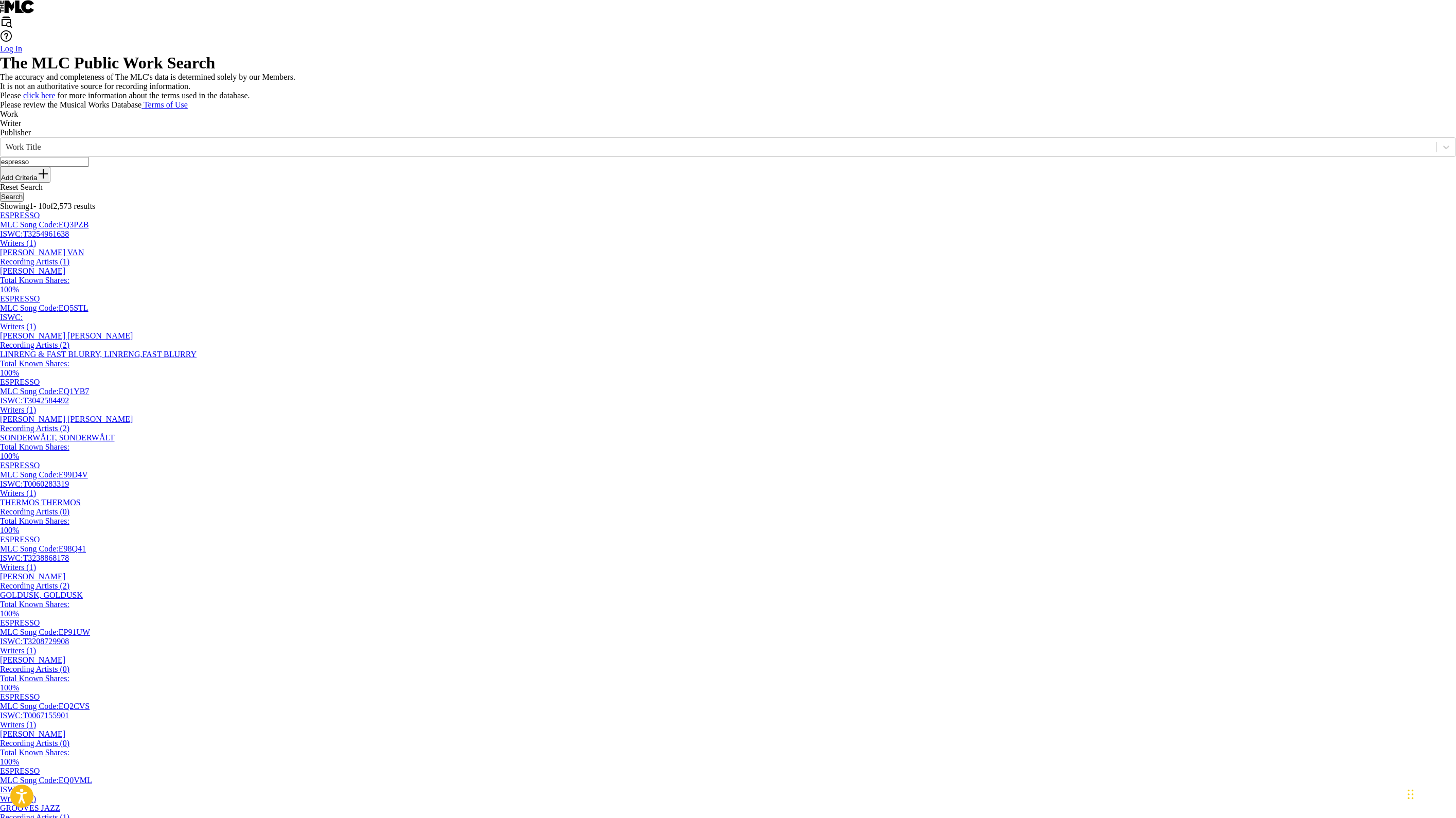
click at [51, 182] on button "Add Criteria" at bounding box center [25, 174] width 51 height 16
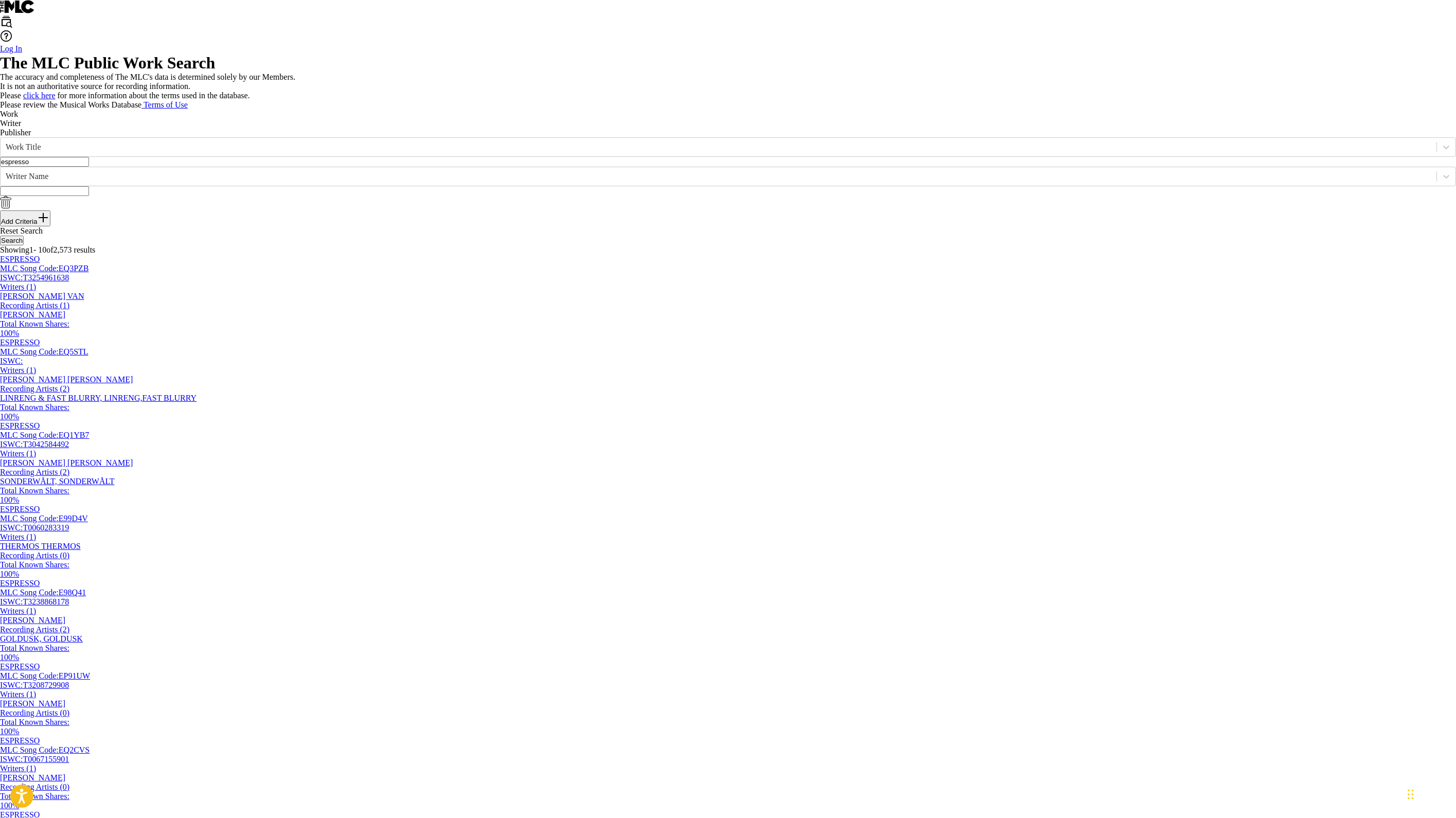
click at [89, 196] on input "Search Form" at bounding box center [44, 192] width 89 height 10
click at [23, 246] on button "Search" at bounding box center [11, 241] width 23 height 10
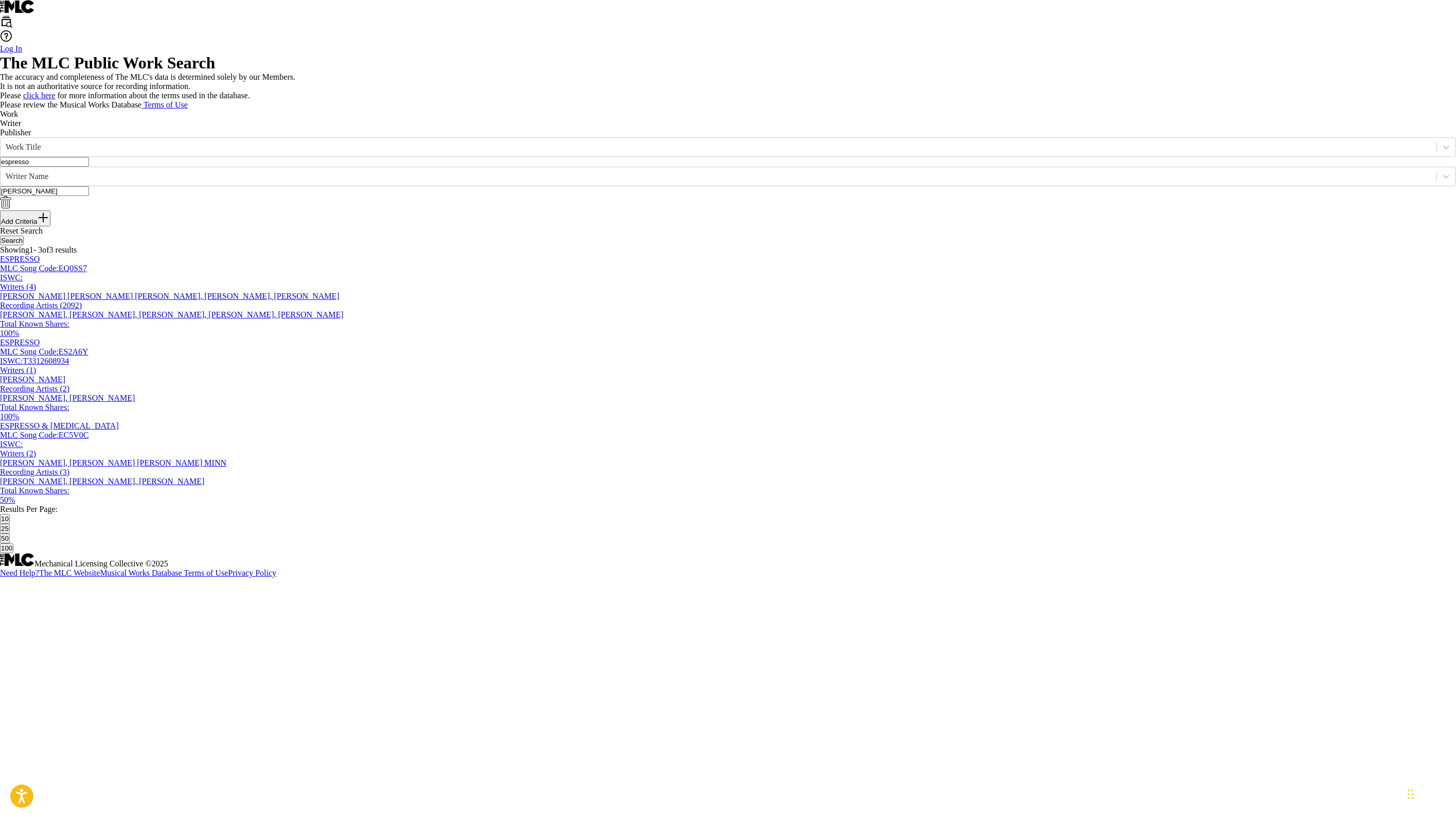
scroll to position [234, 0]
type input "[PERSON_NAME]"
click at [726, 301] on div "[PERSON_NAME] [PERSON_NAME] [PERSON_NAME], [PERSON_NAME], [PERSON_NAME]" at bounding box center [728, 296] width 1456 height 9
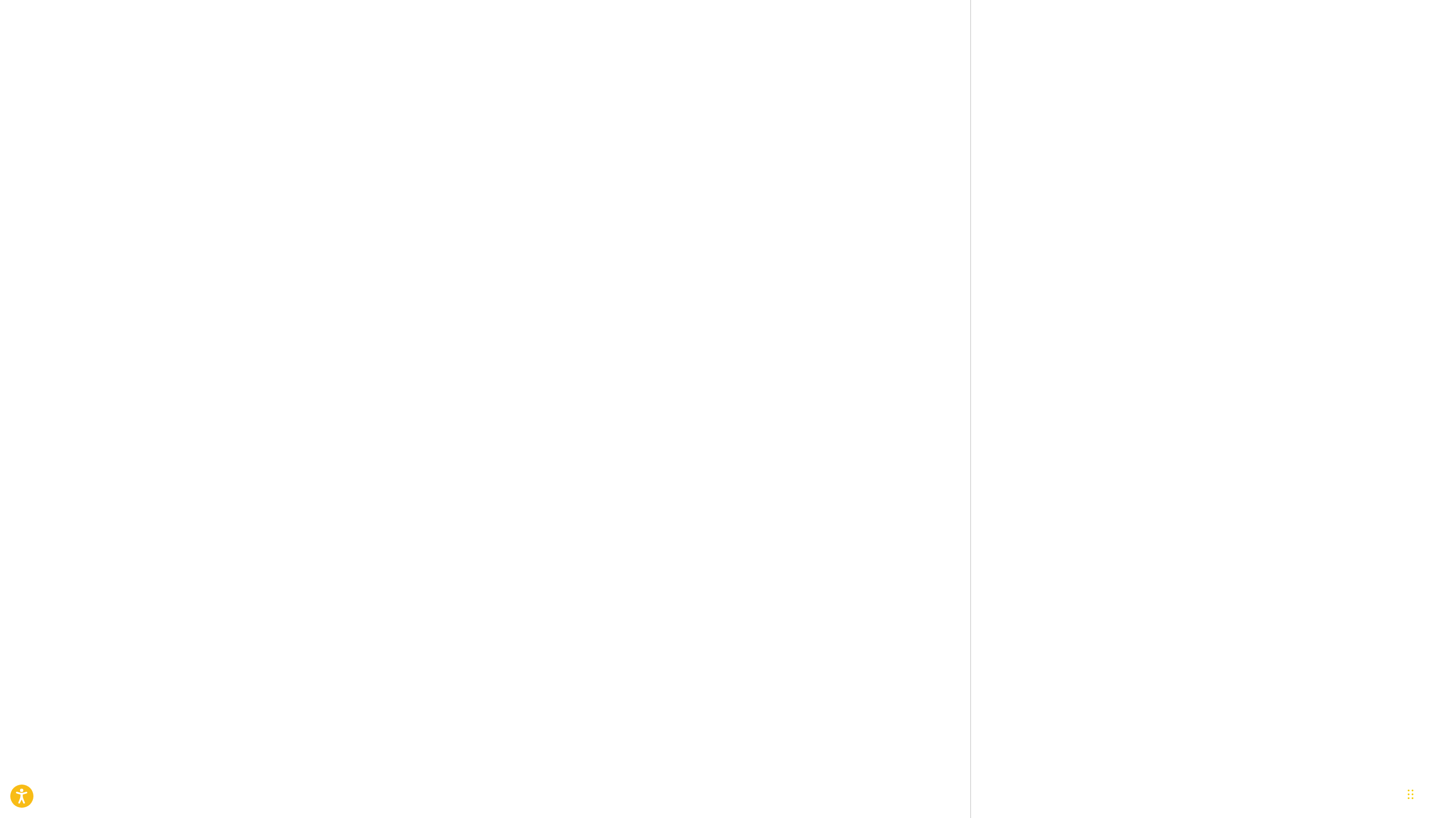
scroll to position [957, 0]
drag, startPoint x: 908, startPoint y: 386, endPoint x: 777, endPoint y: 384, distance: 131.0
copy span "[PERSON_NAME]"
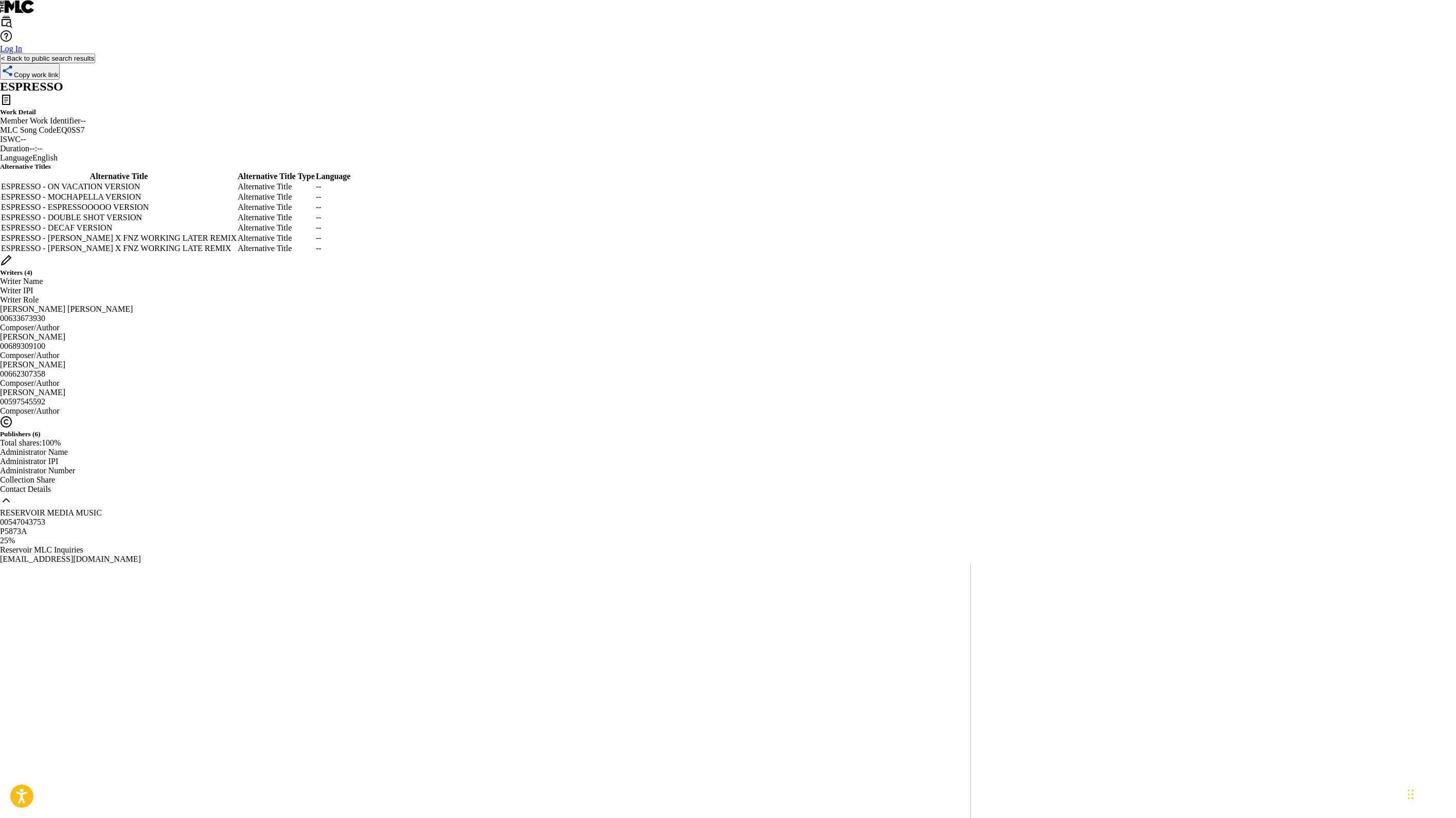
scroll to position [0, 0]
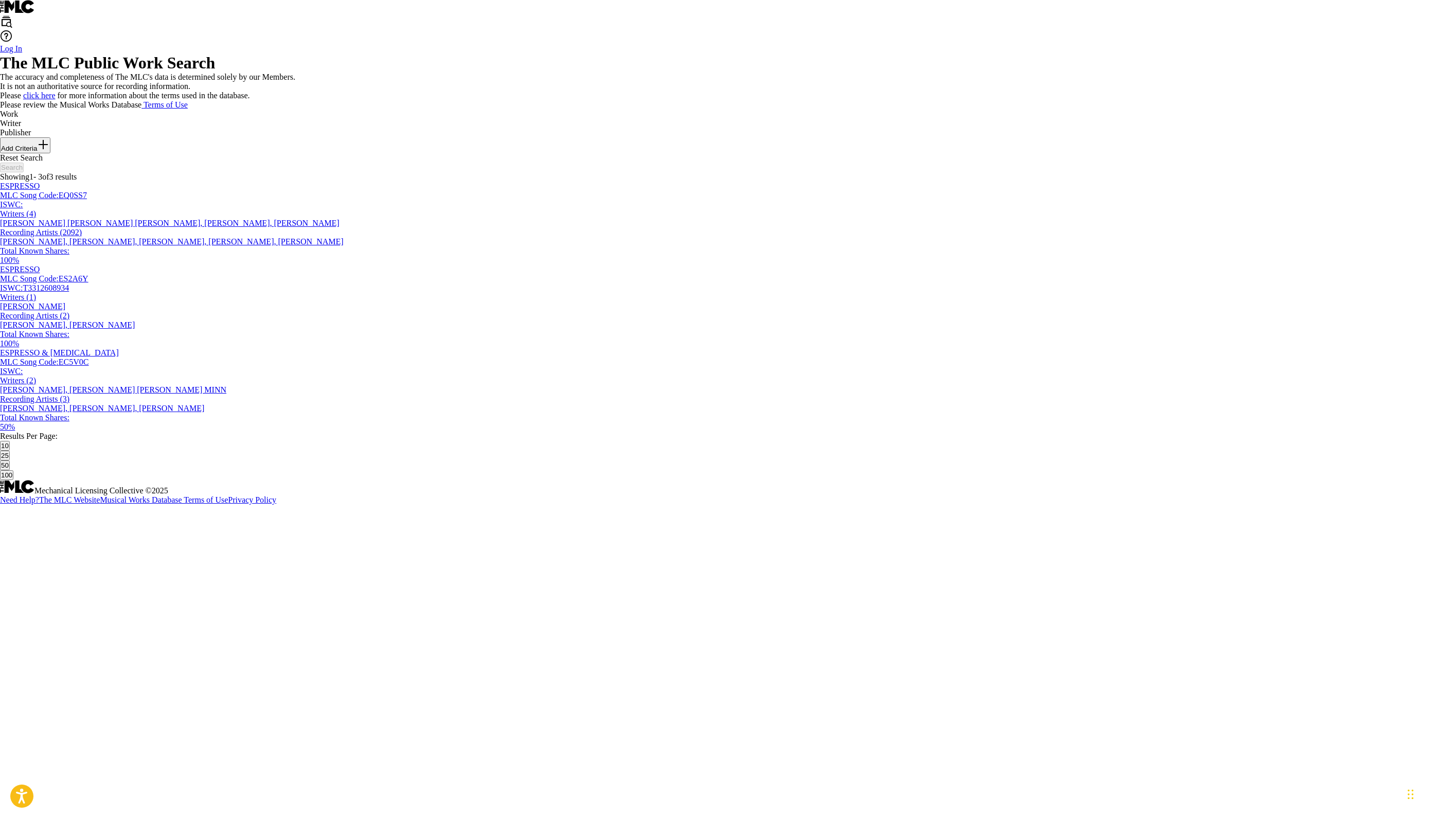
scroll to position [127, 0]
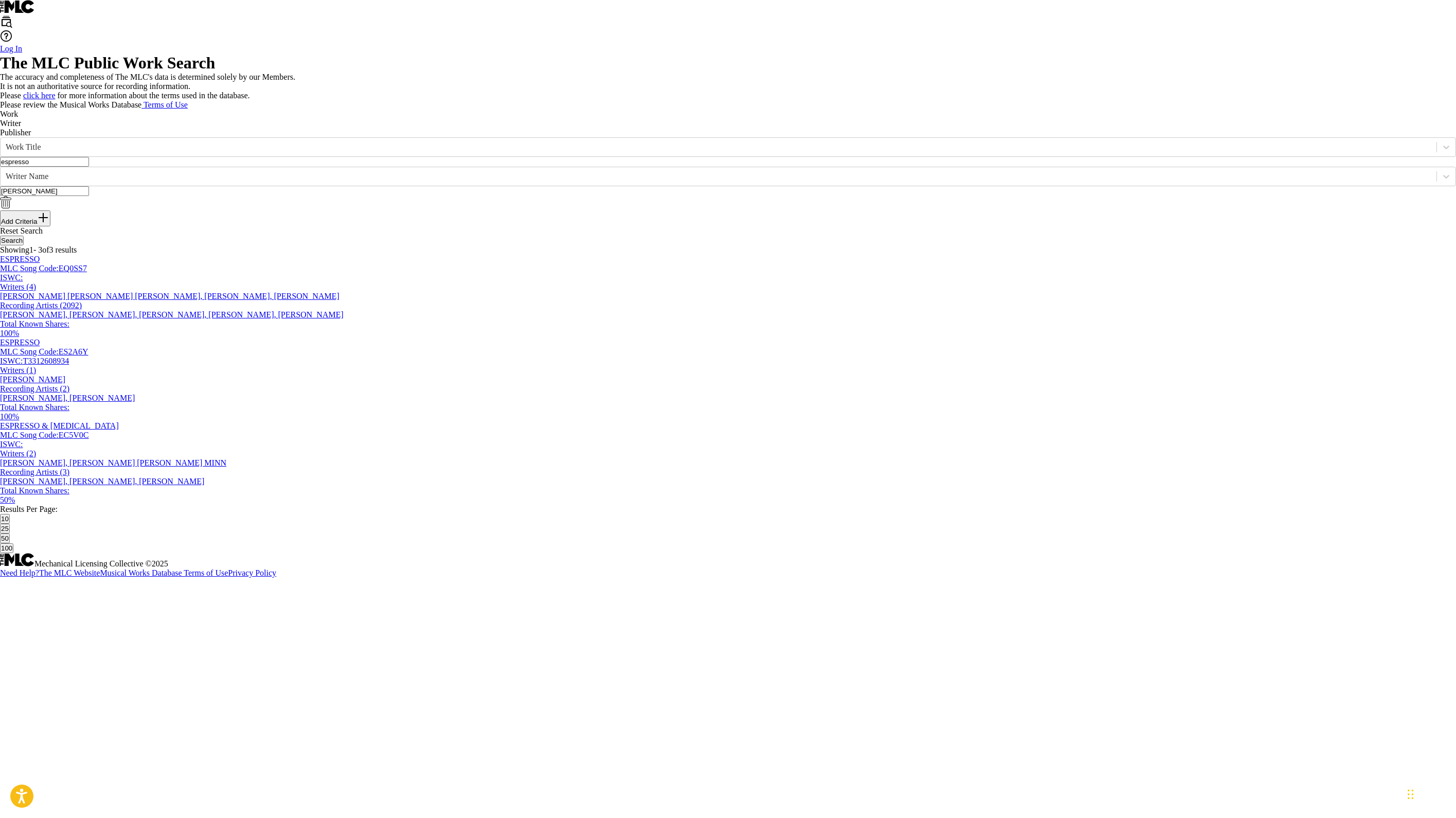
drag, startPoint x: 402, startPoint y: 310, endPoint x: 270, endPoint y: 277, distance: 136.1
click at [270, 226] on div "SearchWithCriteria3c857333-92ea-4f15-915d-4f691f06bf26 Work Title espresso Sear…" at bounding box center [728, 182] width 1456 height 89
drag, startPoint x: 431, startPoint y: 238, endPoint x: 278, endPoint y: 234, distance: 153.1
click at [278, 167] on div "SearchWithCriteria3c857333-92ea-4f15-915d-4f691f06bf26 Work Title espresso" at bounding box center [728, 152] width 1456 height 29
click at [661, 78] on p "The accuracy and completeness of The MLC's data is determined solely by our Mem…" at bounding box center [728, 77] width 1456 height 9
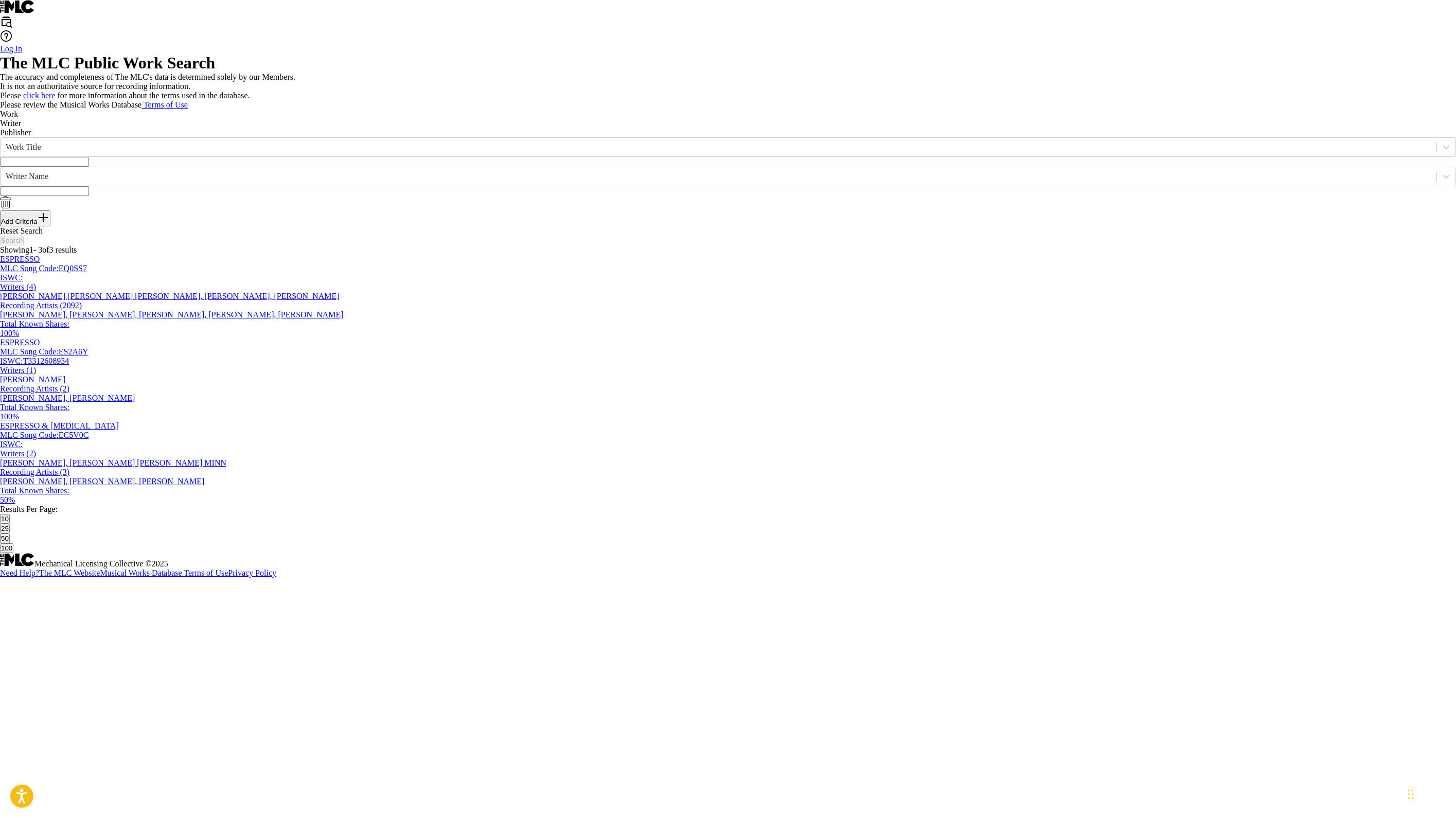
click at [89, 167] on input "Search Form" at bounding box center [44, 162] width 89 height 10
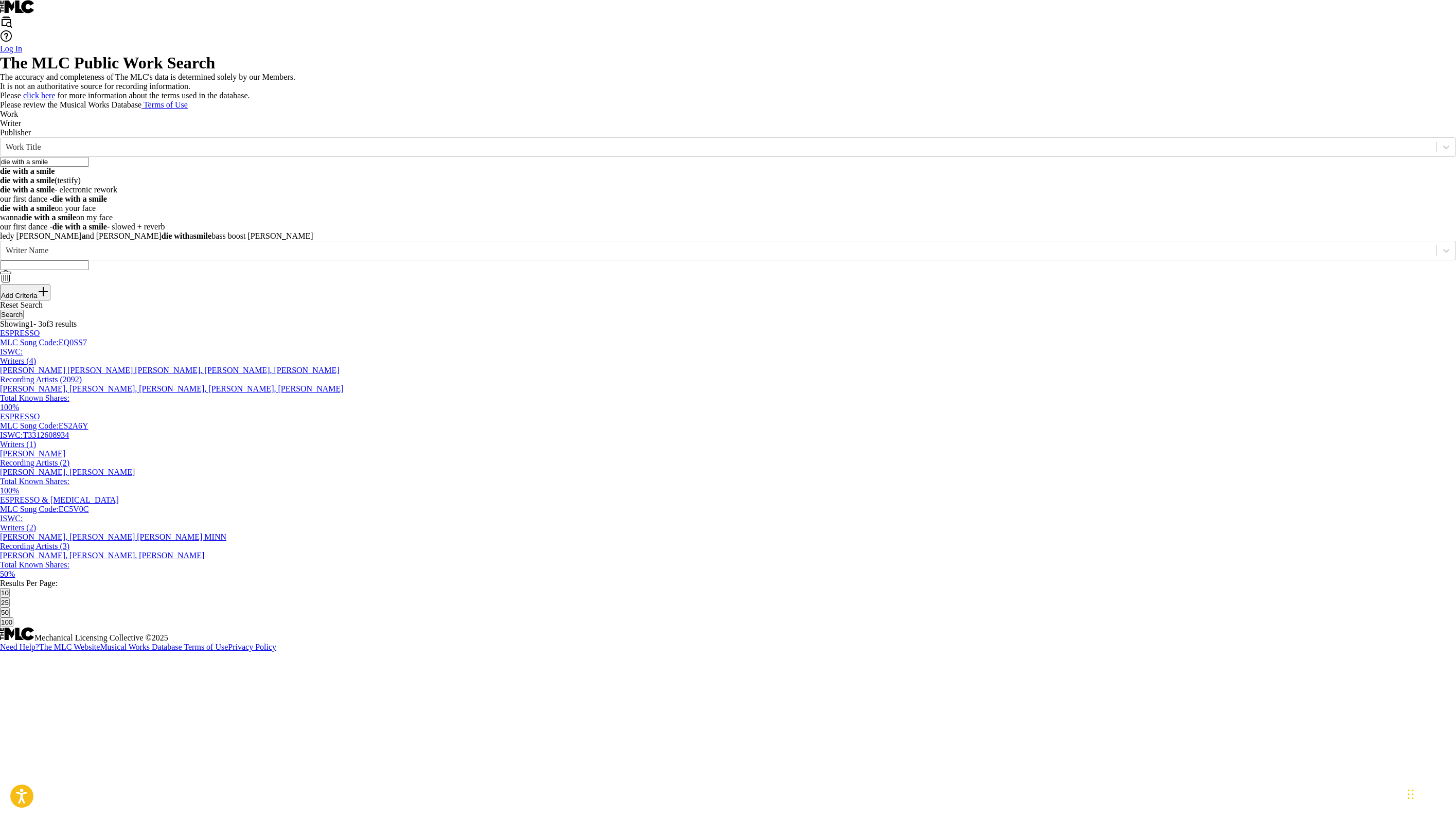
type input "die with a smile"
click at [552, 100] on p "Please click here for more information about the terms used in the database." at bounding box center [728, 95] width 1456 height 9
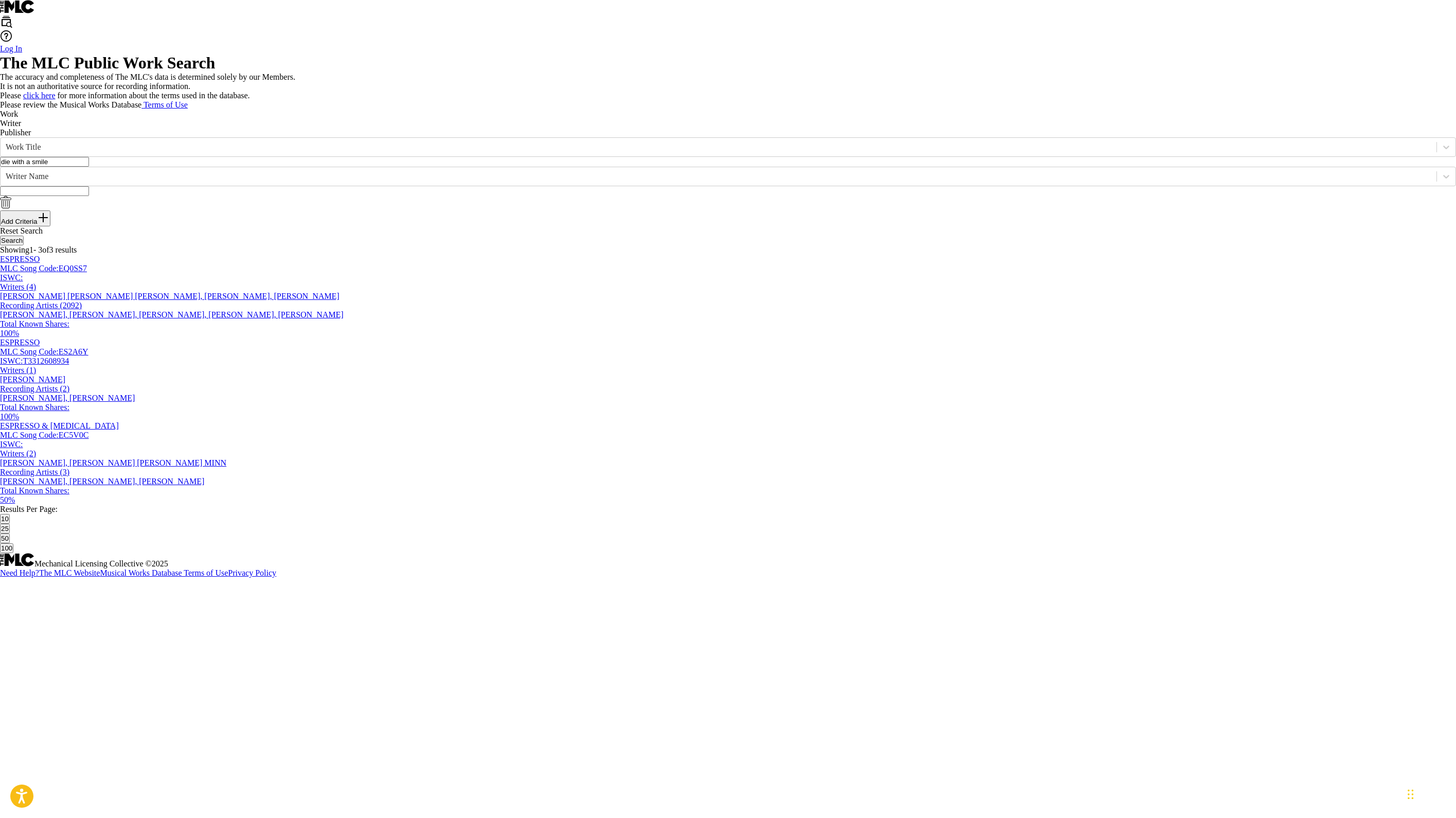
click at [89, 196] on input "Search Form" at bounding box center [44, 192] width 89 height 10
click at [23, 246] on button "Search" at bounding box center [11, 241] width 23 height 10
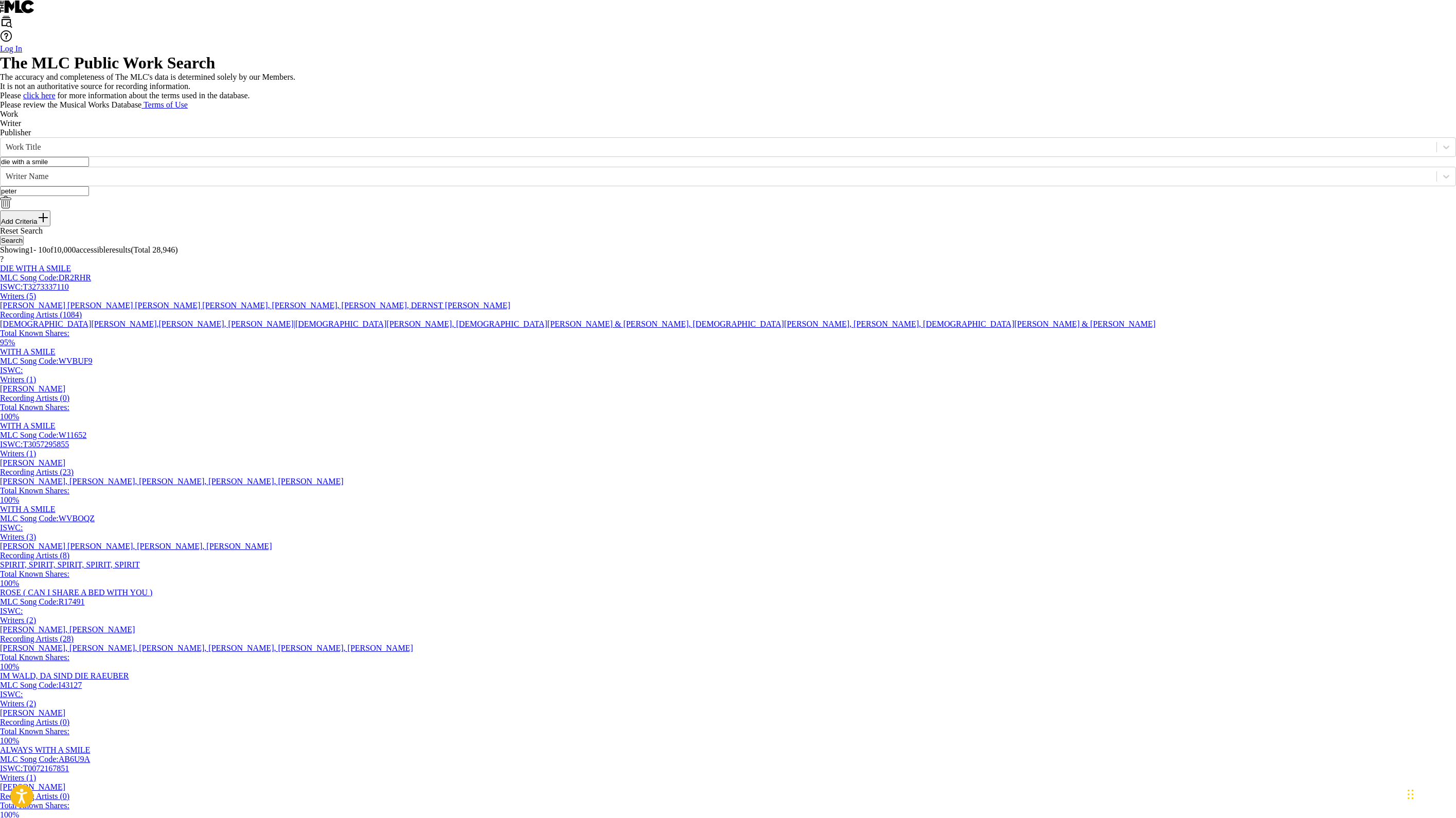
type input "[PERSON_NAME]"
drag, startPoint x: 421, startPoint y: 312, endPoint x: 738, endPoint y: 173, distance: 346.1
click at [726, 73] on div "The MLC Public Work Search" at bounding box center [728, 63] width 1456 height 19
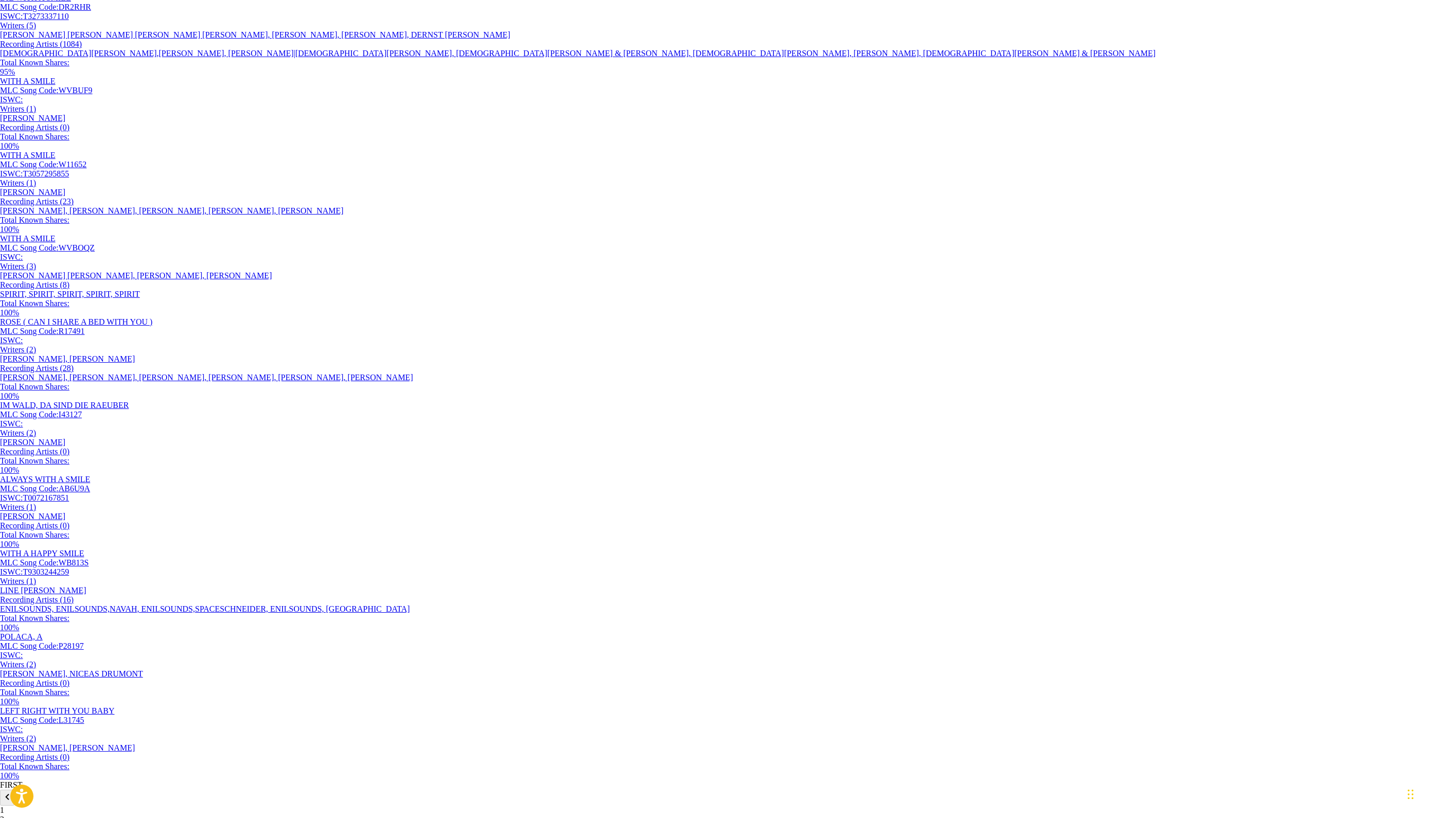
scroll to position [271, 0]
click at [726, 38] on div "[PERSON_NAME] [PERSON_NAME] [PERSON_NAME] [PERSON_NAME], [PERSON_NAME], [PERSON…" at bounding box center [728, 33] width 1456 height 9
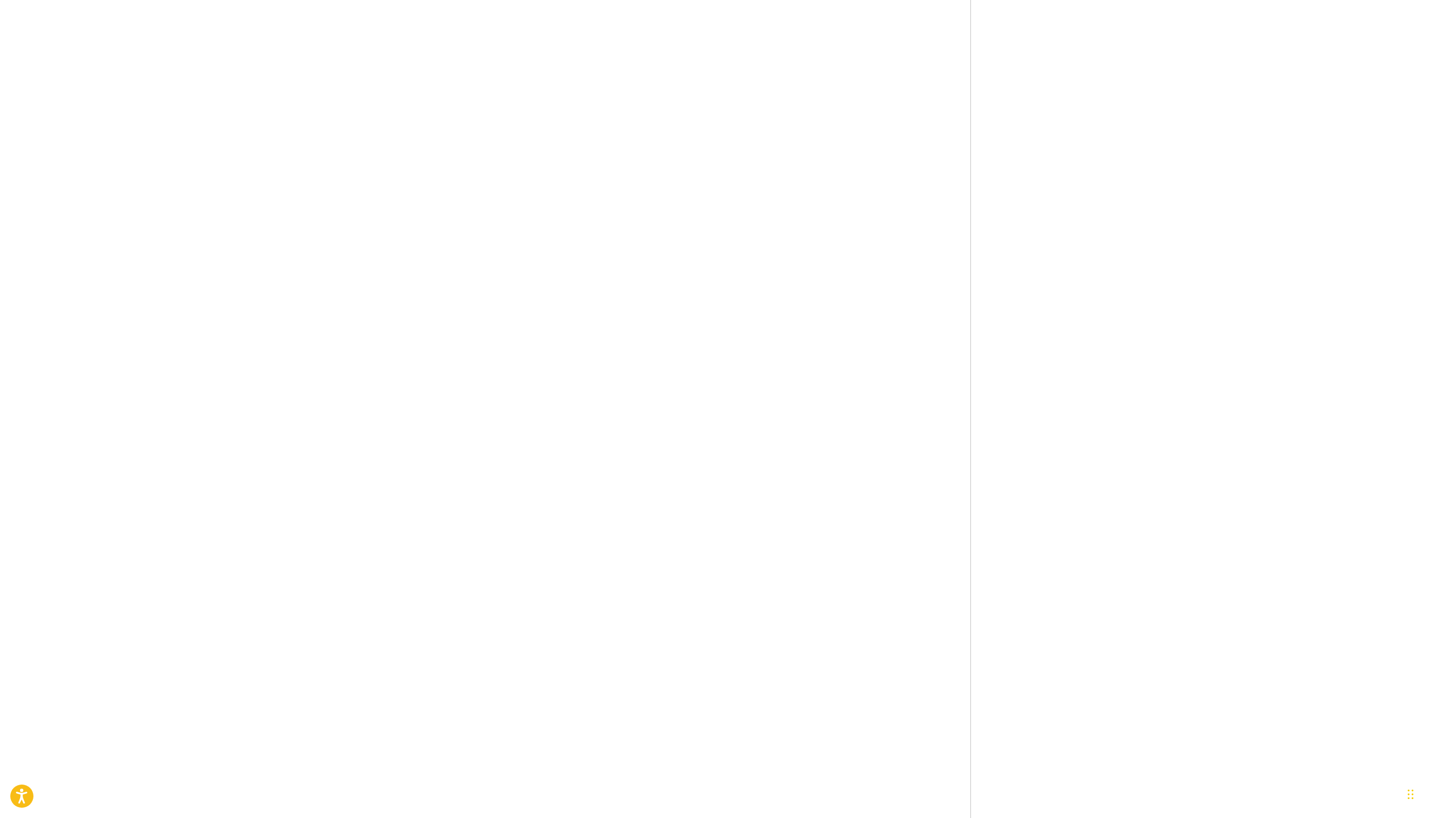
scroll to position [1829, 0]
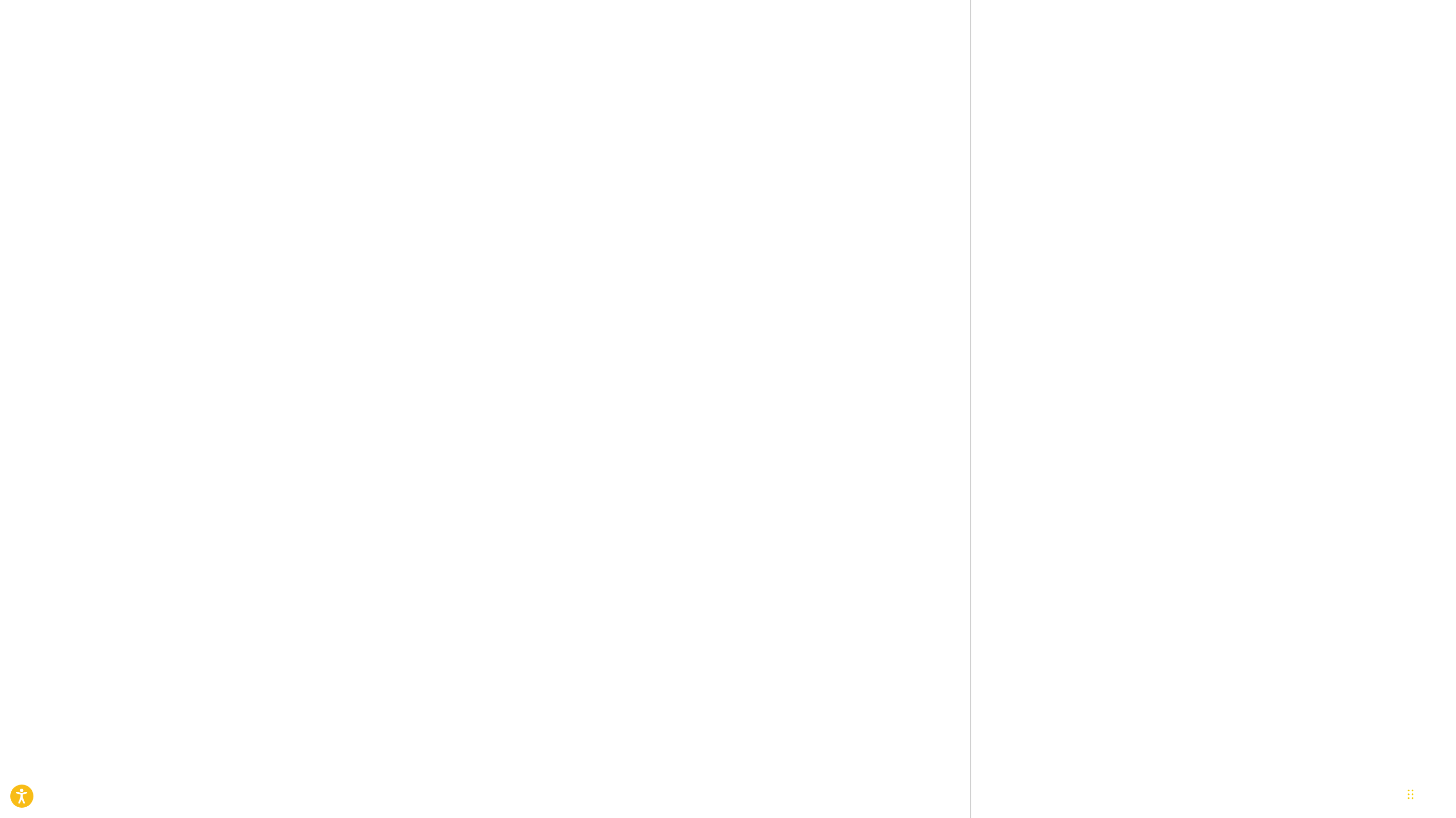
scroll to position [921, 0]
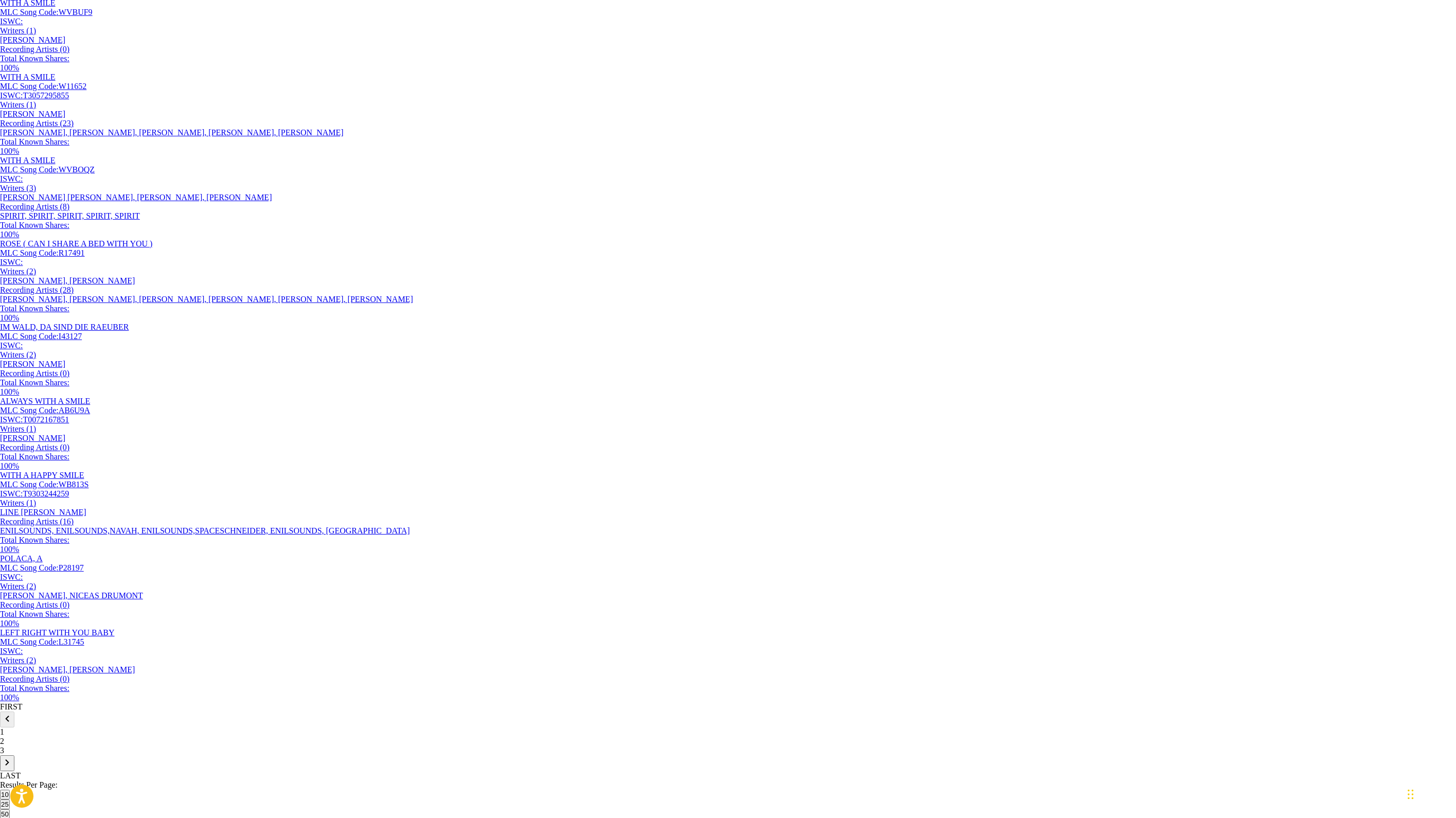
scroll to position [120, 0]
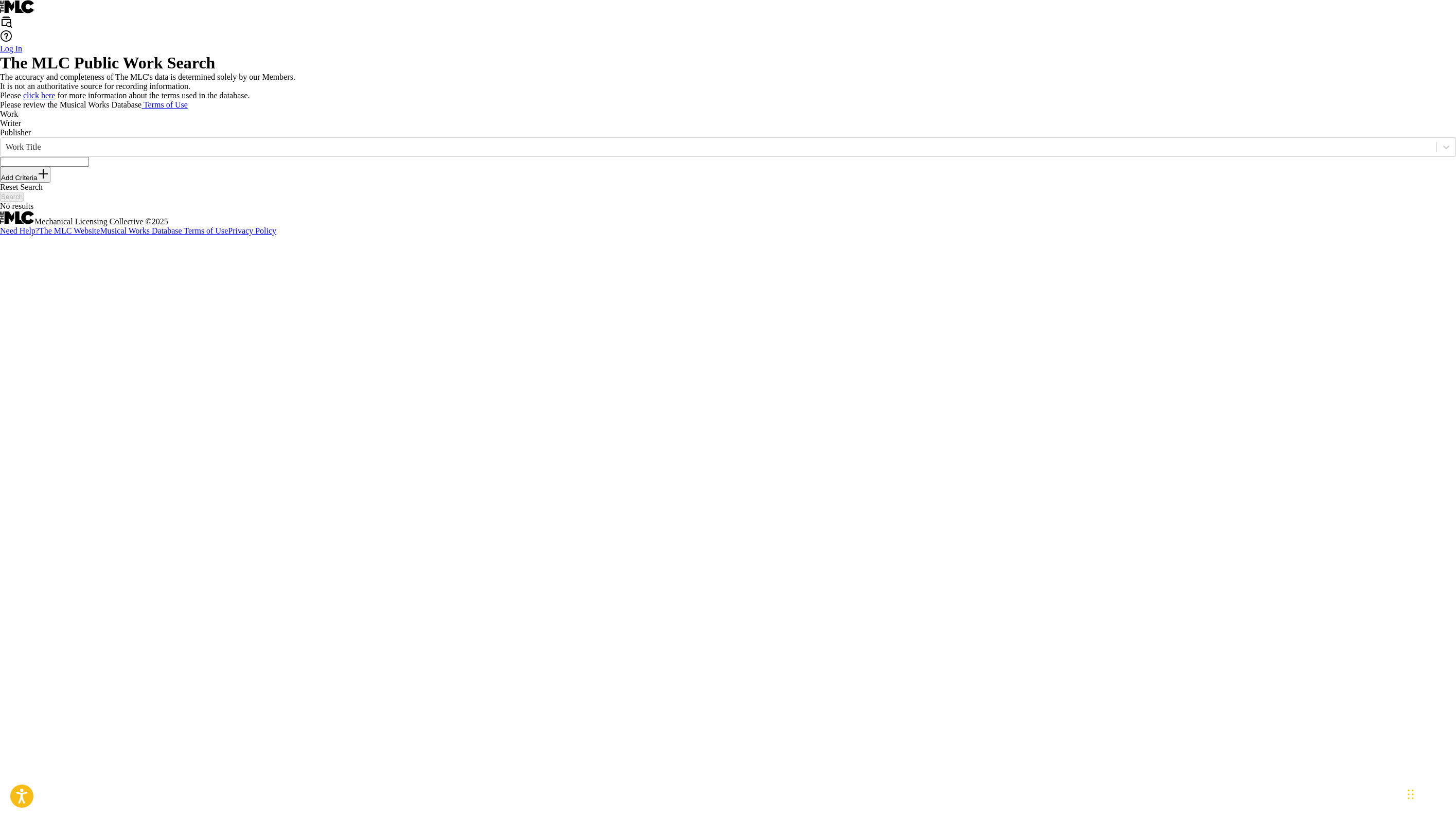
click at [89, 167] on input "Search Form" at bounding box center [44, 162] width 89 height 10
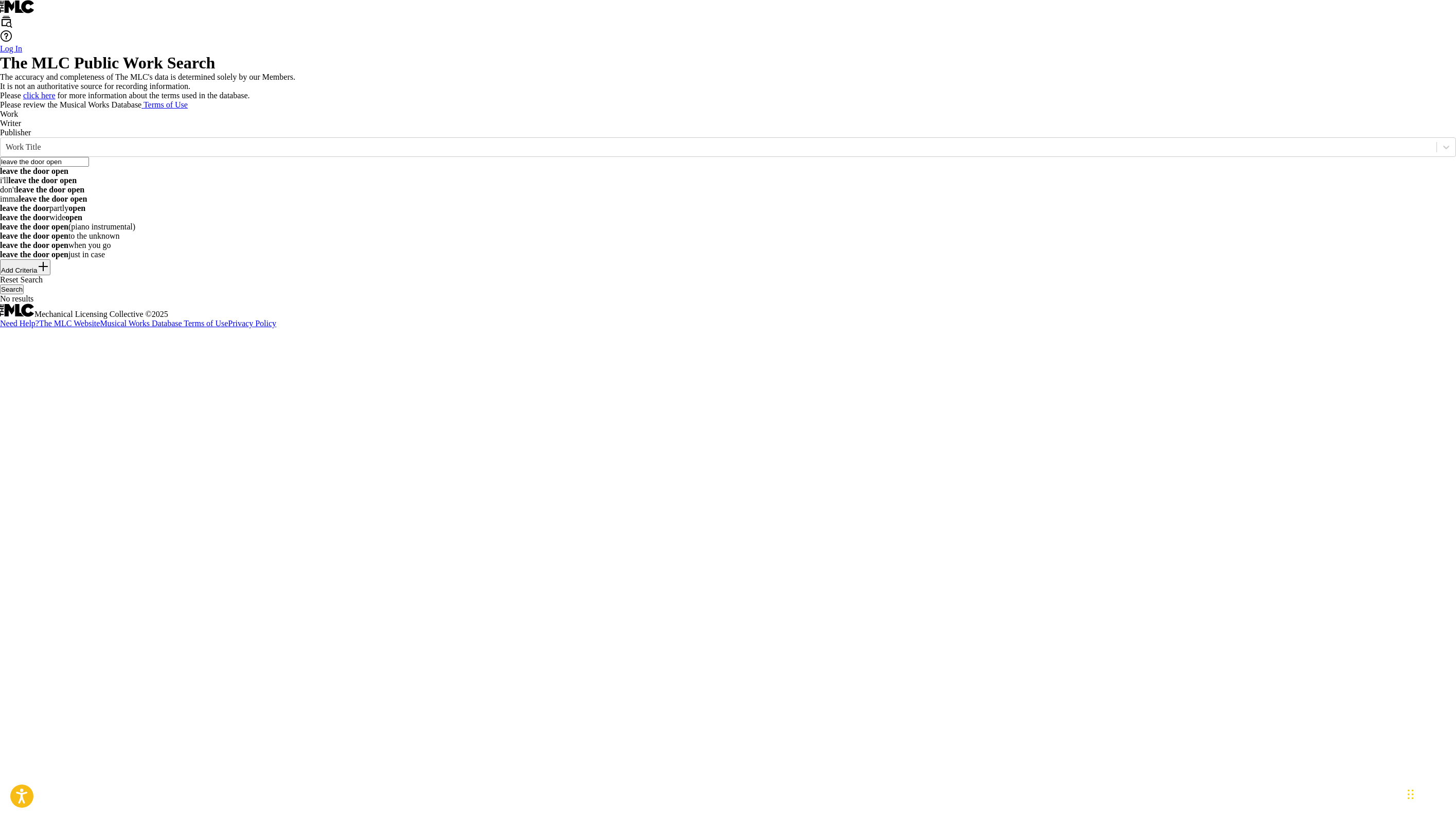
type input "leave the door open"
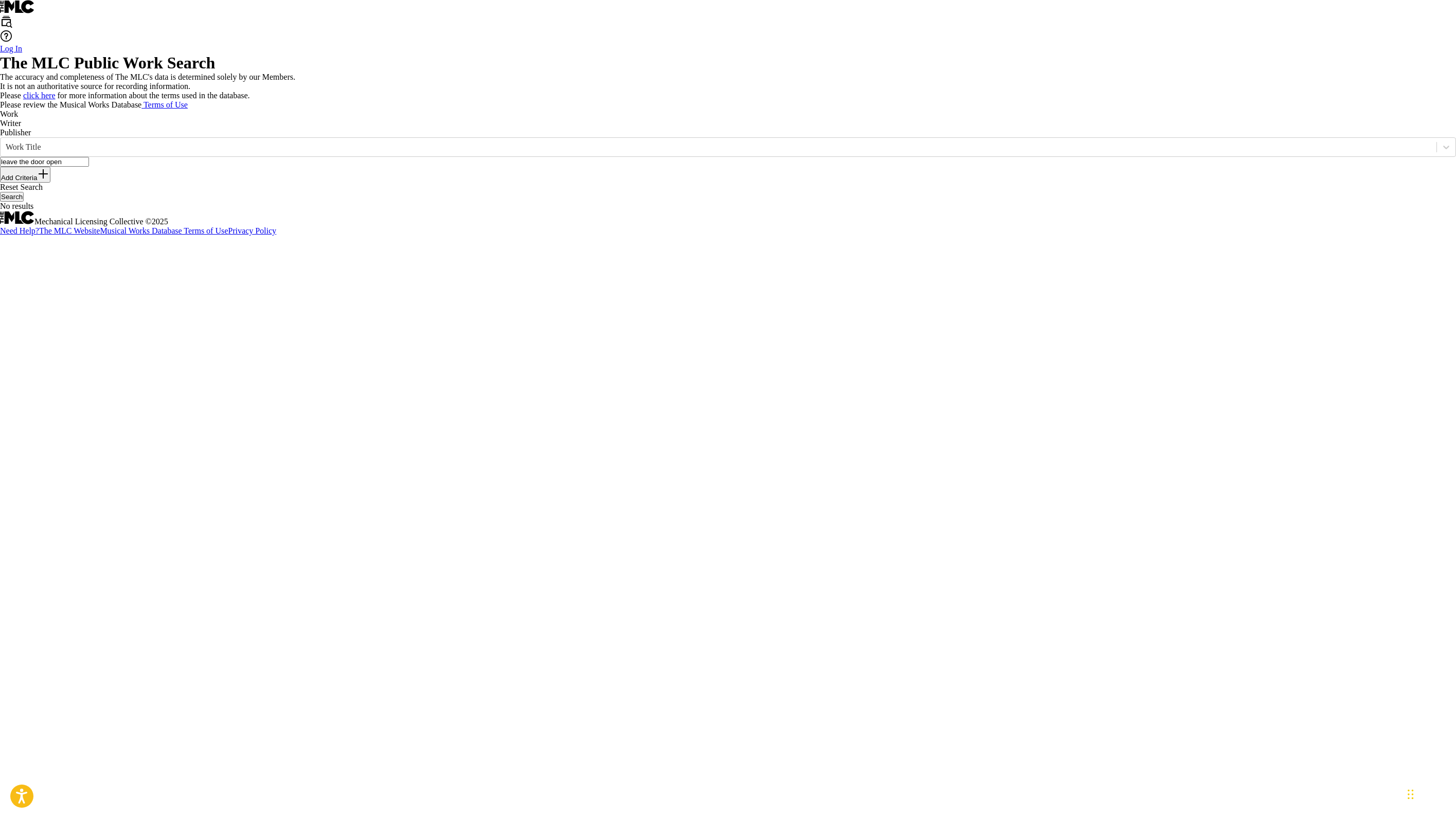
click at [726, 91] on p "It is not an authoritative source for recording information." at bounding box center [728, 86] width 1456 height 9
click at [23, 201] on button "Search" at bounding box center [11, 196] width 23 height 10
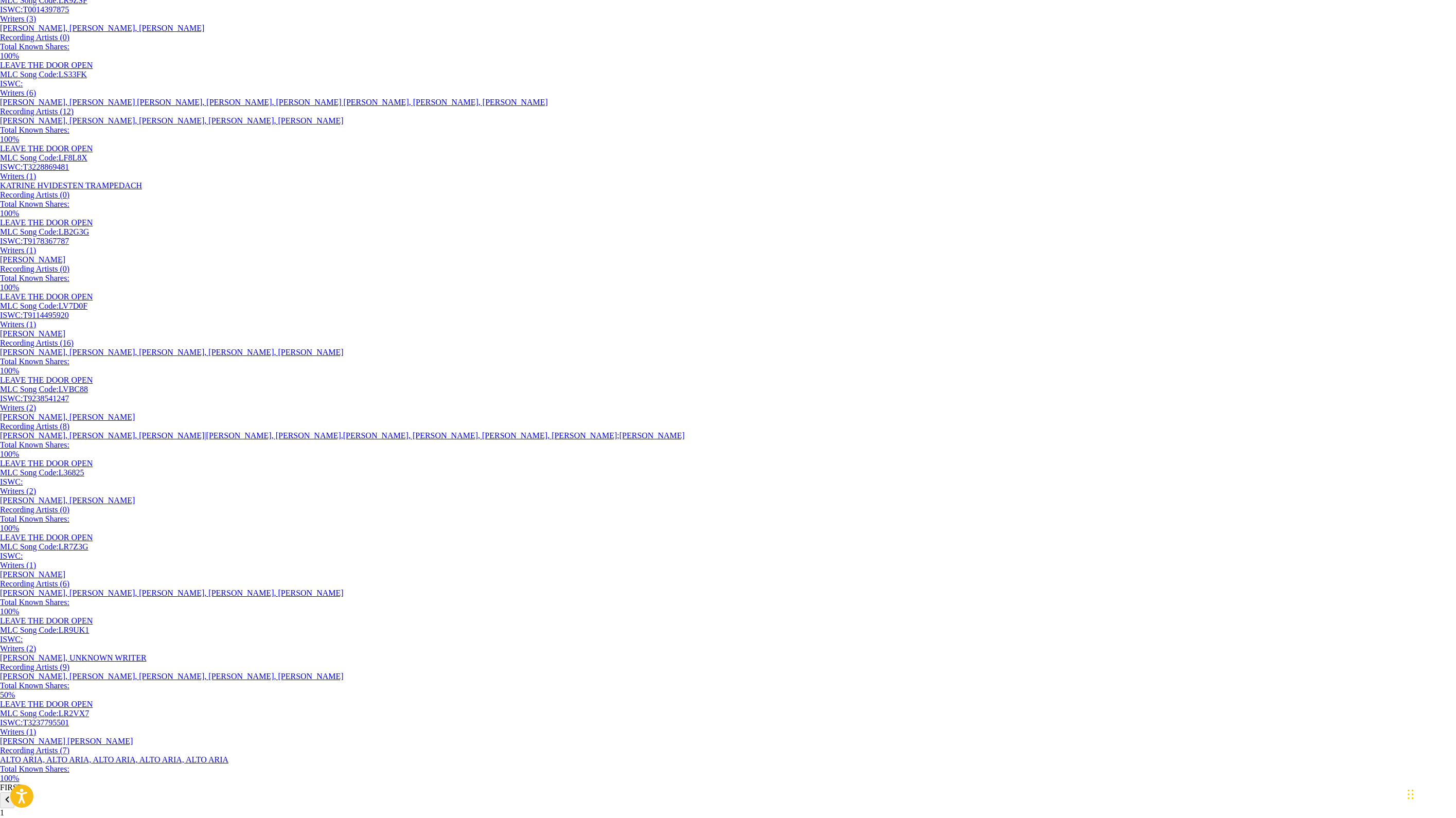
scroll to position [212, 0]
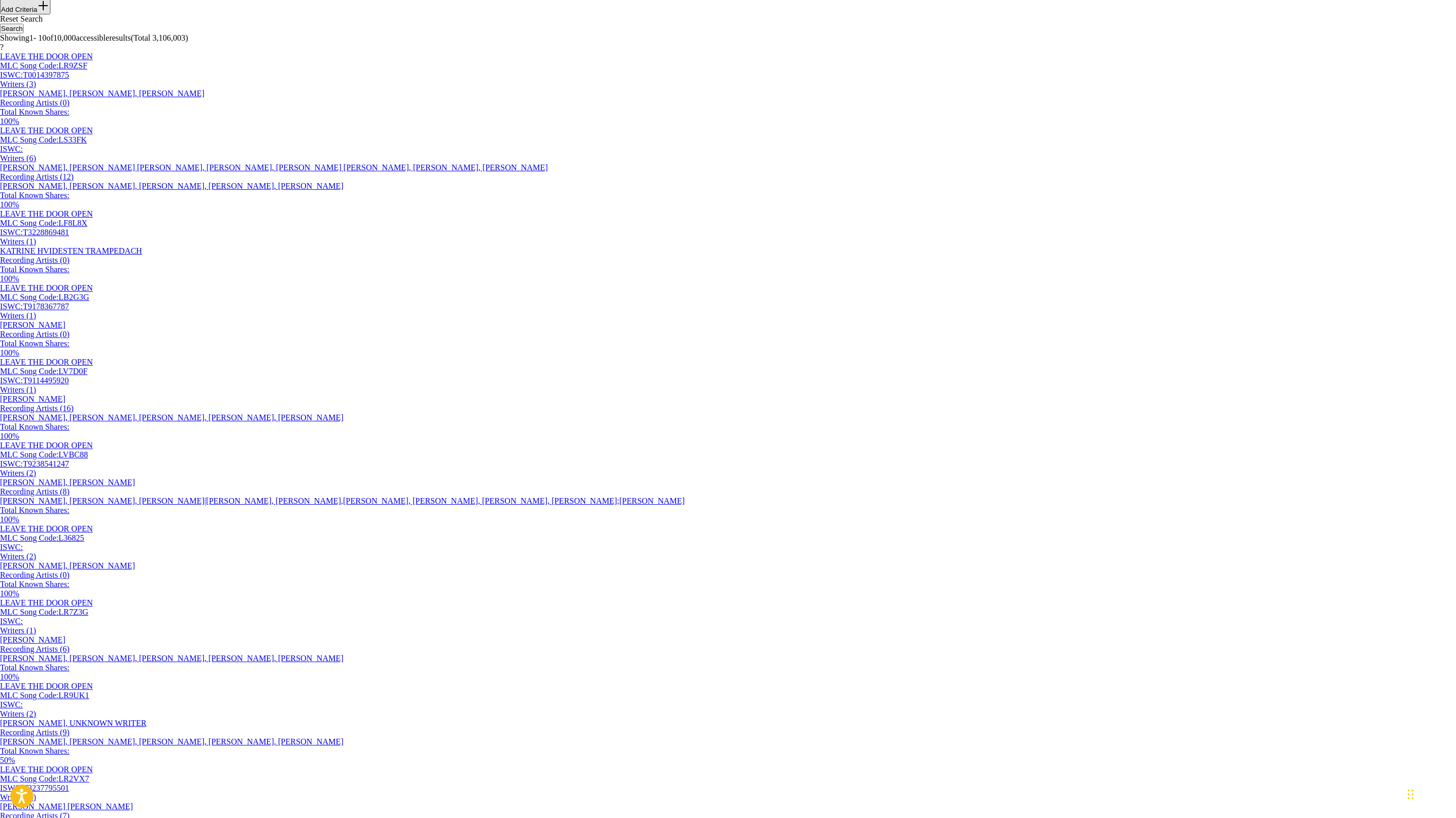
click at [23, 33] on button "Search" at bounding box center [11, 28] width 23 height 10
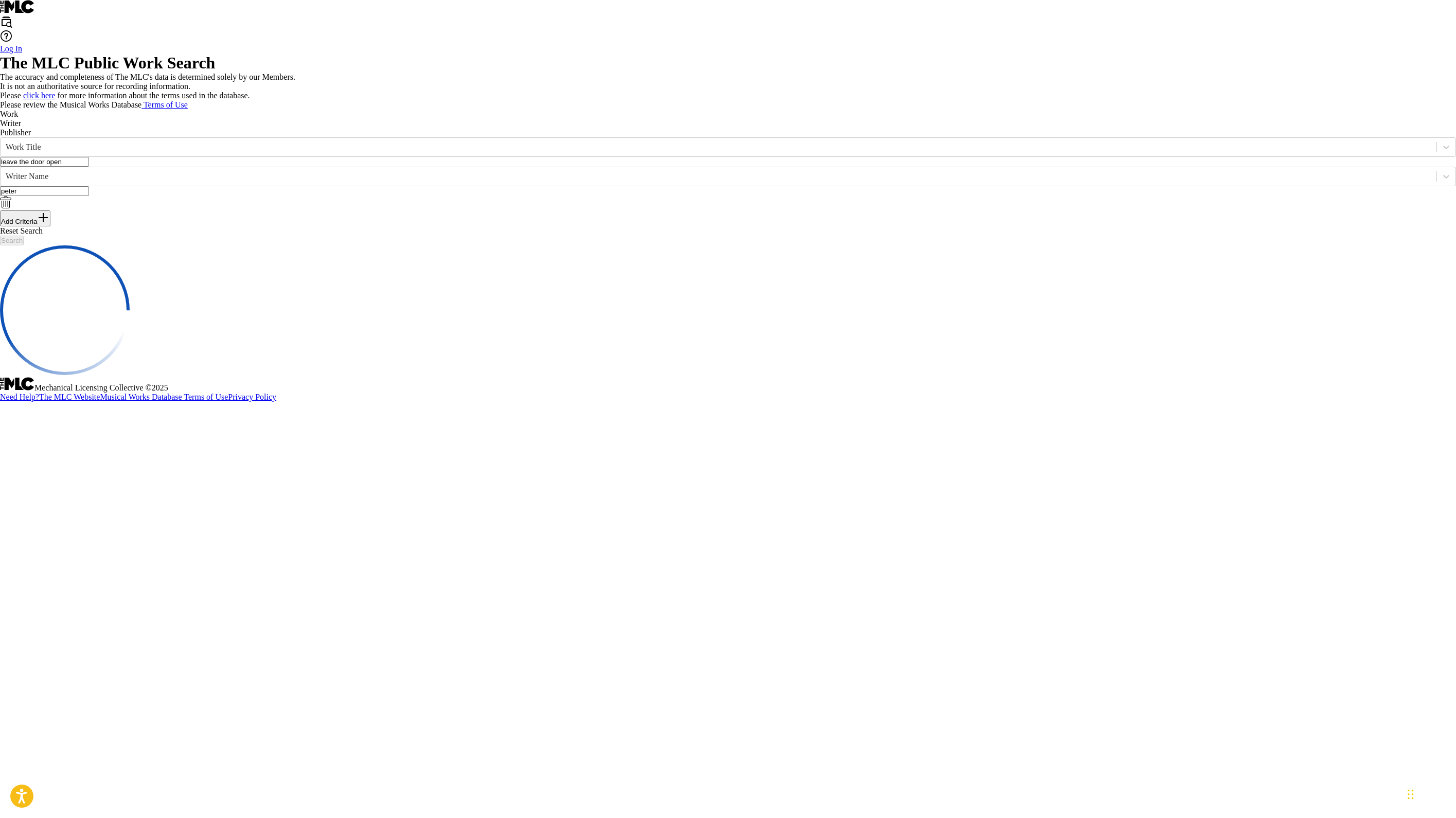
scroll to position [0, 0]
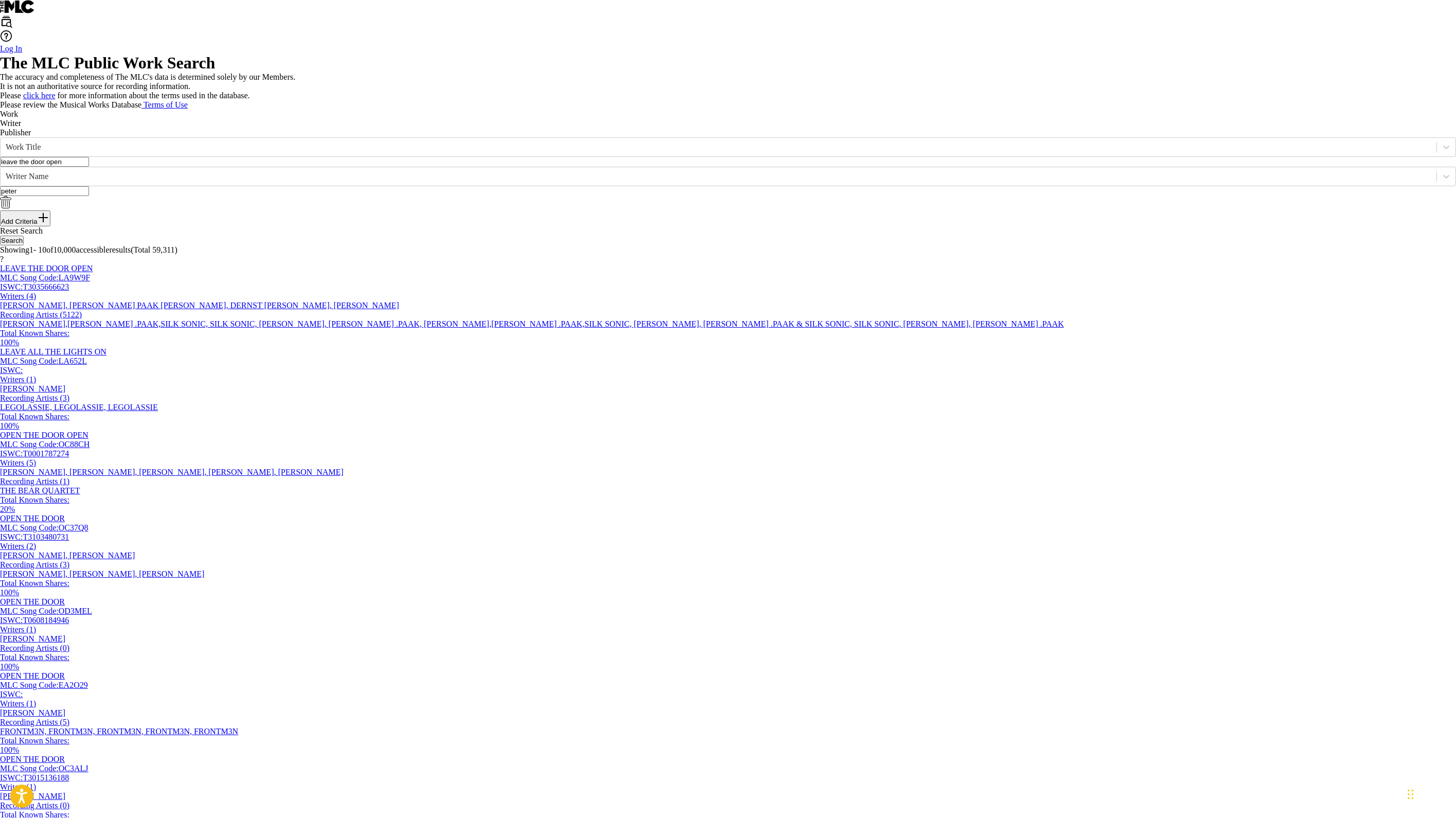
type input "[PERSON_NAME]"
drag, startPoint x: 535, startPoint y: 229, endPoint x: 817, endPoint y: 169, distance: 288.3
click at [726, 73] on div "The MLC Public Work Search" at bounding box center [728, 63] width 1456 height 19
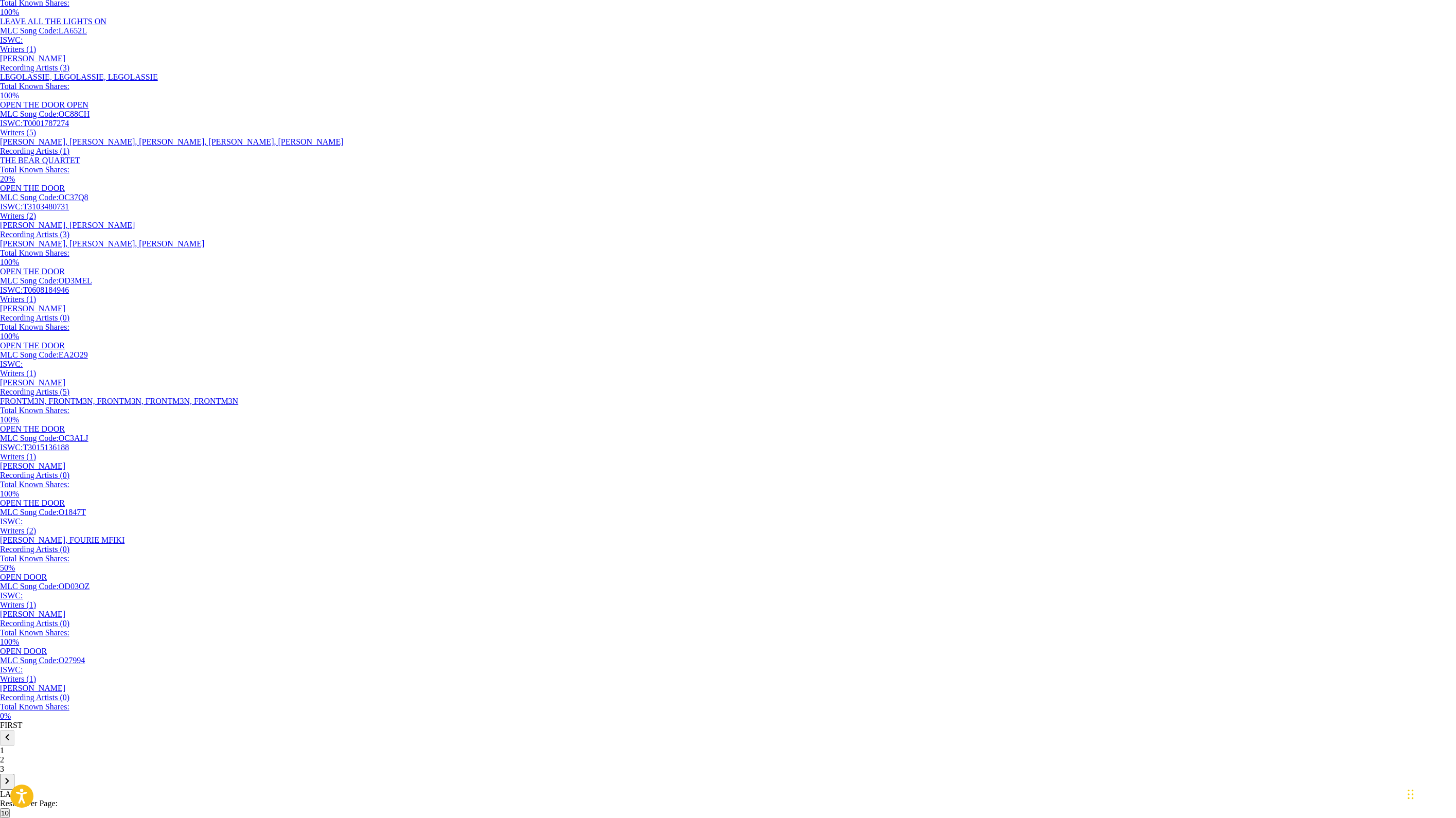
scroll to position [349, 0]
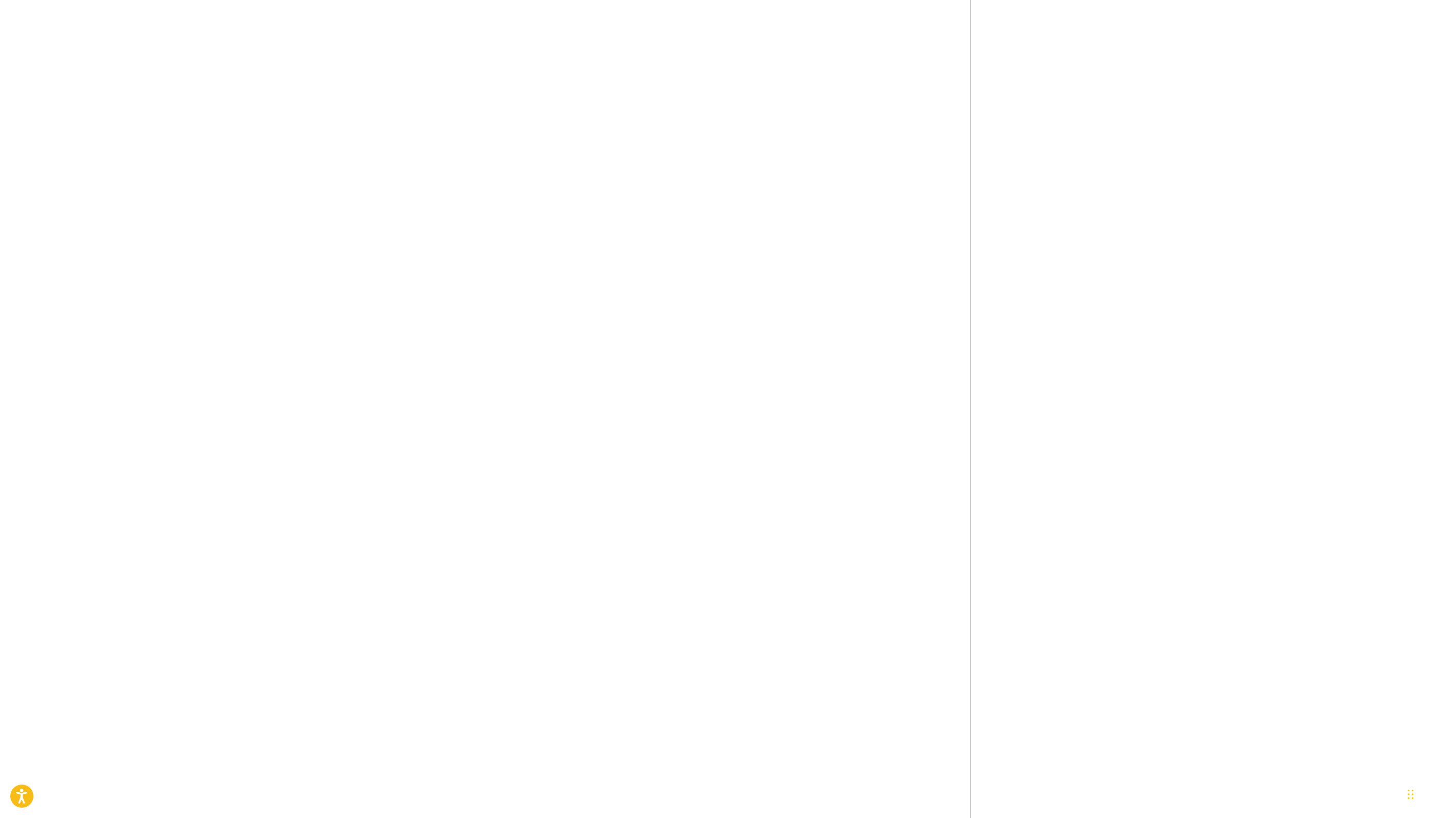
scroll to position [576, 0]
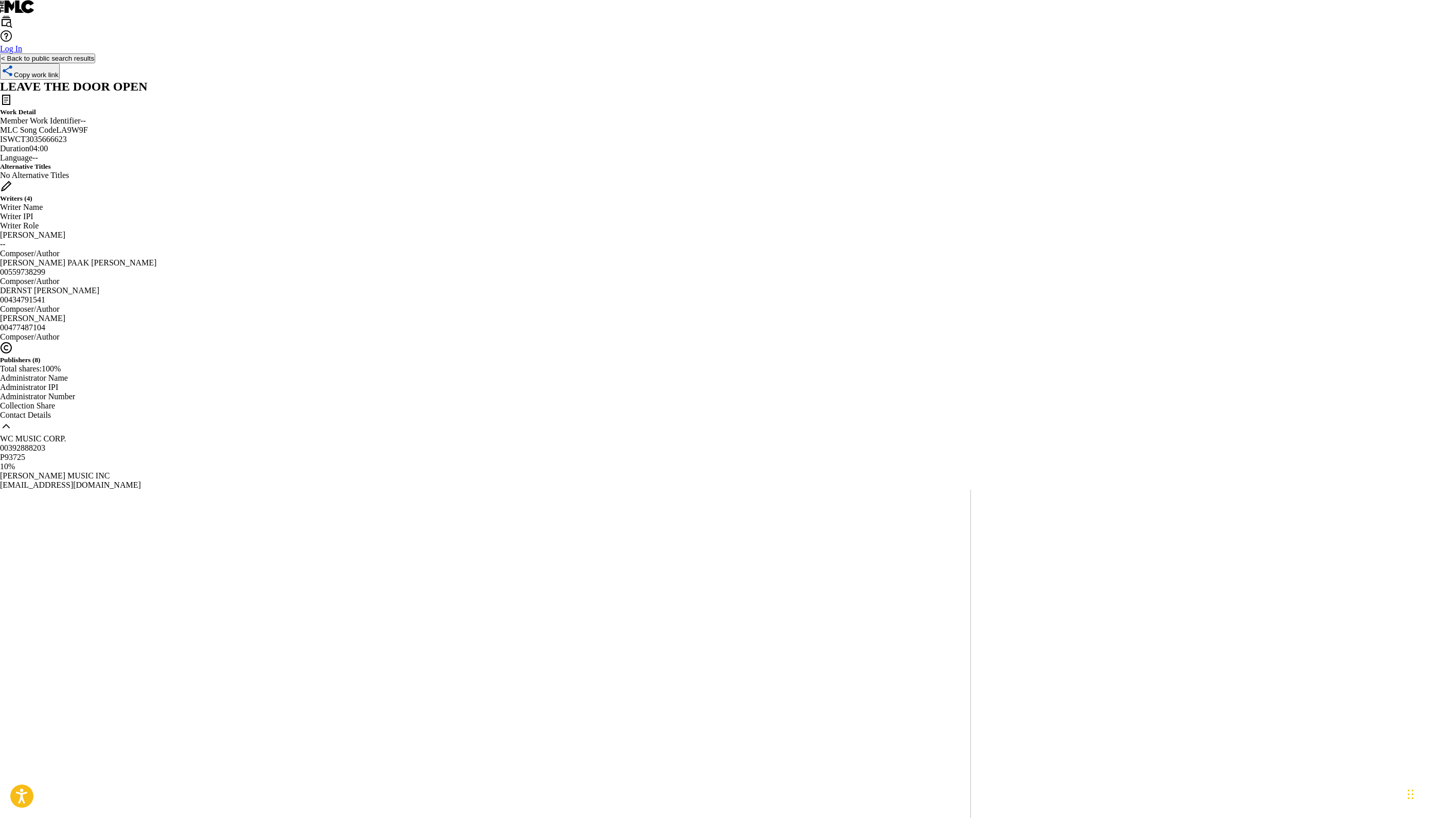
scroll to position [0, 0]
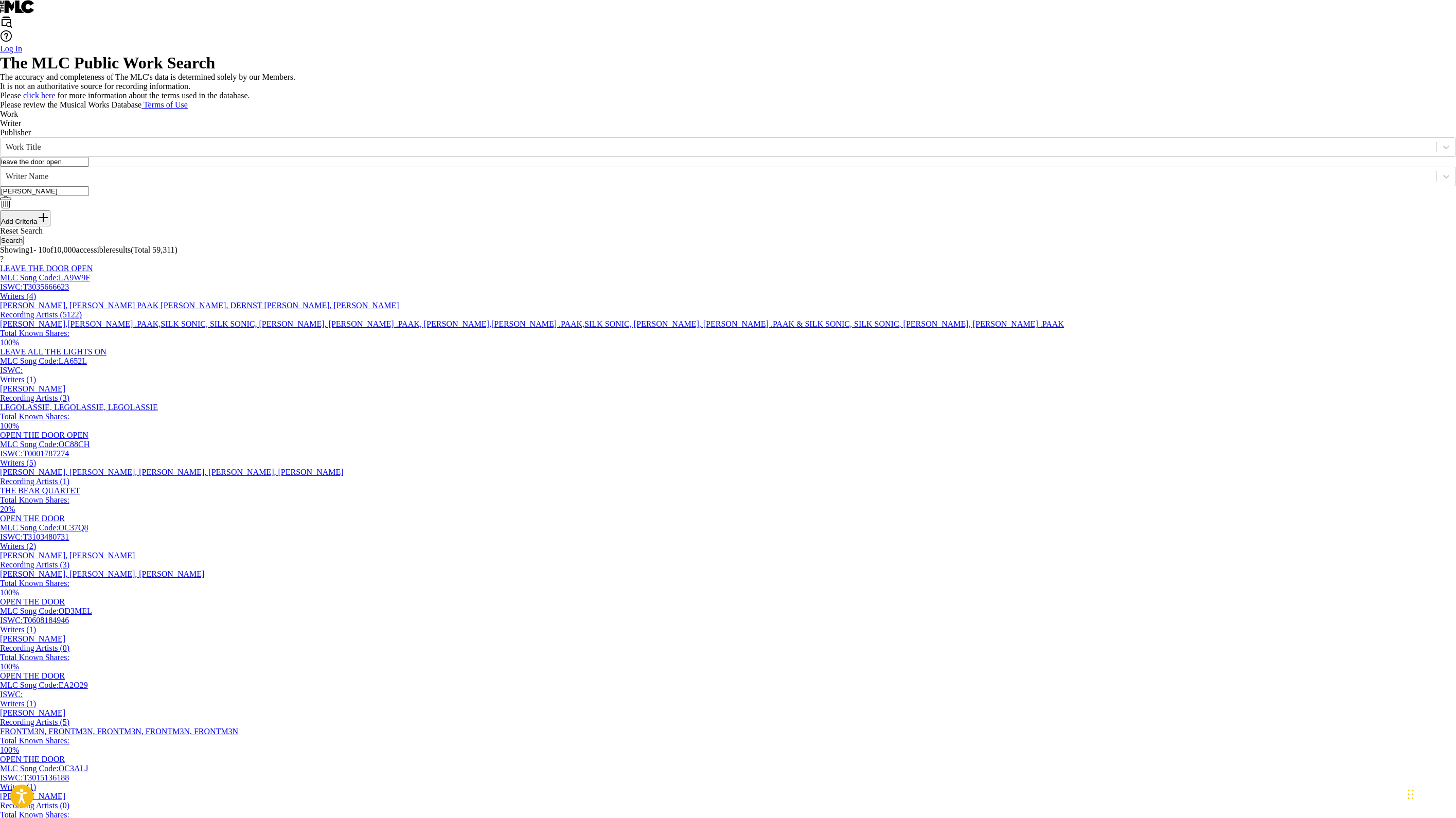
drag, startPoint x: 453, startPoint y: 433, endPoint x: 316, endPoint y: 395, distance: 142.2
click at [316, 226] on div "SearchWithCriteria3c857333-92ea-4f15-915d-4f691f06bf26 Work Title leave the doo…" at bounding box center [728, 182] width 1456 height 89
drag, startPoint x: 510, startPoint y: 379, endPoint x: 266, endPoint y: 338, distance: 247.4
click at [266, 246] on div "SearchWithCriteria3c857333-92ea-4f15-915d-4f691f06bf26 Work Title leave the doo…" at bounding box center [728, 192] width 1456 height 108
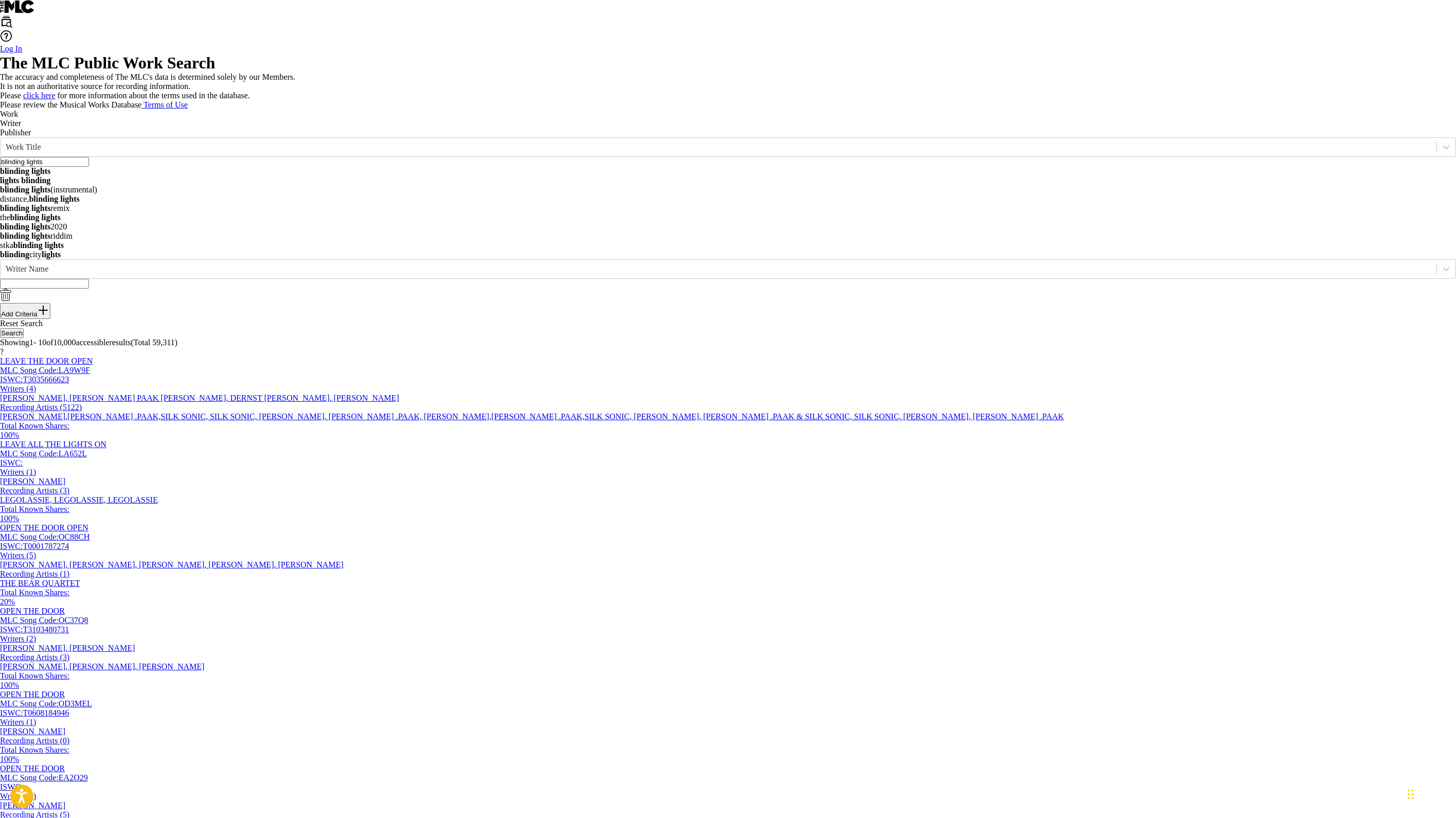
type input "blinding lights"
click at [726, 225] on div "The MLC Public Work Search The accuracy and completeness of The MLC's data is d…" at bounding box center [728, 661] width 1456 height 1217
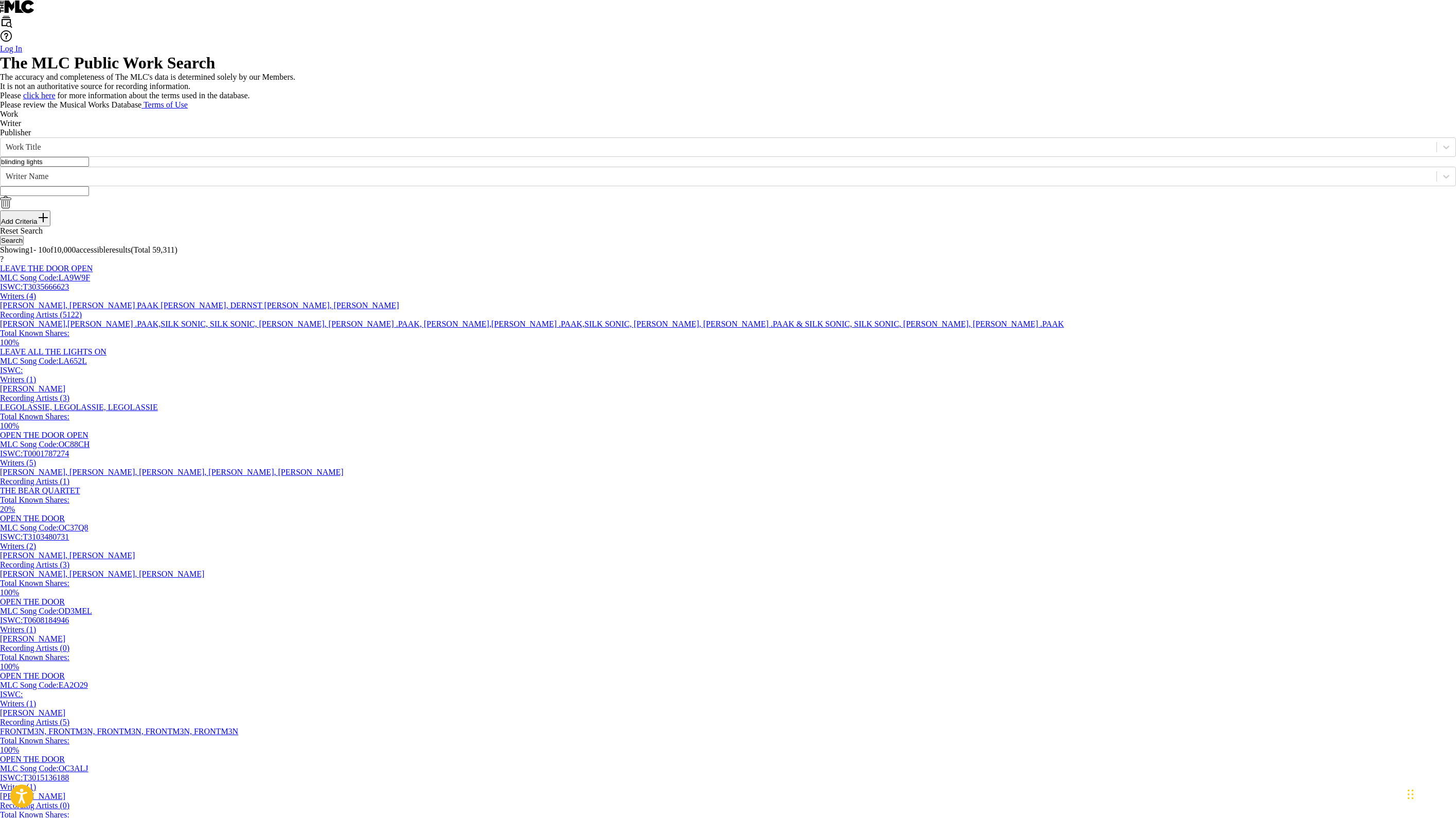
click at [89, 196] on input "Search Form" at bounding box center [44, 192] width 89 height 10
type input "[PERSON_NAME]"
drag, startPoint x: 661, startPoint y: 427, endPoint x: 920, endPoint y: 570, distance: 295.9
click at [726, 246] on div "Reset Search Search" at bounding box center [728, 236] width 1456 height 19
click at [23, 246] on button "Search" at bounding box center [11, 241] width 23 height 10
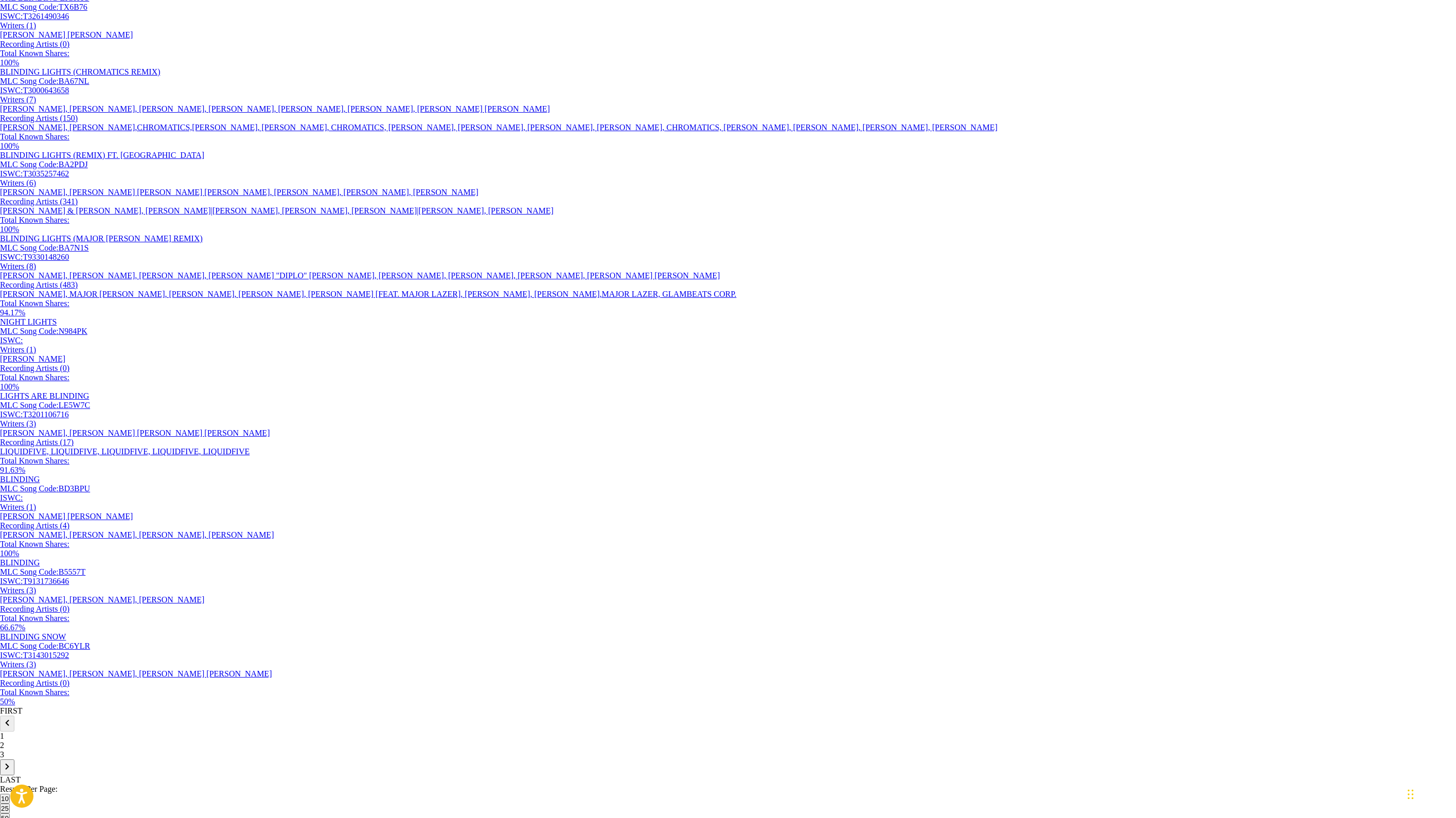
scroll to position [372, 0]
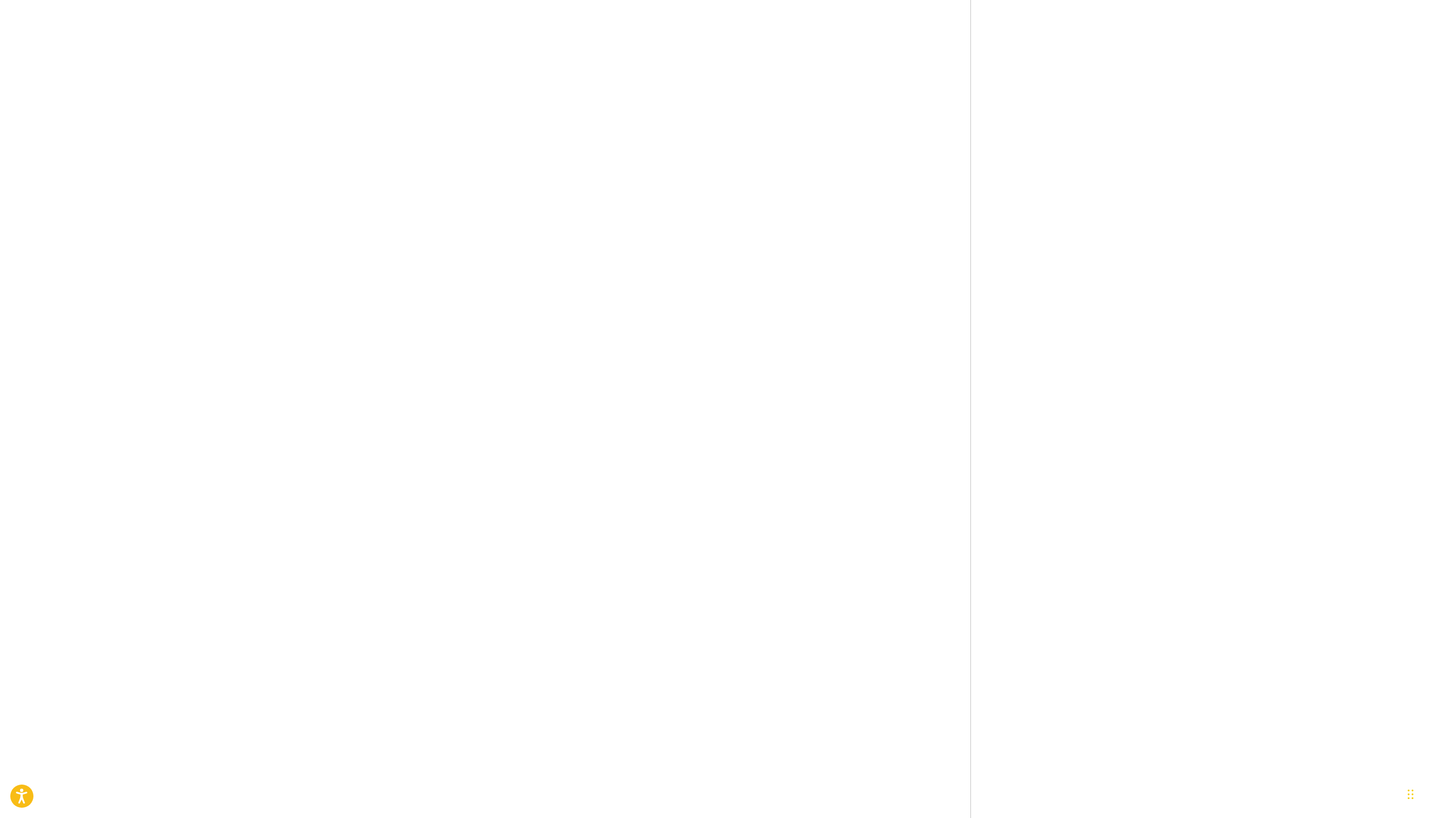
scroll to position [2080, 0]
drag, startPoint x: 864, startPoint y: 483, endPoint x: 777, endPoint y: 483, distance: 87.0
copy span "[PERSON_NAME]"
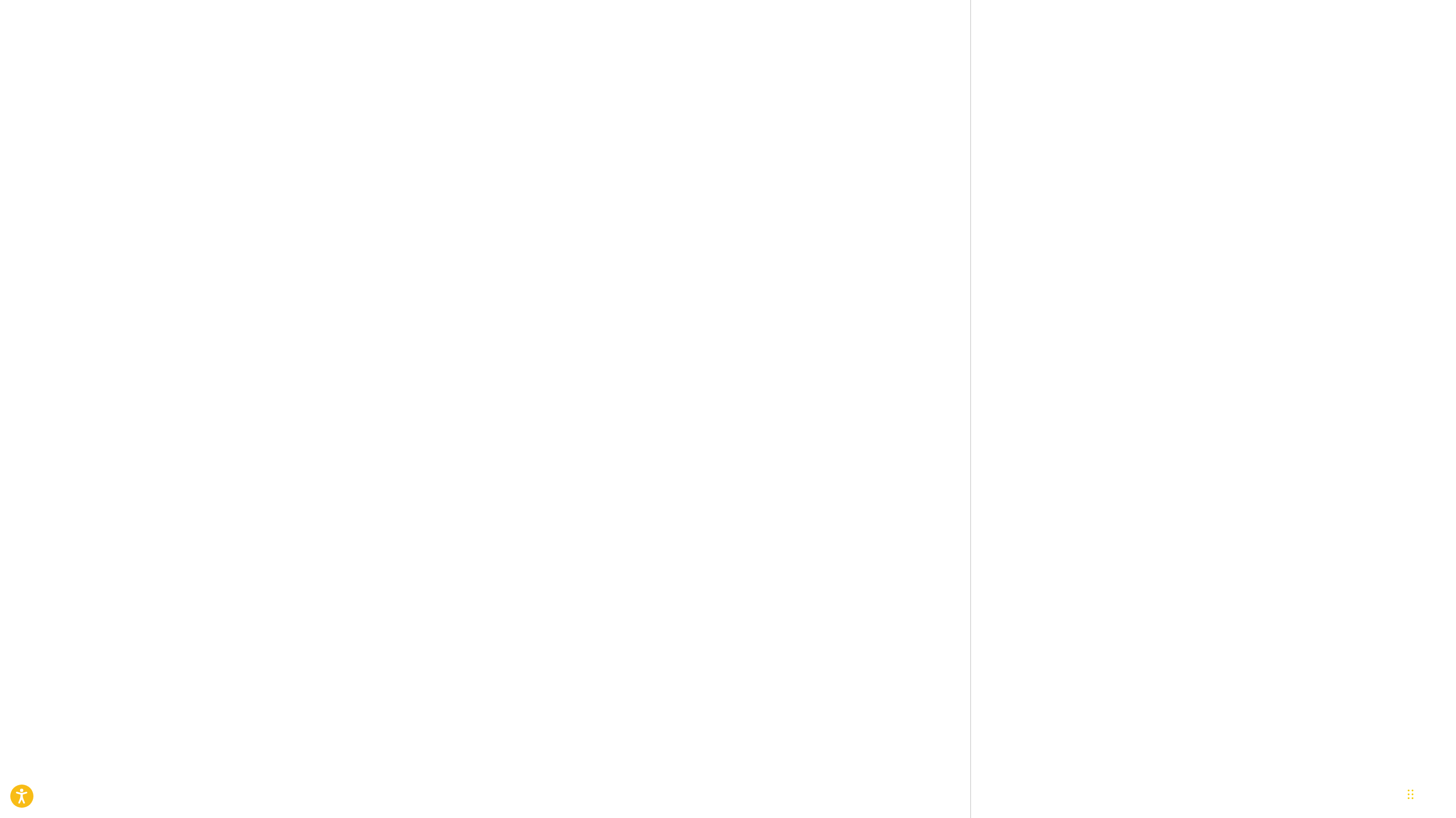
scroll to position [1306, 0]
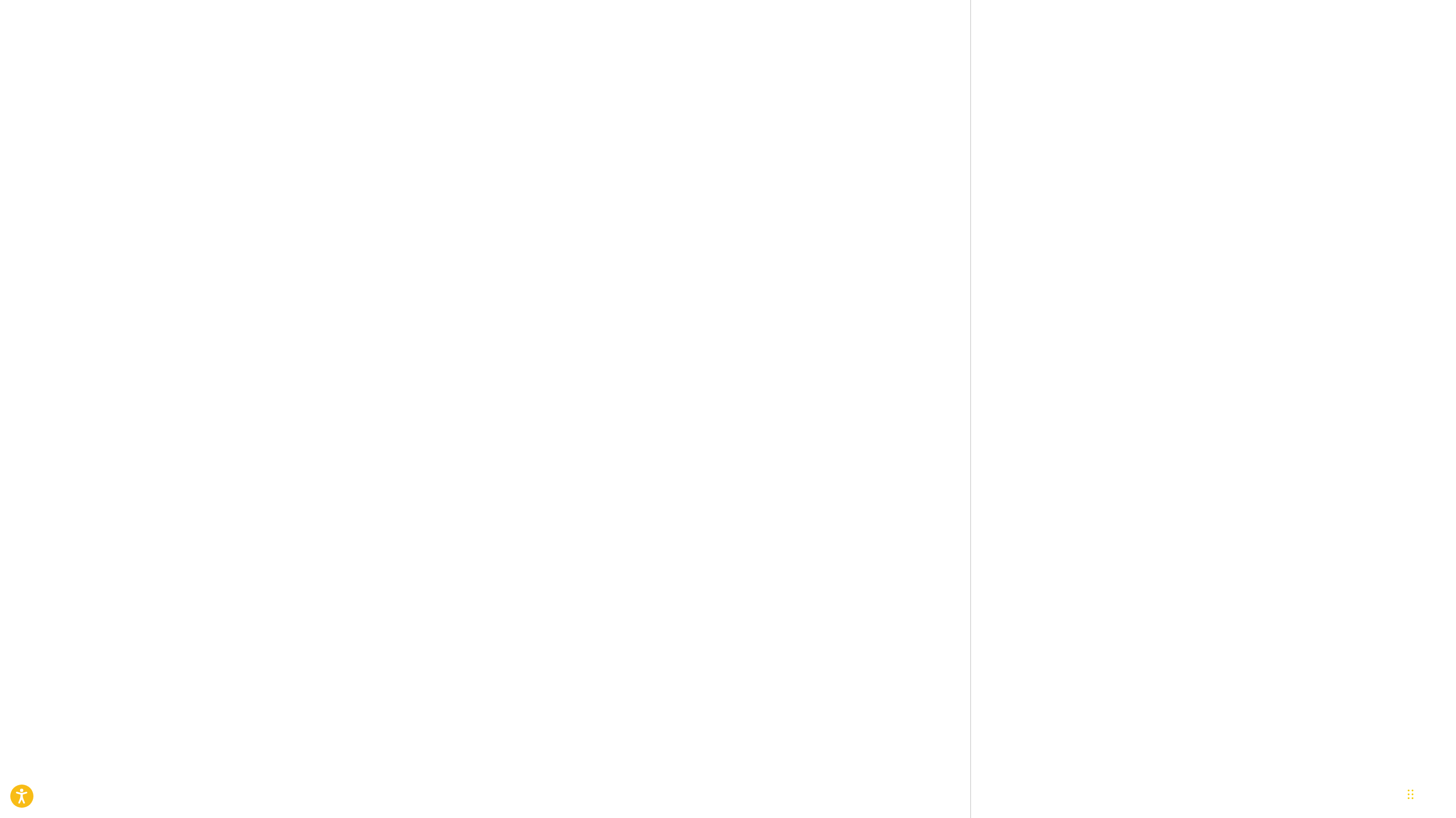
scroll to position [918, 0]
drag, startPoint x: 897, startPoint y: 439, endPoint x: 731, endPoint y: 437, distance: 166.0
copy span "[PERSON_NAME]"
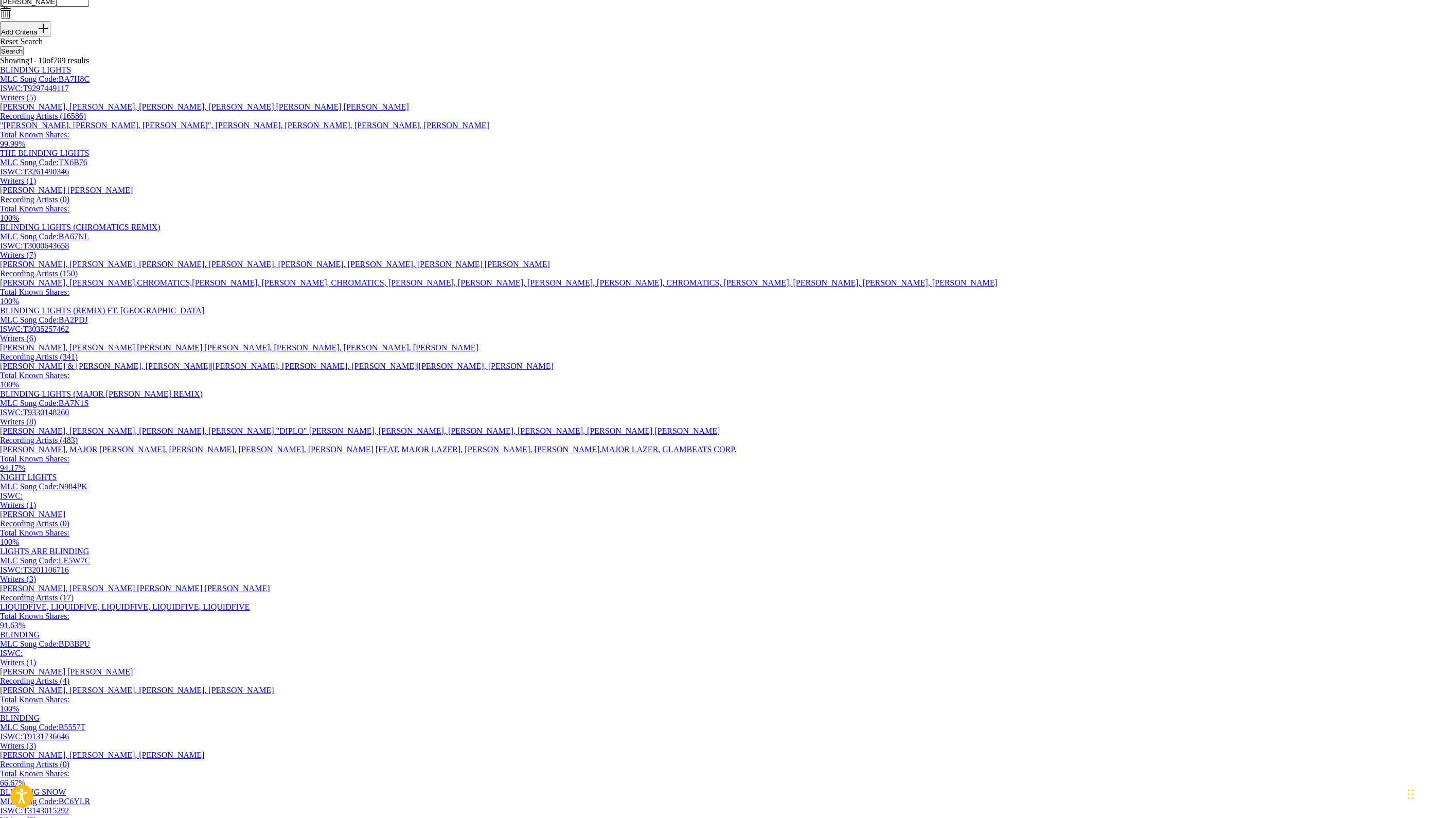
scroll to position [192, 0]
drag, startPoint x: 461, startPoint y: 185, endPoint x: 266, endPoint y: 175, distance: 195.3
drag, startPoint x: 441, startPoint y: 245, endPoint x: 293, endPoint y: 229, distance: 148.9
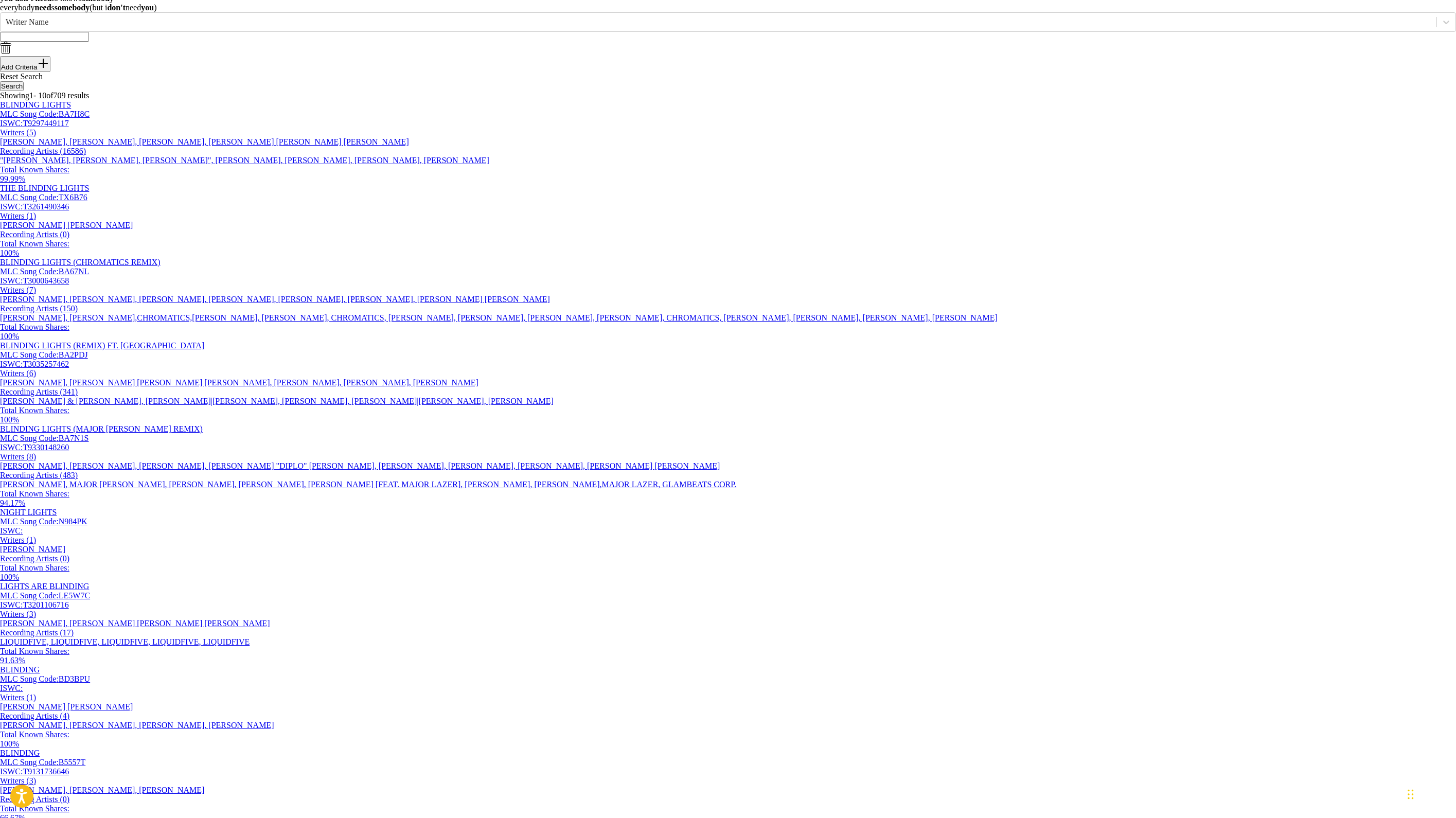
type input "don't you need somebody"
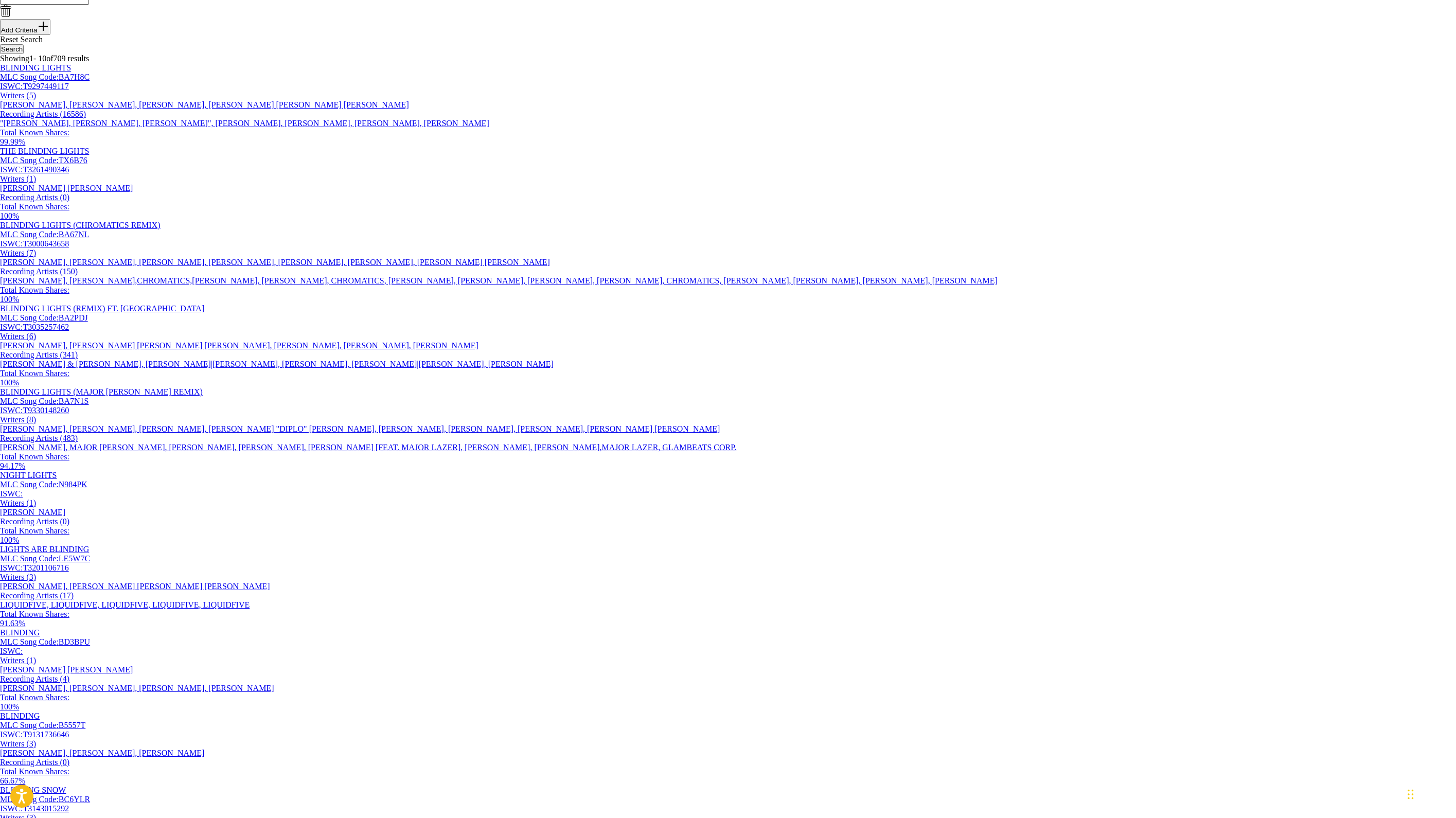
click at [644, 101] on div "The MLC Public Work Search The accuracy and completeness of The MLC's data is d…" at bounding box center [728, 424] width 1456 height 1124
click at [89, 5] on input "Search Form" at bounding box center [44, 0] width 89 height 10
type input "nadir"
click at [23, 54] on button "Search" at bounding box center [11, 49] width 23 height 10
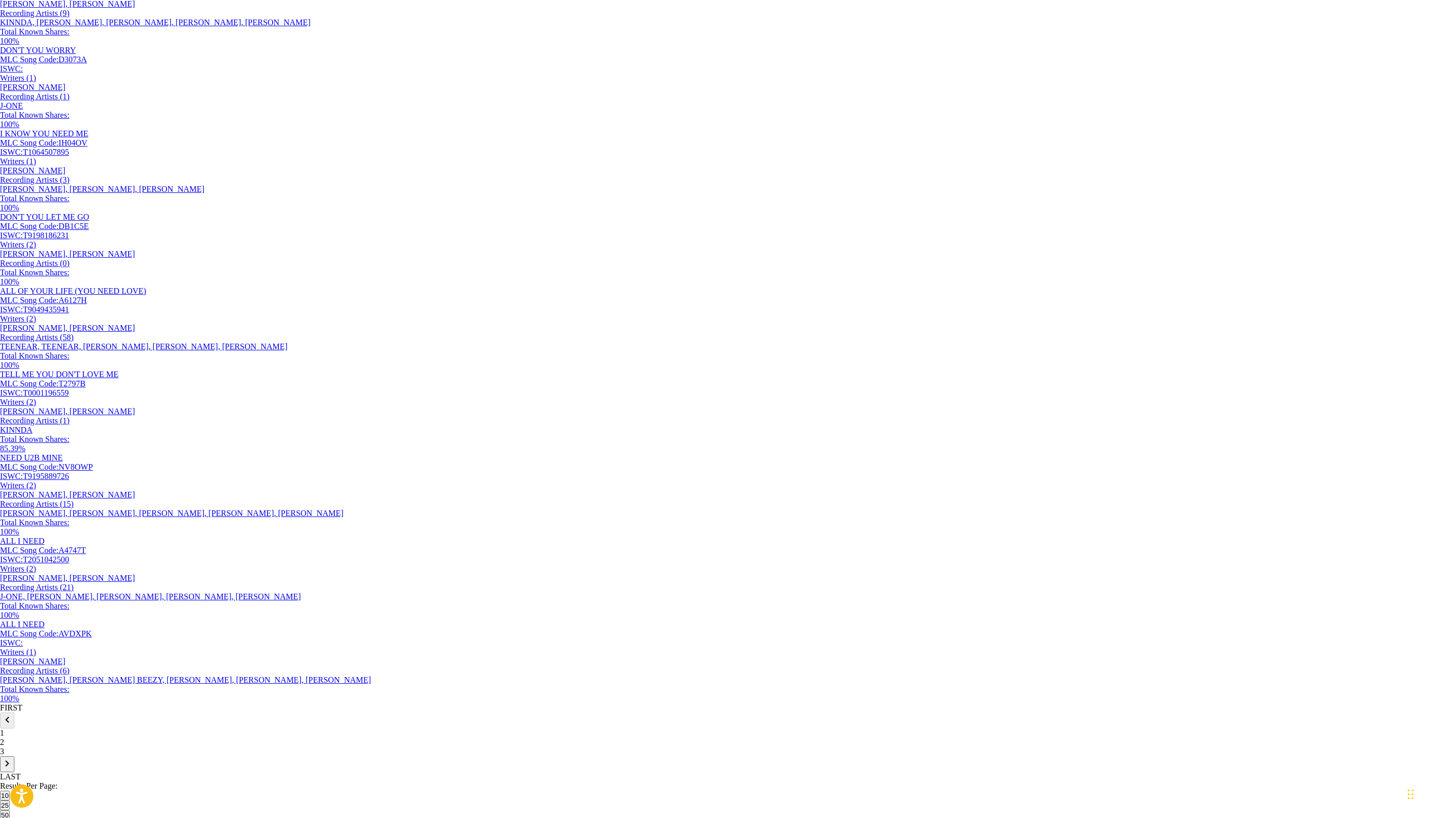
scroll to position [381, 0]
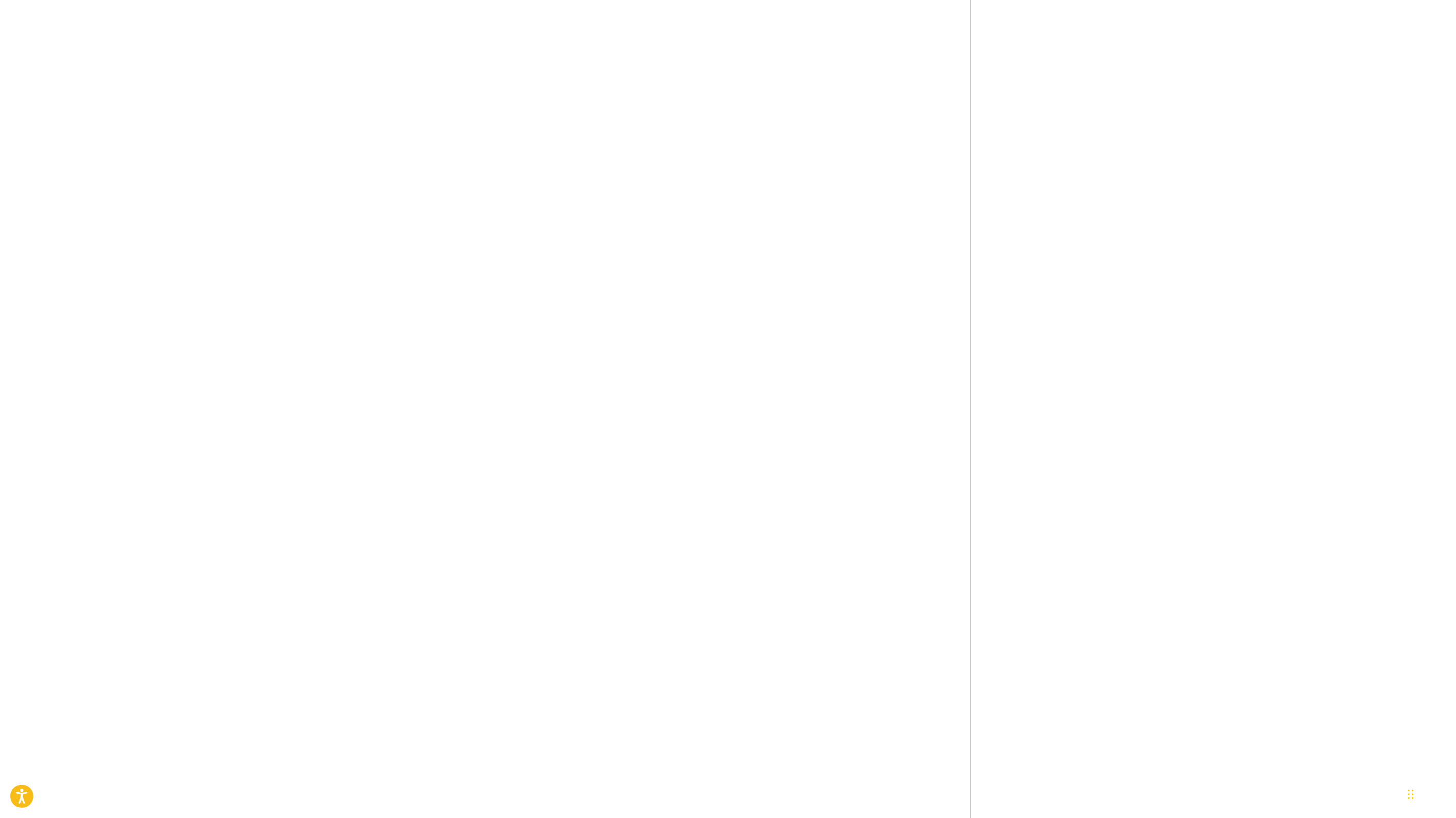
scroll to position [1339, 0]
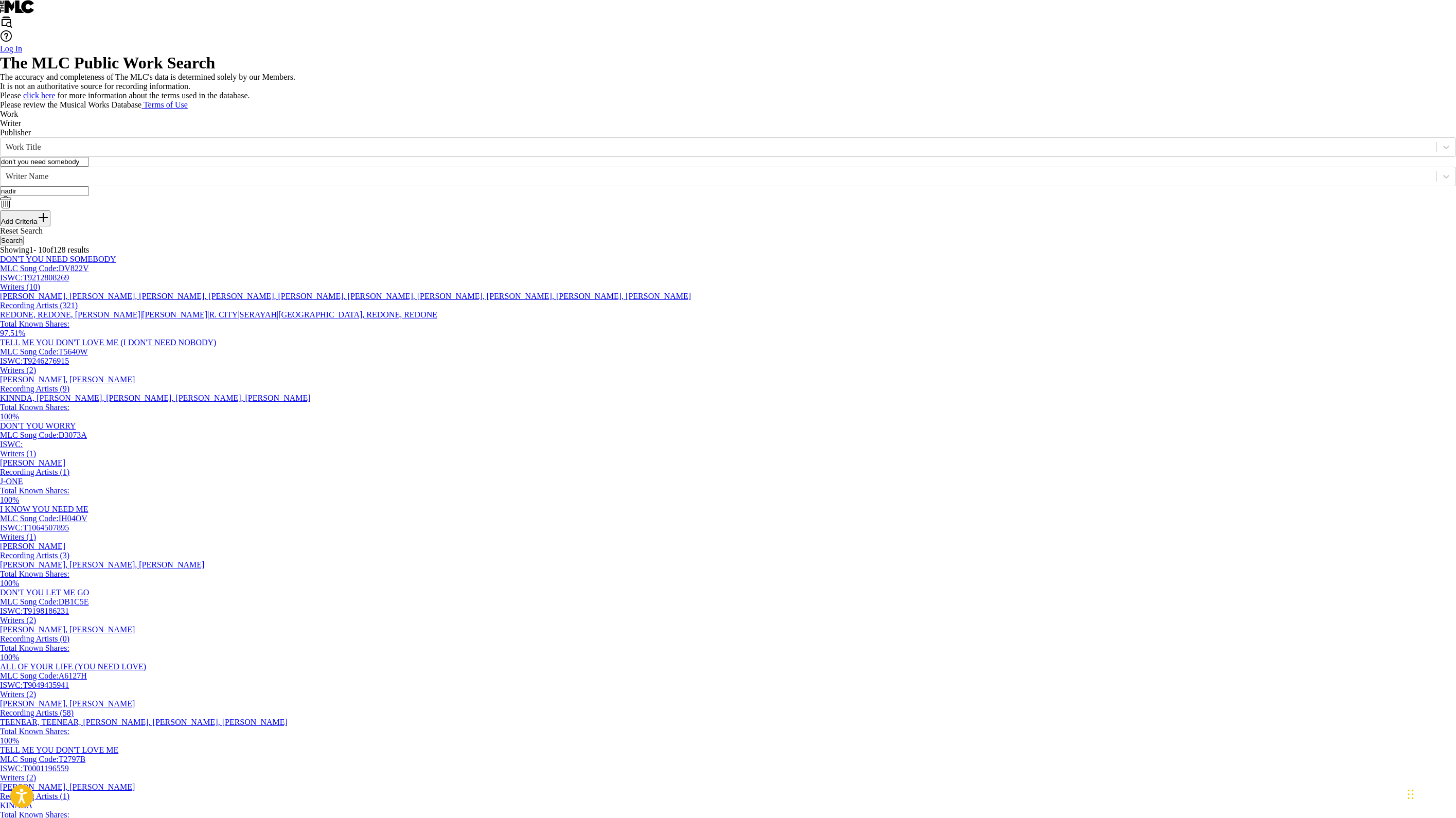
click at [641, 91] on p "It is not an authoritative source for recording information." at bounding box center [728, 86] width 1456 height 9
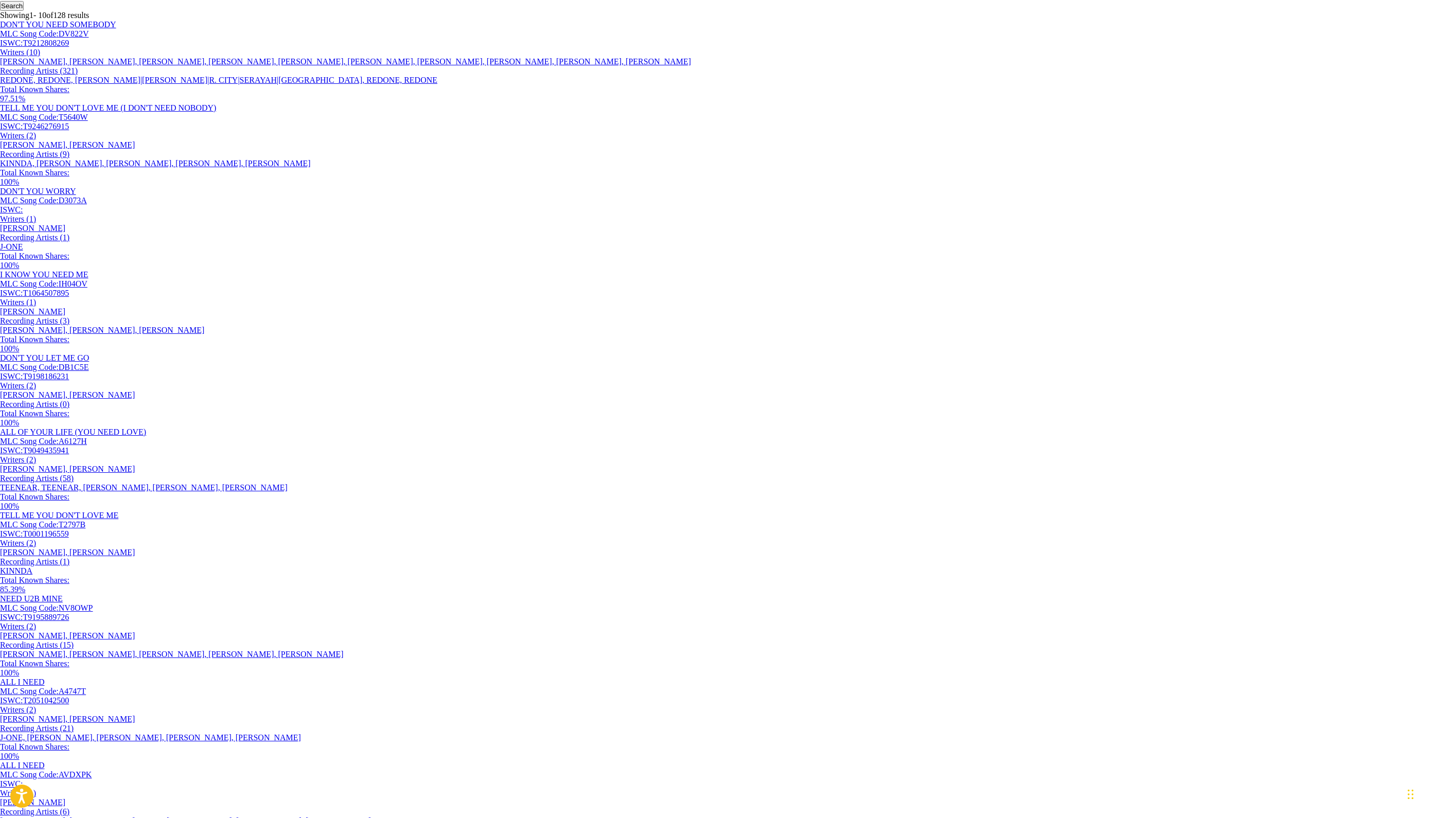
scroll to position [238, 0]
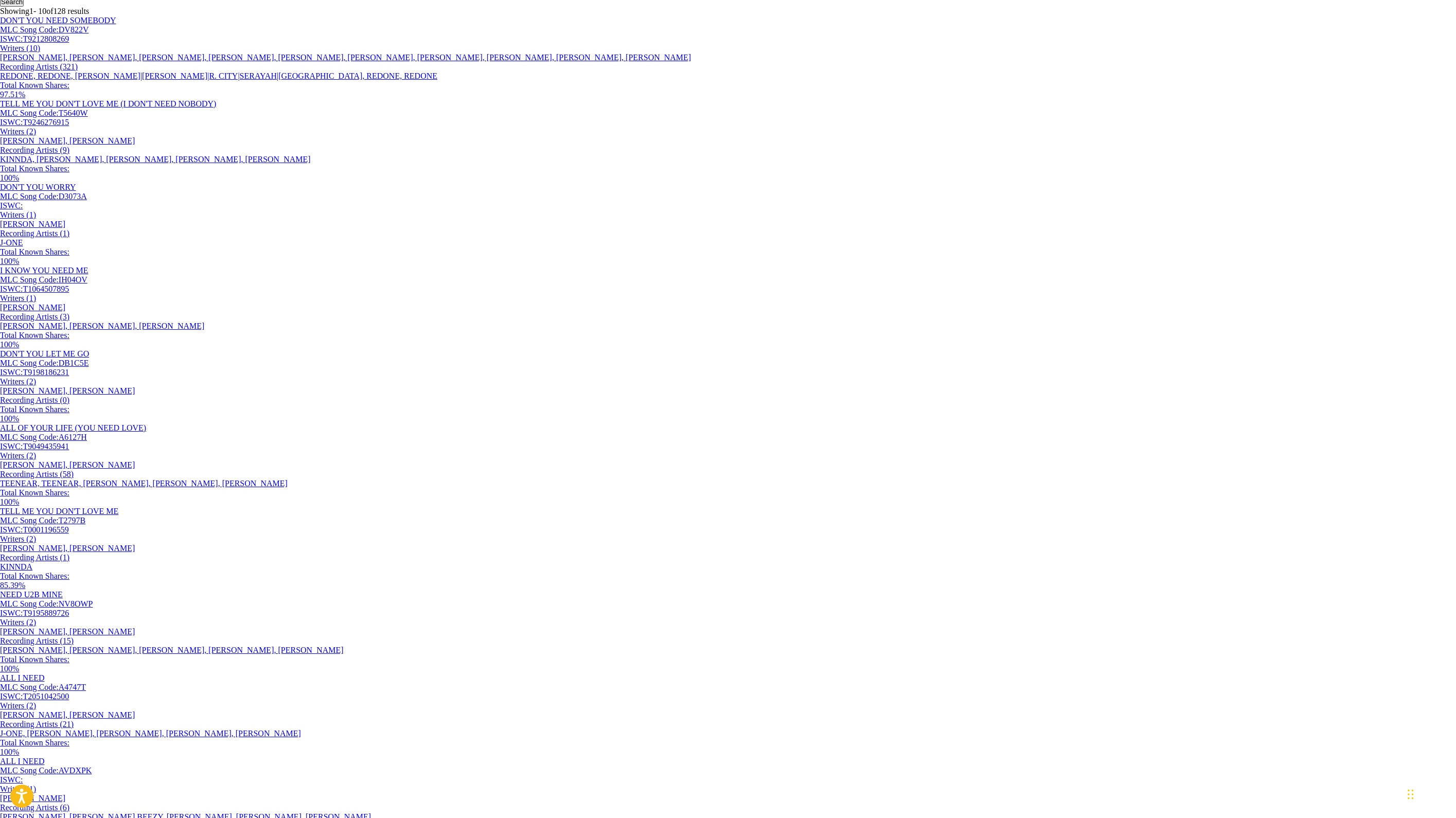
drag, startPoint x: 491, startPoint y: 141, endPoint x: 293, endPoint y: 110, distance: 200.4
drag, startPoint x: 404, startPoint y: 204, endPoint x: 280, endPoint y: 175, distance: 127.3
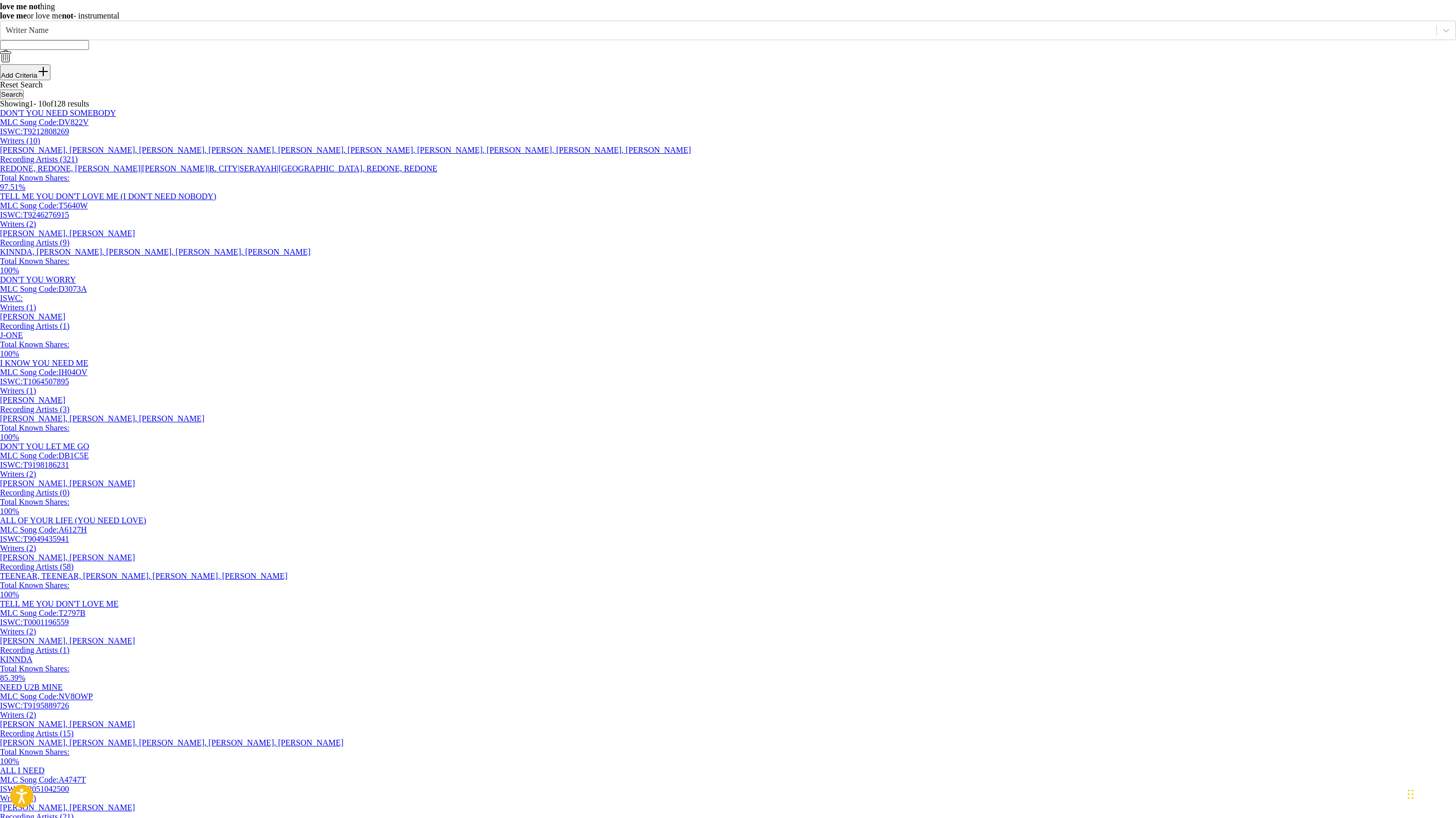
type input "love me not"
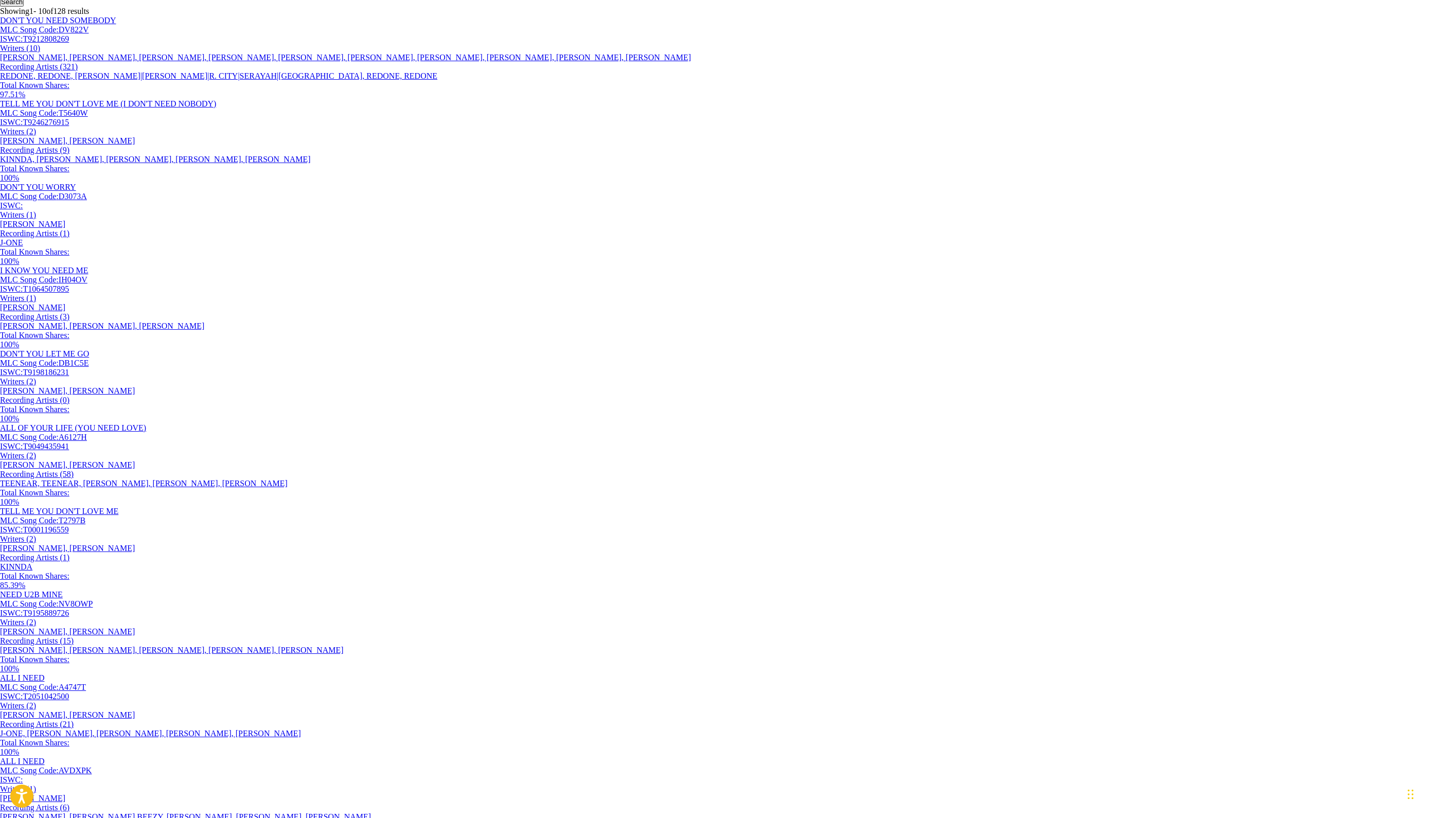
type input "[PERSON_NAME]"
click at [23, 6] on button "Search" at bounding box center [11, 2] width 23 height 10
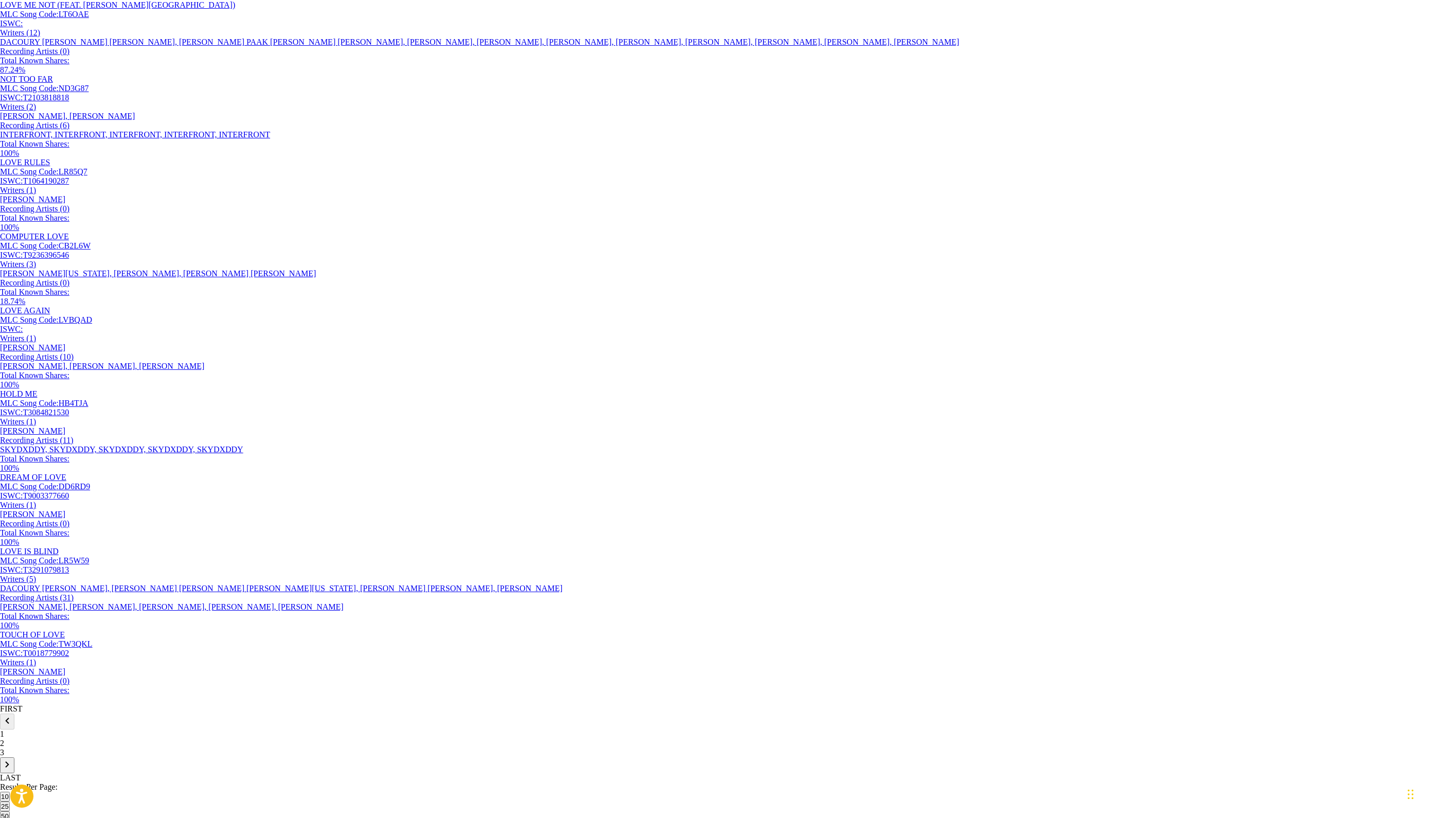
scroll to position [338, 0]
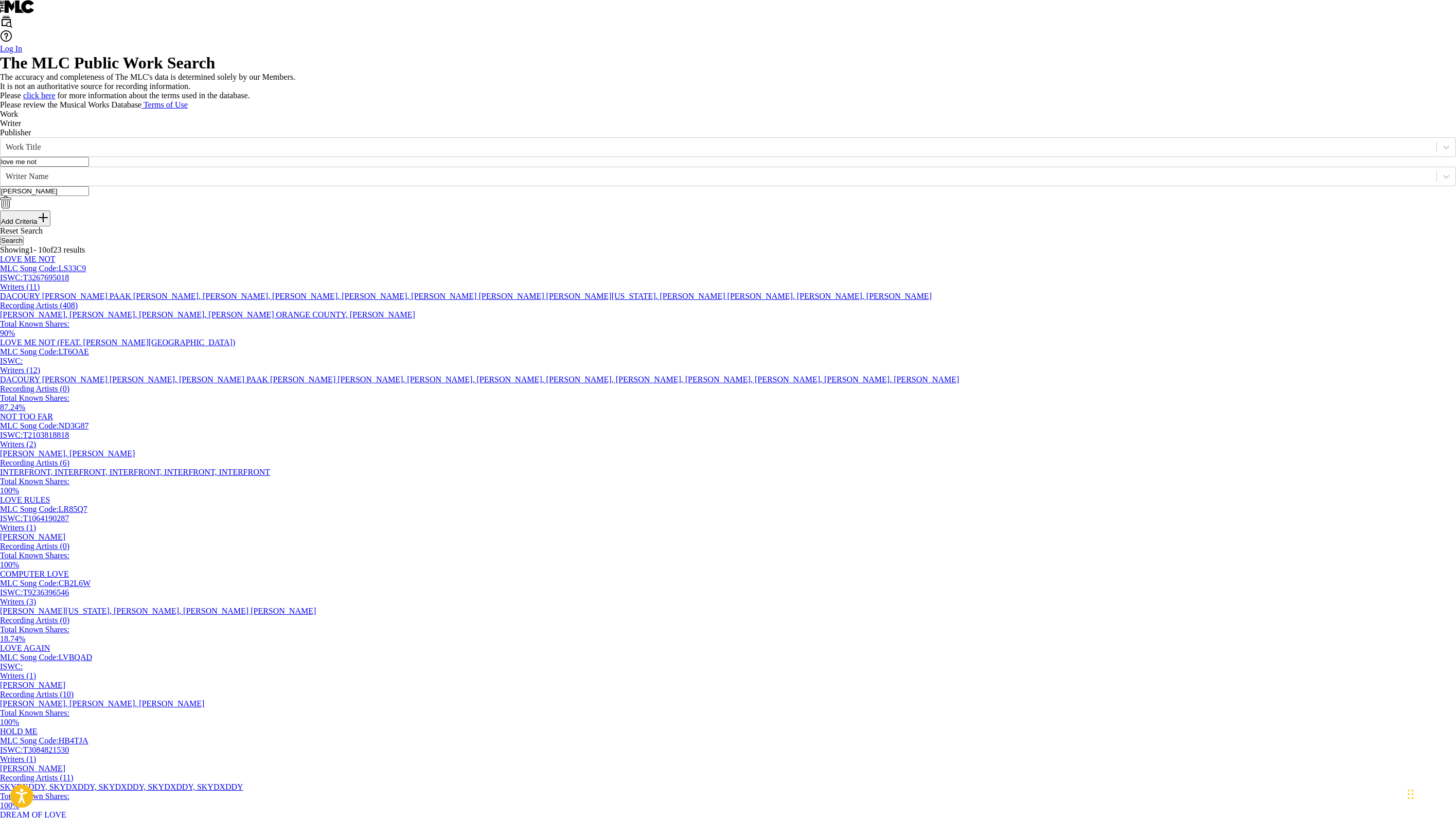
drag, startPoint x: 421, startPoint y: 372, endPoint x: 219, endPoint y: 338, distance: 204.8
click at [219, 246] on div "SearchWithCriteria3c857333-92ea-4f15-915d-4f691f06bf26 Work Title love me not S…" at bounding box center [728, 192] width 1456 height 108
type input "APT."
click at [726, 81] on main "The MLC Public Work Search The accuracy and completeness of The MLC's data is d…" at bounding box center [728, 611] width 1456 height 1115
drag, startPoint x: 429, startPoint y: 434, endPoint x: 294, endPoint y: 432, distance: 135.0
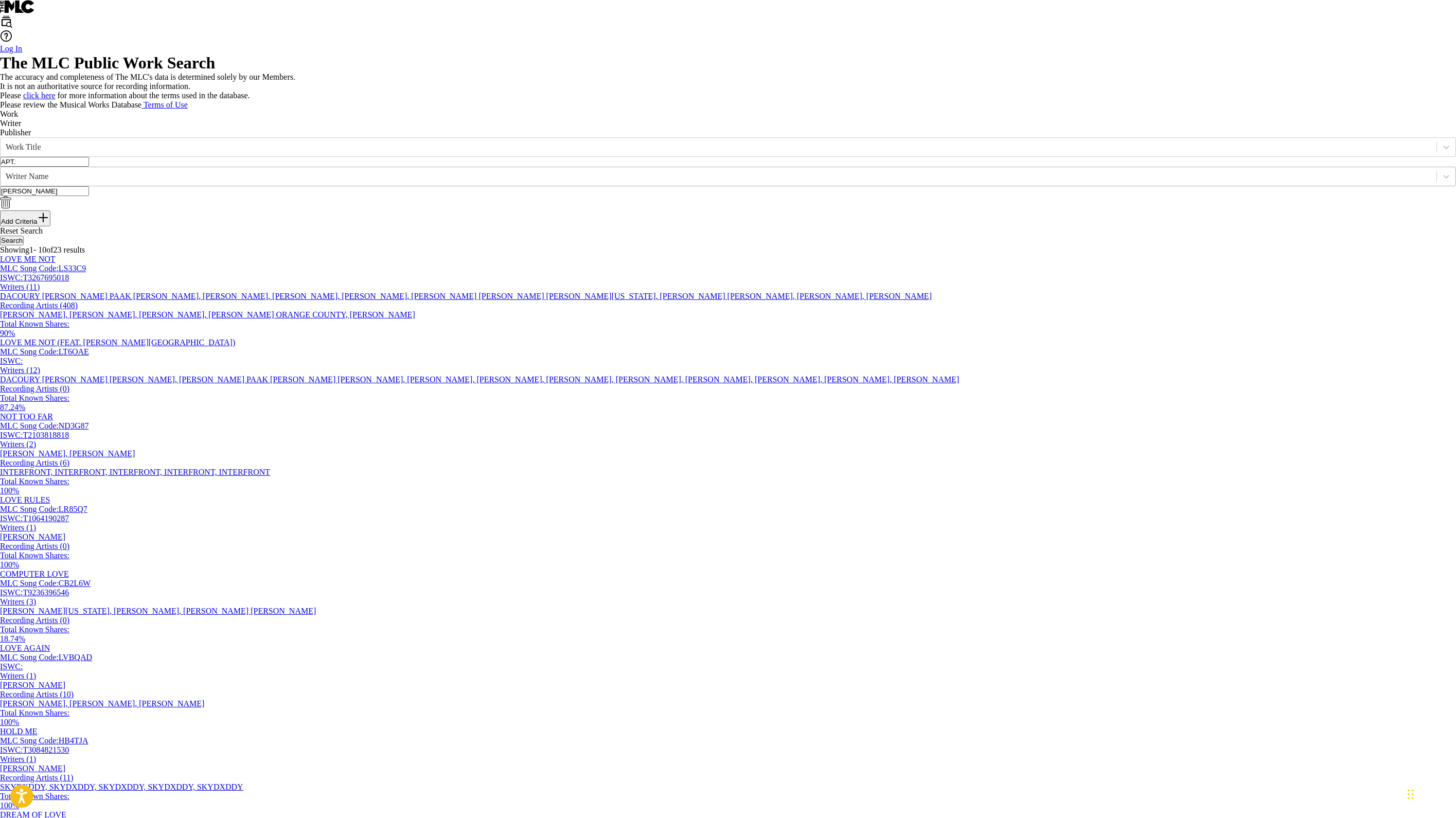
click at [294, 210] on div "SearchWithCriteria61839047-1c4b-4758-ae93-99e630f5bcf8 Writer Name [PERSON_NAME]" at bounding box center [728, 188] width 1456 height 43
click at [23, 246] on button "Search" at bounding box center [11, 241] width 23 height 10
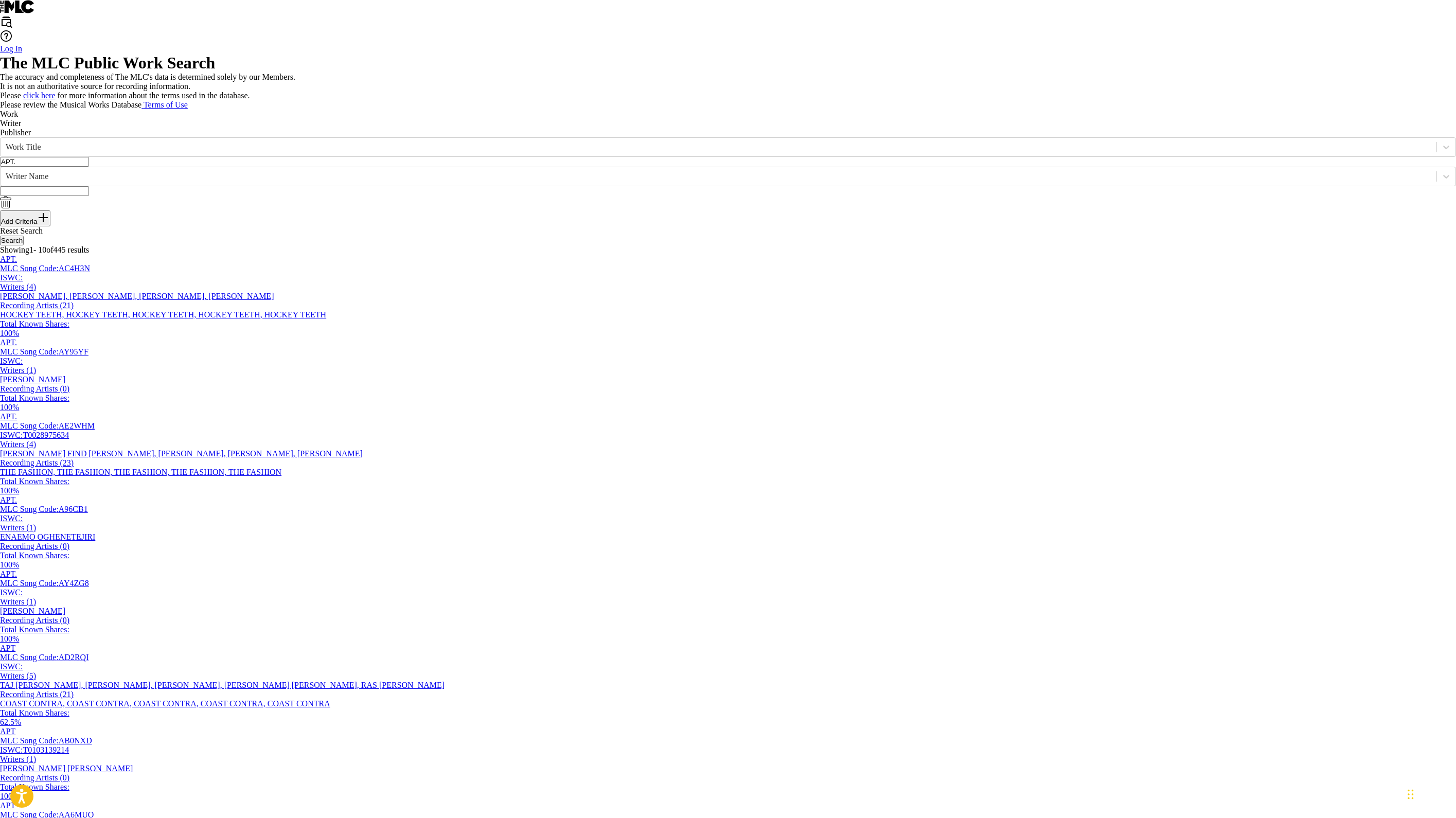
click at [89, 196] on input "Search Form" at bounding box center [44, 192] width 89 height 10
click at [23, 246] on button "Search" at bounding box center [11, 241] width 23 height 10
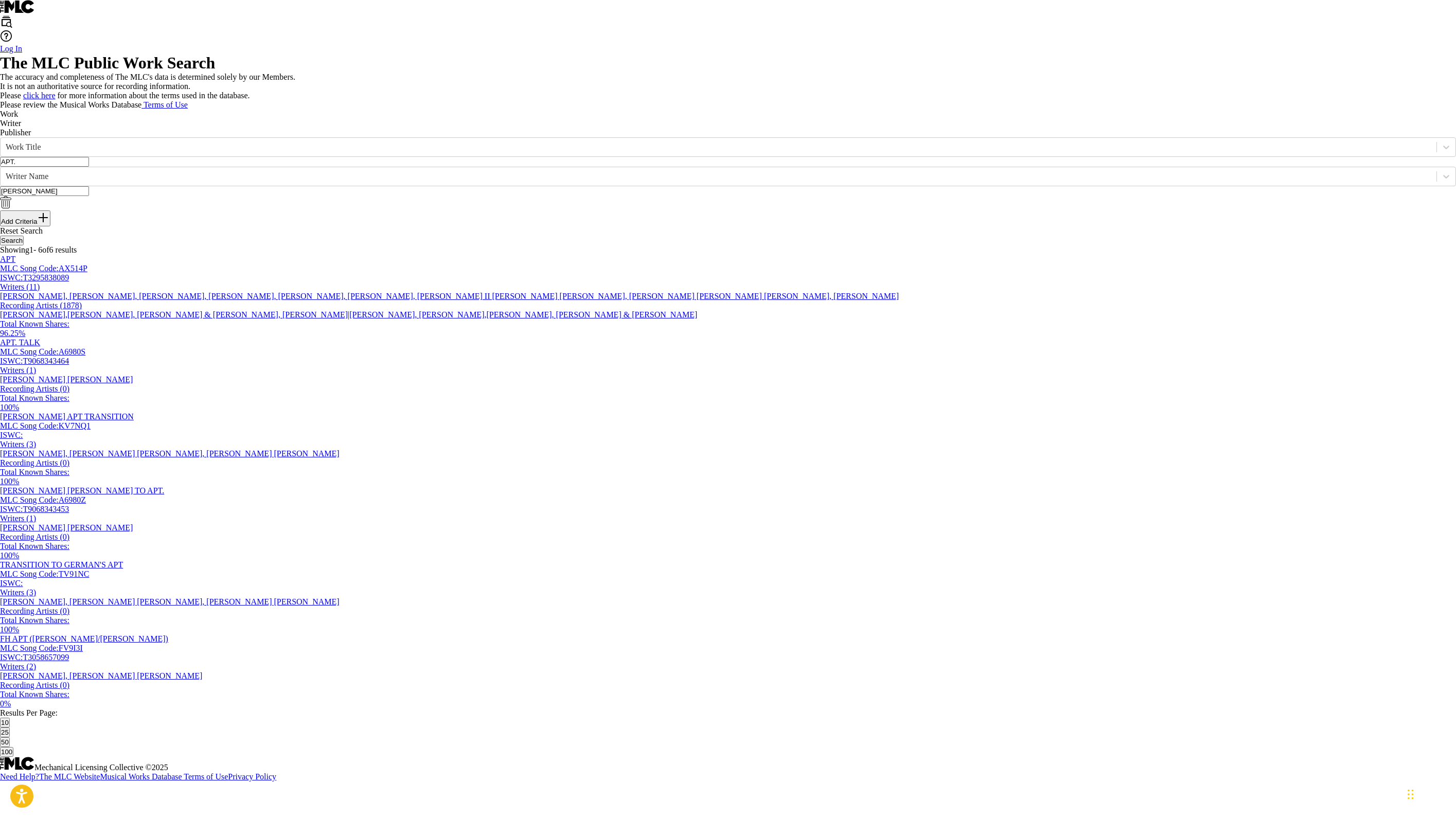
scroll to position [312, 0]
type input "[PERSON_NAME]"
click at [726, 320] on div "Writers ( 11 ) [PERSON_NAME], [PERSON_NAME], [PERSON_NAME], [PERSON_NAME], [PER…" at bounding box center [728, 301] width 1456 height 37
drag, startPoint x: 428, startPoint y: 442, endPoint x: 287, endPoint y: 403, distance: 146.3
click at [287, 226] on div "SearchWithCriteria3c857333-92ea-4f15-915d-4f691f06bf26 Work Title APT. SearchWi…" at bounding box center [728, 182] width 1456 height 89
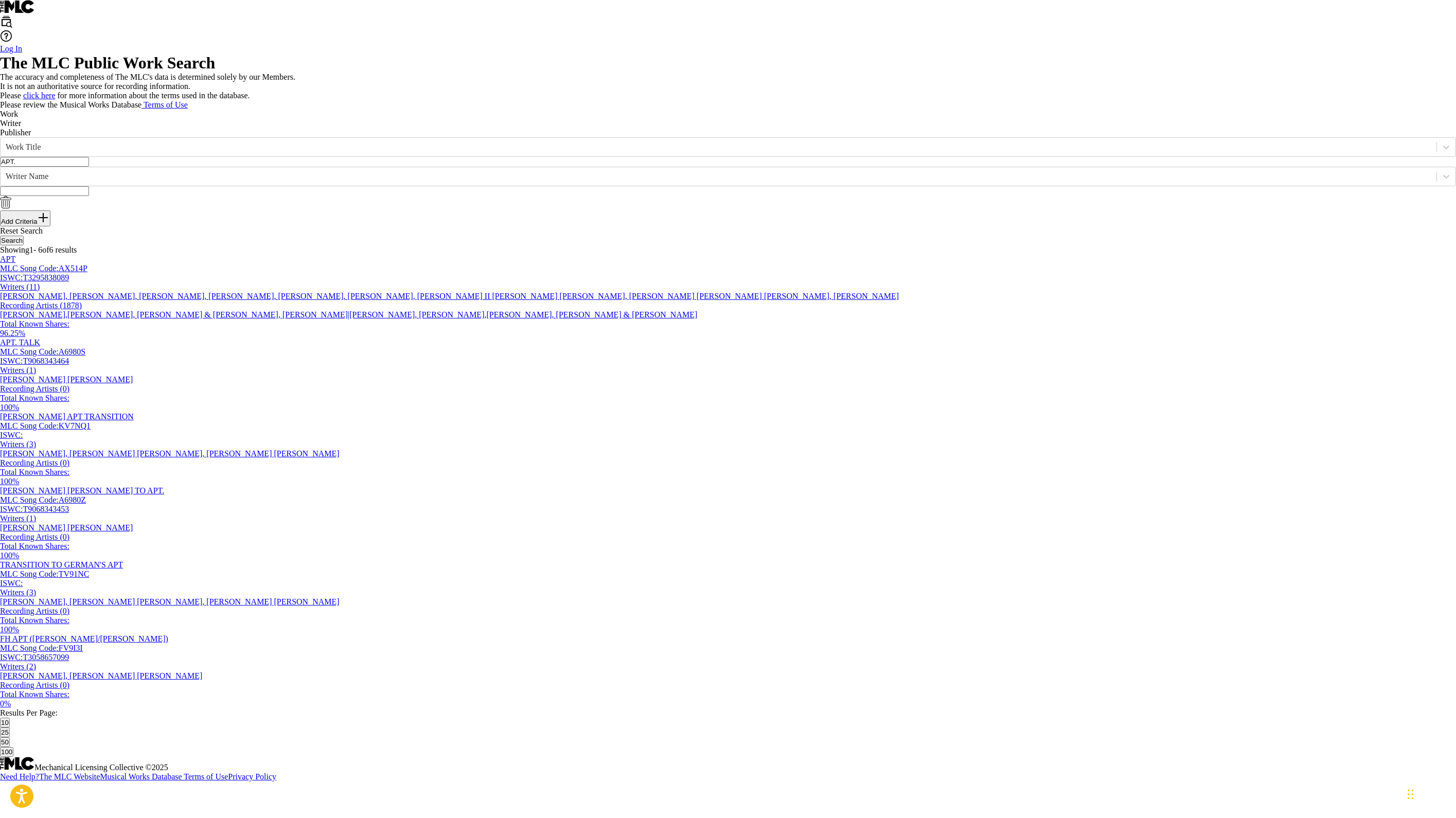
drag, startPoint x: 425, startPoint y: 369, endPoint x: 262, endPoint y: 329, distance: 167.8
click at [262, 246] on div "SearchWithCriteria3c857333-92ea-4f15-915d-4f691f06bf26 Work Title APT. SearchWi…" at bounding box center [728, 192] width 1456 height 108
click at [726, 73] on div "The MLC Public Work Search" at bounding box center [728, 63] width 1456 height 19
click at [89, 167] on input "Search Form" at bounding box center [44, 162] width 89 height 10
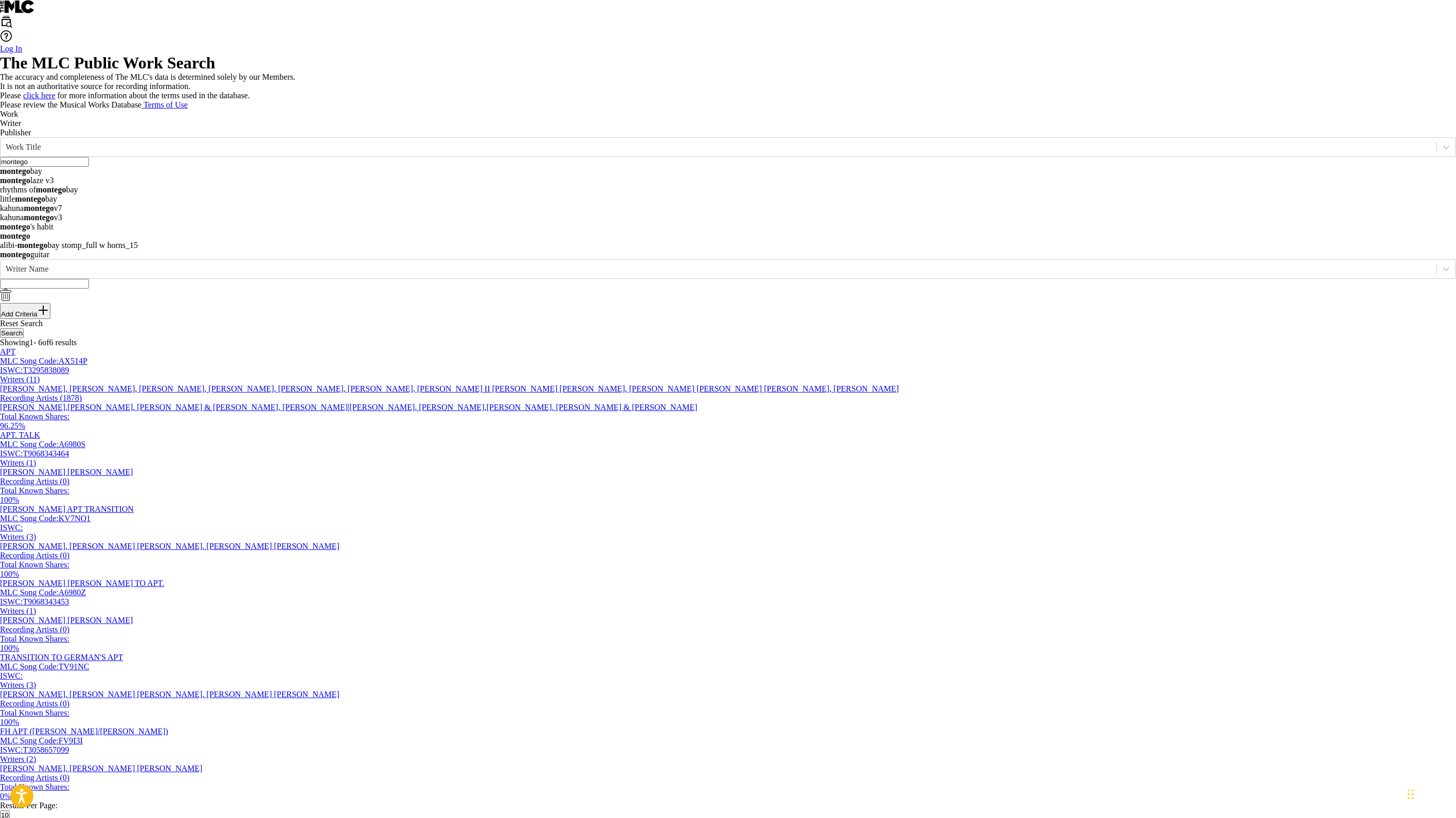
type input "montego"
click at [726, 82] on p "The accuracy and completeness of The MLC's data is determined solely by our Mem…" at bounding box center [728, 77] width 1456 height 9
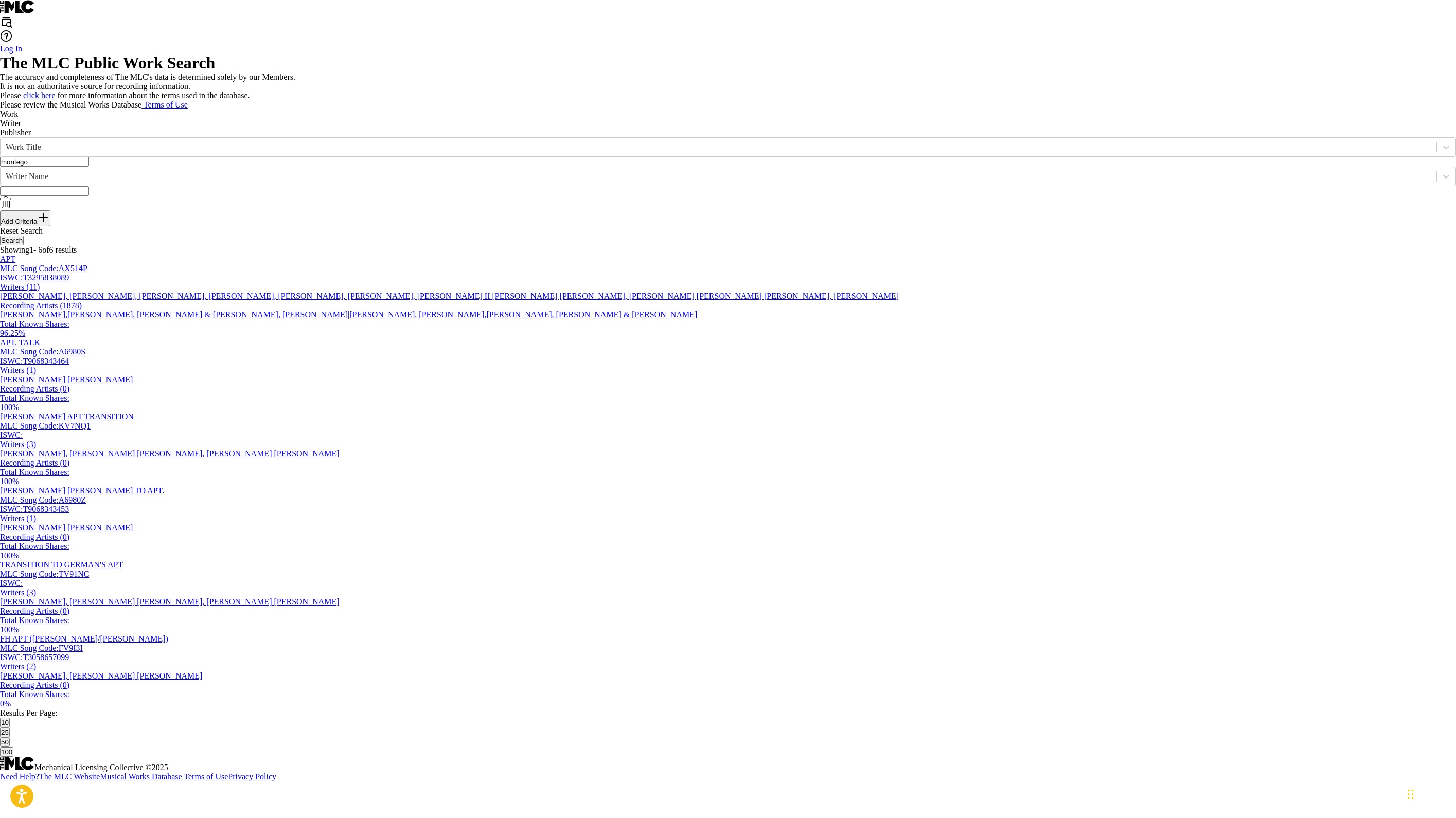
click at [89, 196] on input "Search Form" at bounding box center [44, 192] width 89 height 10
type input "nadir"
click at [23, 246] on button "Search" at bounding box center [11, 241] width 23 height 10
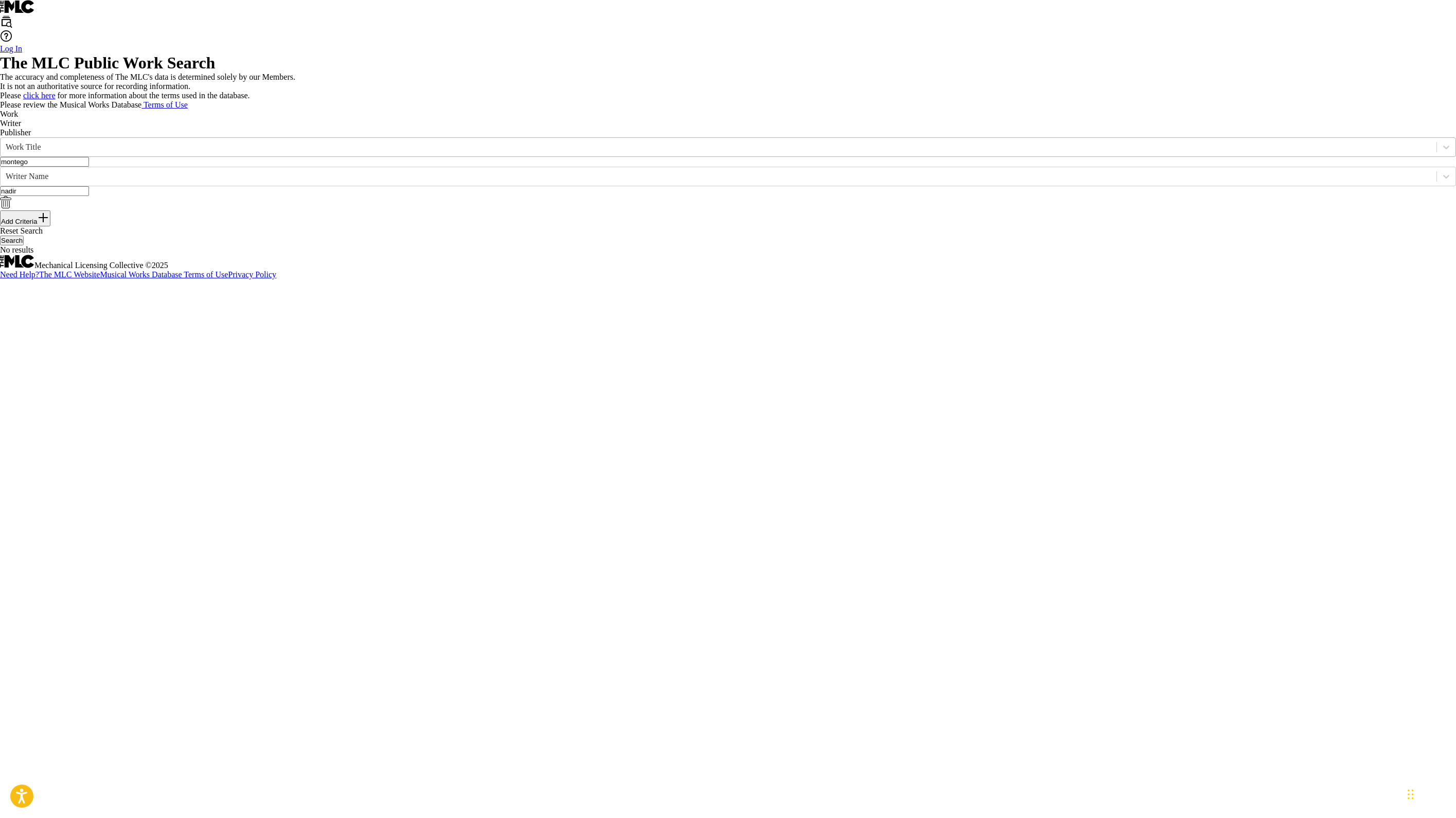
drag, startPoint x: 435, startPoint y: 433, endPoint x: 273, endPoint y: 389, distance: 167.9
click at [273, 226] on div "SearchWithCriteria3c857333-92ea-4f15-915d-4f691f06bf26 Work Title montego Searc…" at bounding box center [728, 182] width 1456 height 89
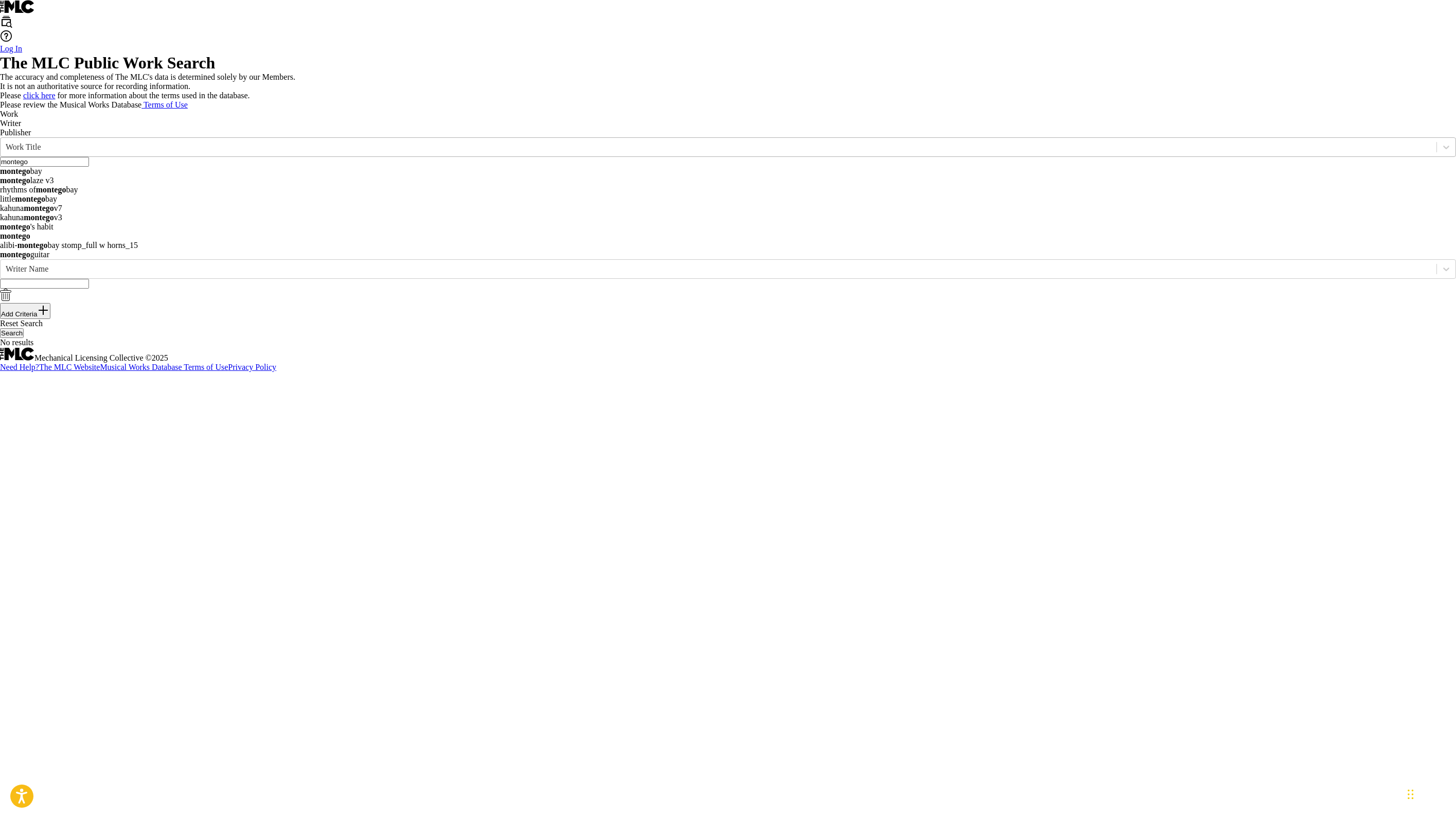
drag, startPoint x: 451, startPoint y: 381, endPoint x: 252, endPoint y: 352, distance: 201.1
click at [252, 259] on div "SearchWithCriteria3c857333-92ea-4f15-915d-4f691f06bf26 Work Title [GEOGRAPHIC_D…" at bounding box center [728, 198] width 1456 height 122
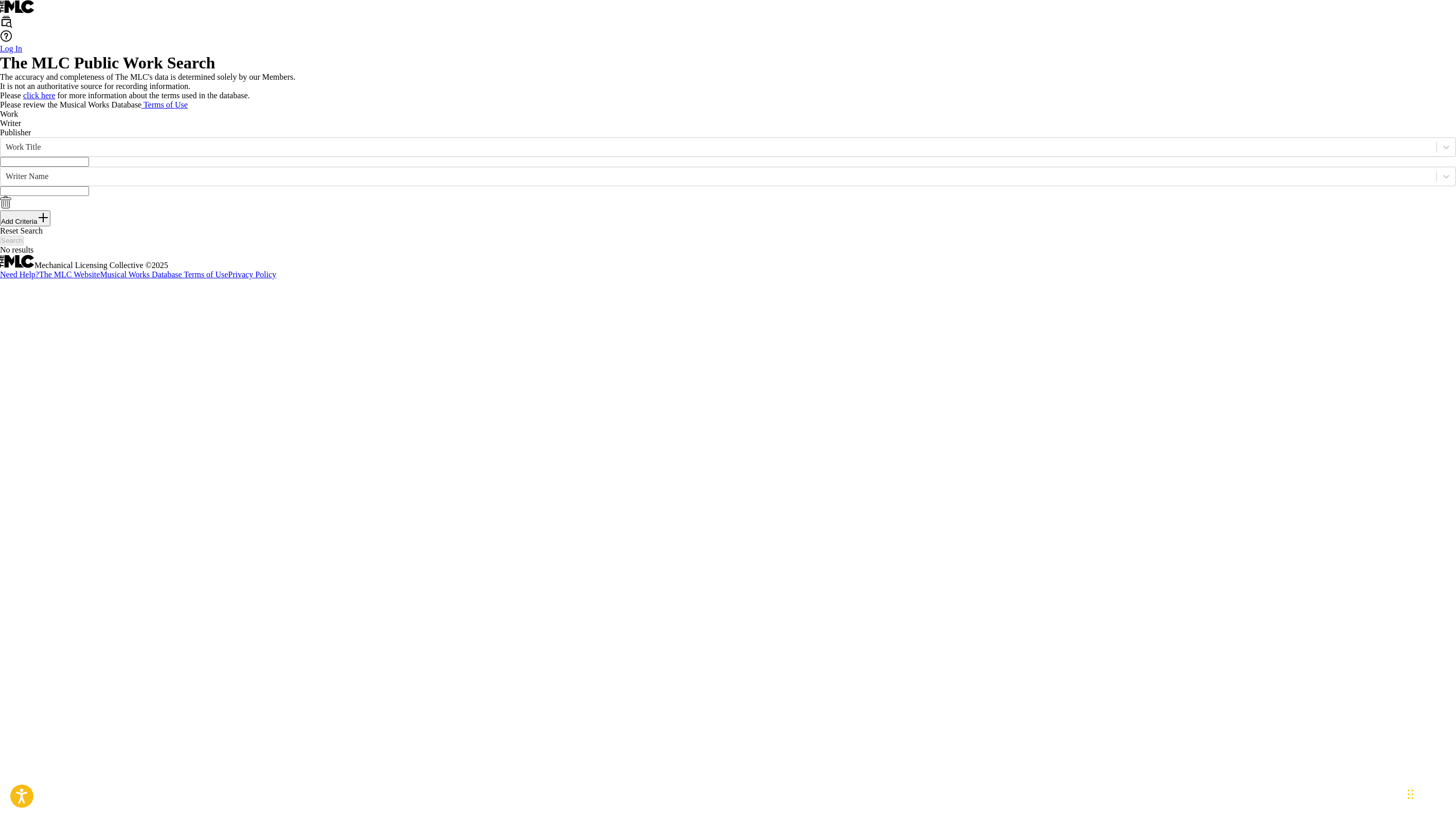
click at [719, 91] on p "It is not an authoritative source for recording information." at bounding box center [728, 86] width 1456 height 9
click at [89, 167] on input "Search Form" at bounding box center [44, 162] width 89 height 10
click at [89, 196] on input "Search Form" at bounding box center [44, 192] width 89 height 10
type input "[PERSON_NAME]"
click at [726, 246] on div "Search" at bounding box center [728, 241] width 1456 height 10
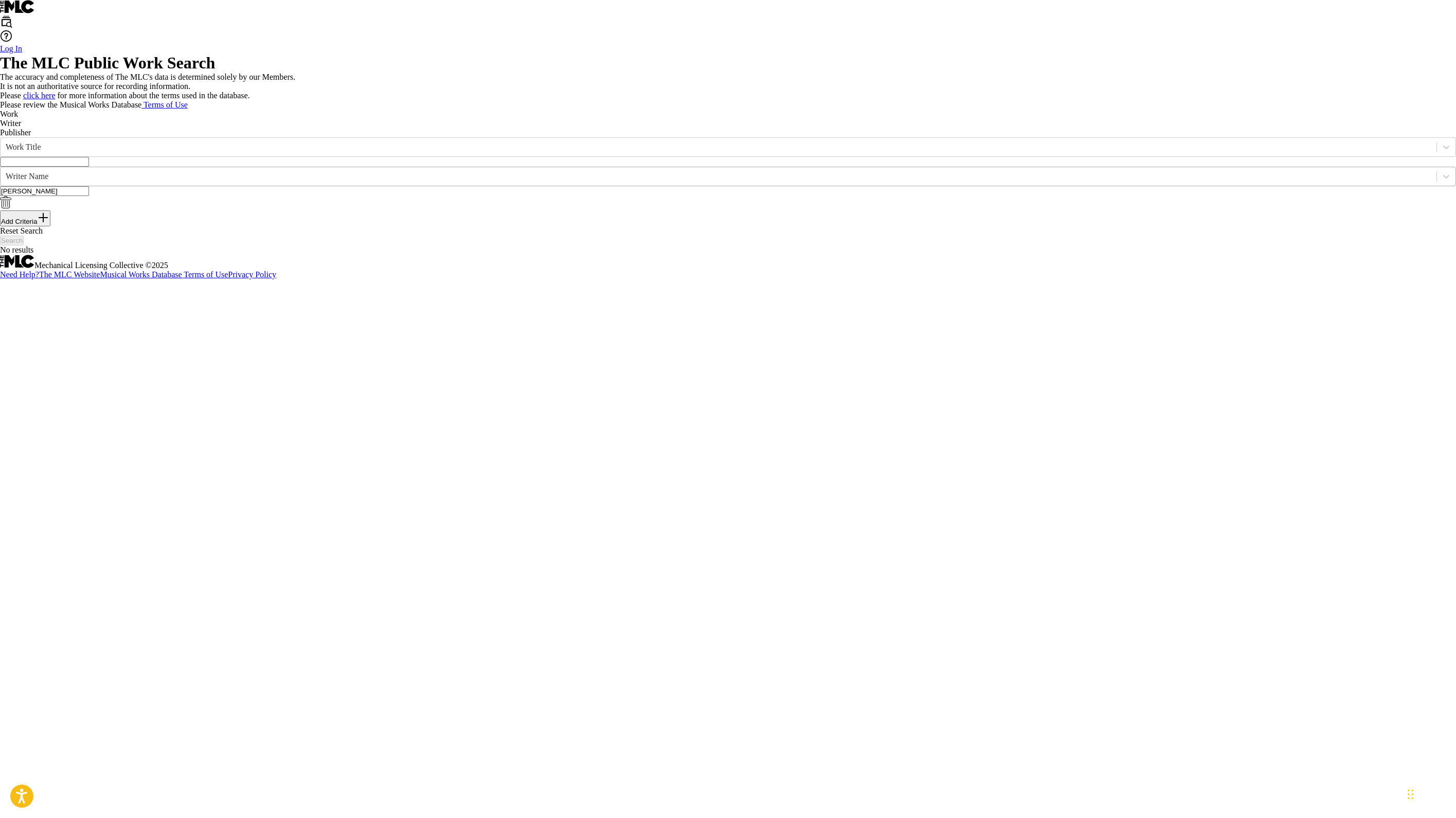
drag, startPoint x: 427, startPoint y: 423, endPoint x: 266, endPoint y: 430, distance: 161.2
click at [266, 210] on div "SearchWithCriteria61839047-1c4b-4758-ae93-99e630f5bcf8 Writer Name [PERSON_NAME]" at bounding box center [728, 188] width 1456 height 43
drag, startPoint x: 505, startPoint y: 437, endPoint x: 284, endPoint y: 407, distance: 223.0
click at [284, 210] on div "SearchWithCriteria61839047-1c4b-4758-ae93-99e630f5bcf8 Writer Name [PERSON_NAME]" at bounding box center [728, 188] width 1456 height 43
click at [205, 128] on p "Writer" at bounding box center [728, 123] width 1456 height 9
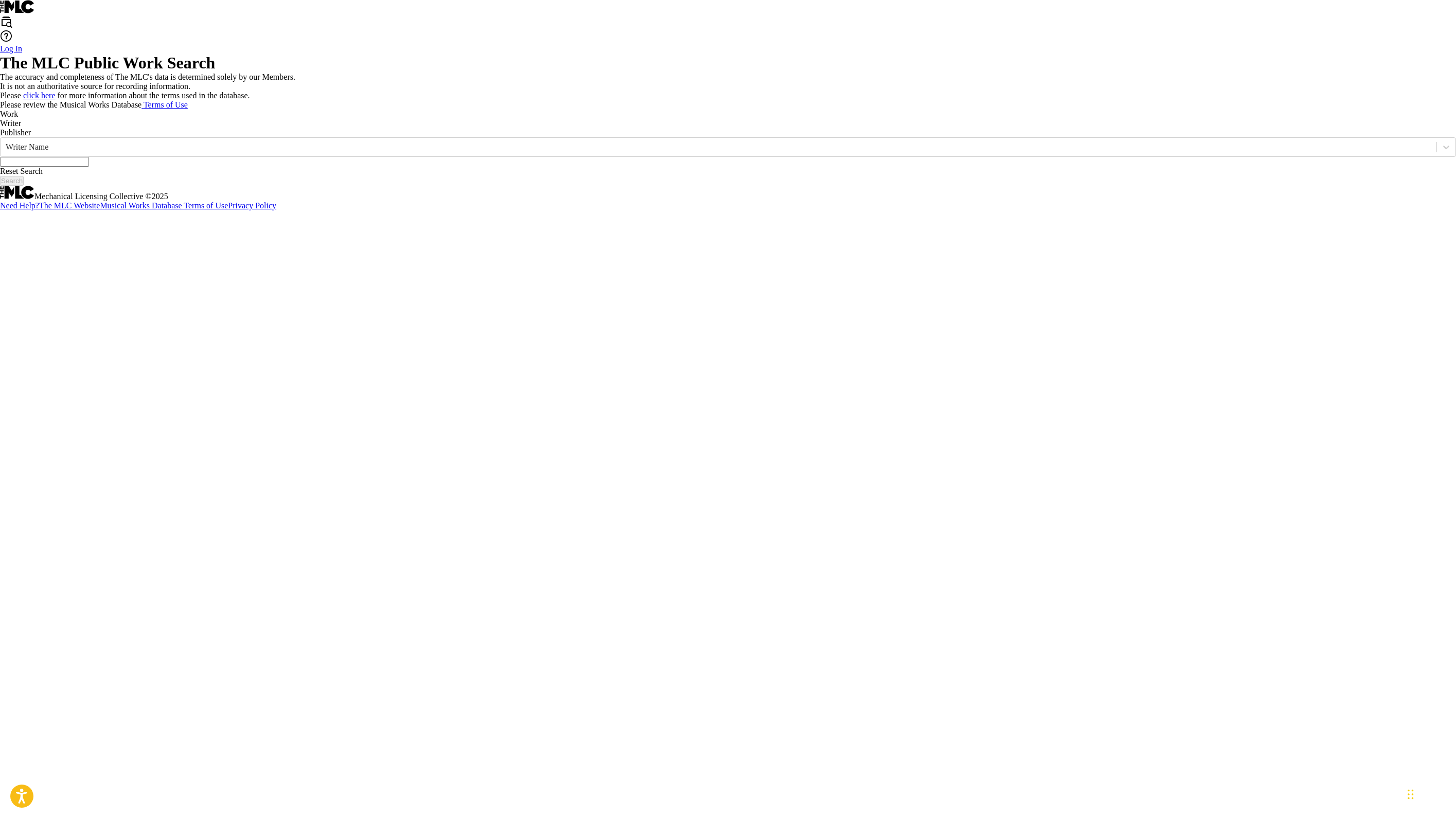
click at [89, 167] on input "Search Form" at bounding box center [44, 162] width 89 height 10
type input "[PERSON_NAME]"
click at [468, 176] on div "[PERSON_NAME]" at bounding box center [728, 171] width 1456 height 9
drag, startPoint x: 1101, startPoint y: 432, endPoint x: 1297, endPoint y: 448, distance: 196.7
click at [23, 186] on button "Search" at bounding box center [11, 181] width 23 height 10
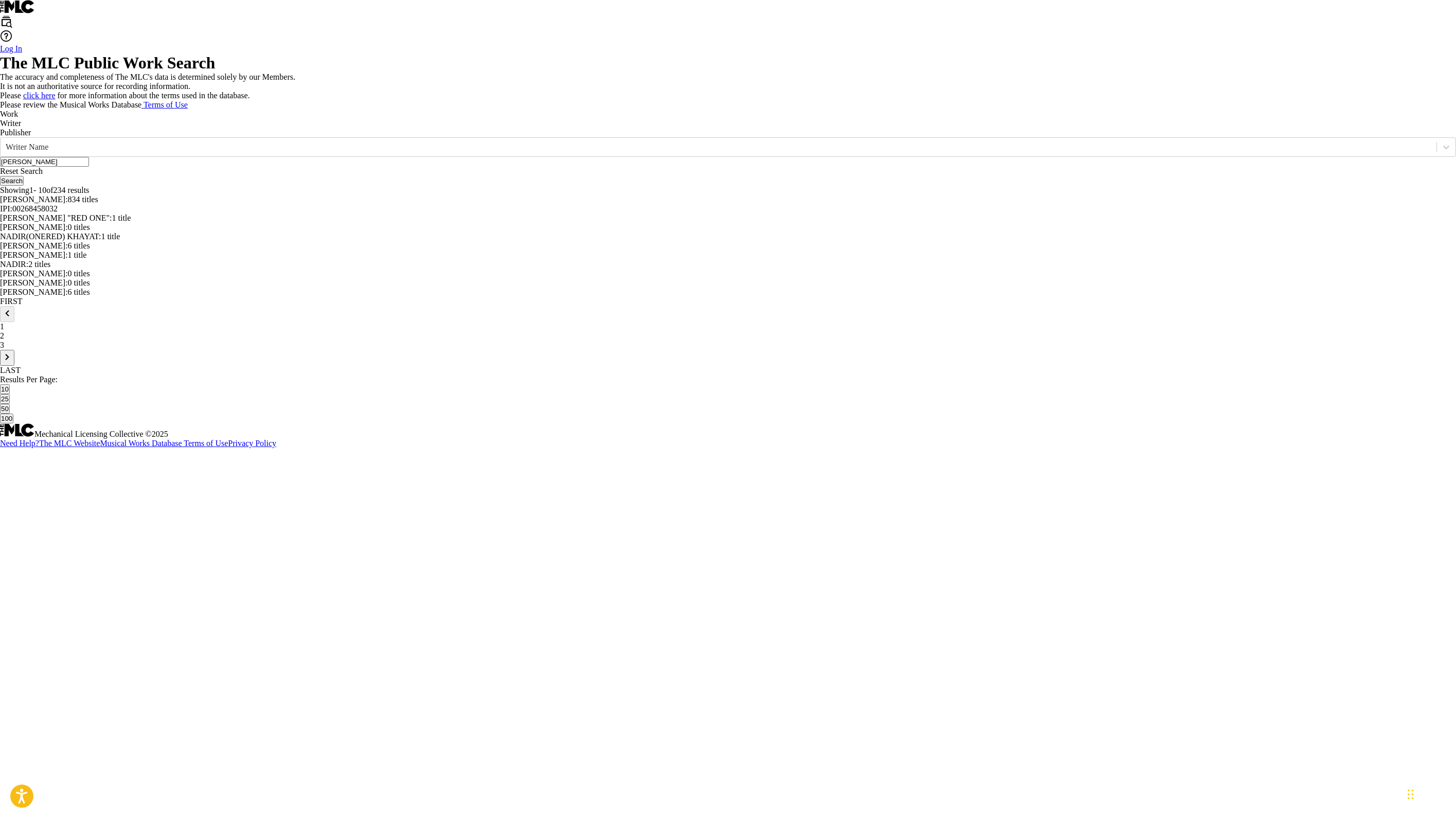
scroll to position [234, 0]
click at [98, 204] on span "834 titles" at bounding box center [83, 199] width 31 height 9
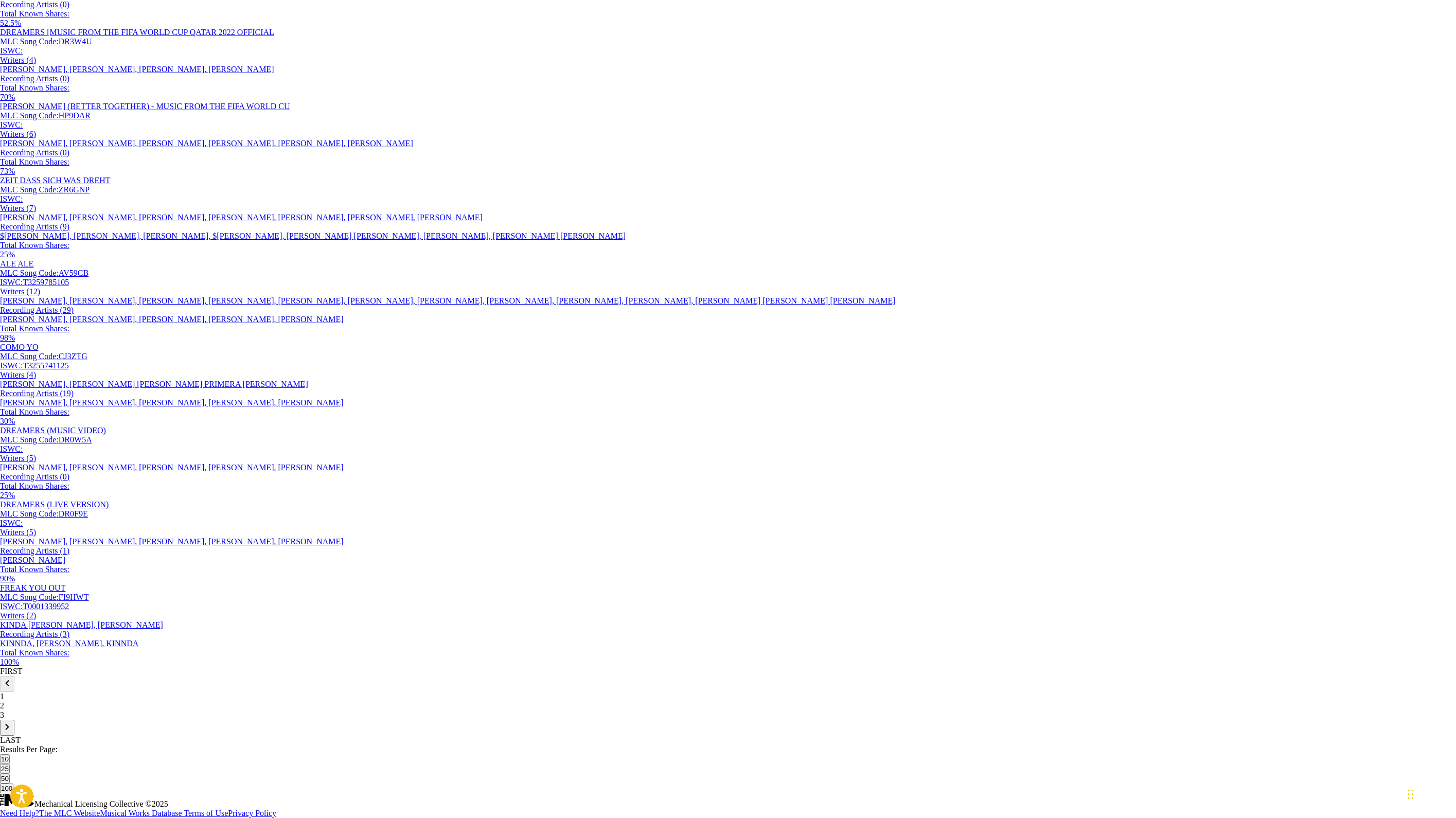
scroll to position [792, 0]
click at [234, 409] on div "2" at bounding box center [728, 706] width 1456 height 9
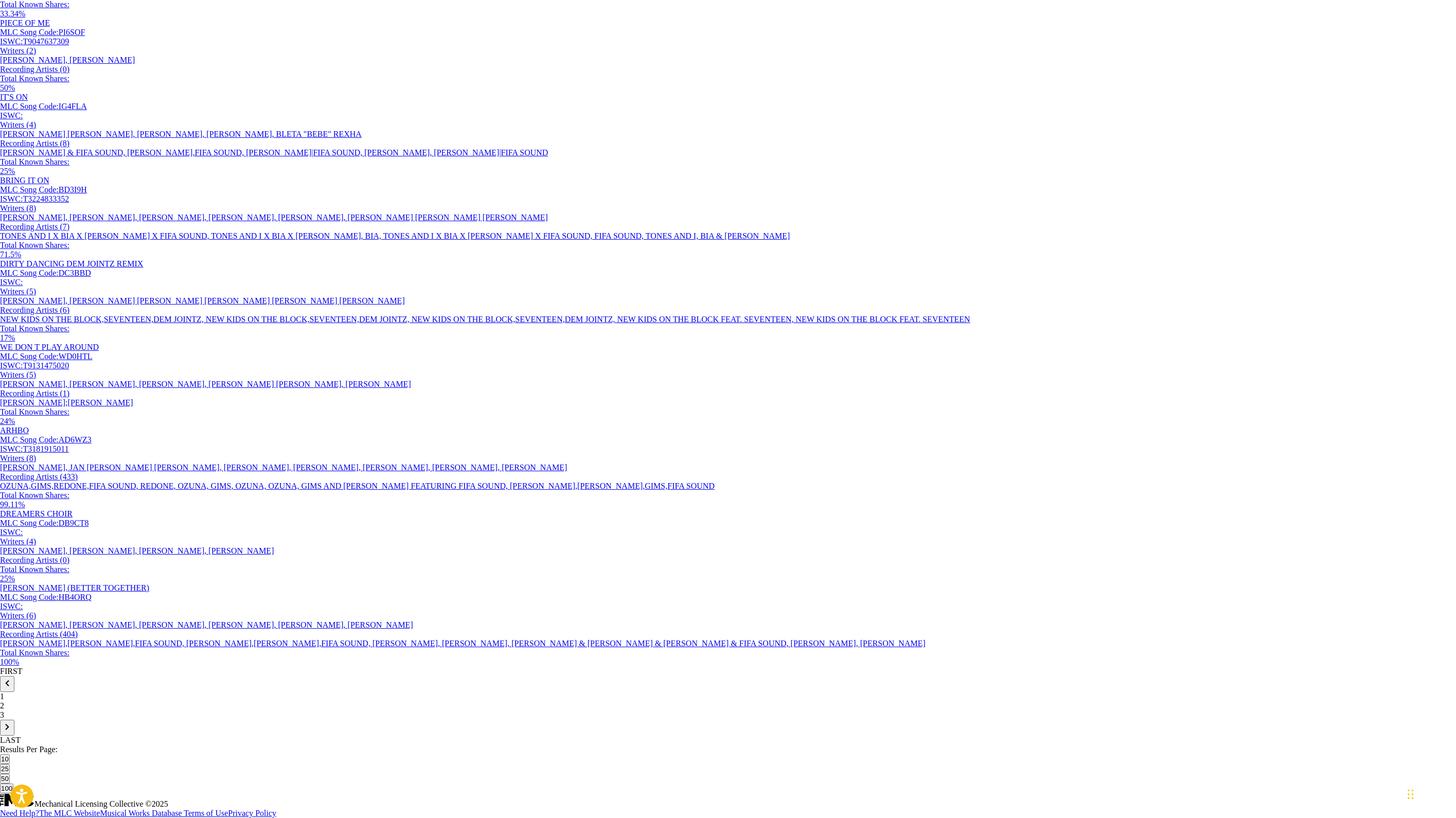
scroll to position [770, 0]
click at [726, 409] on div "[PERSON_NAME], [PERSON_NAME], [PERSON_NAME], [PERSON_NAME], [PERSON_NAME], [PER…" at bounding box center [728, 624] width 1456 height 9
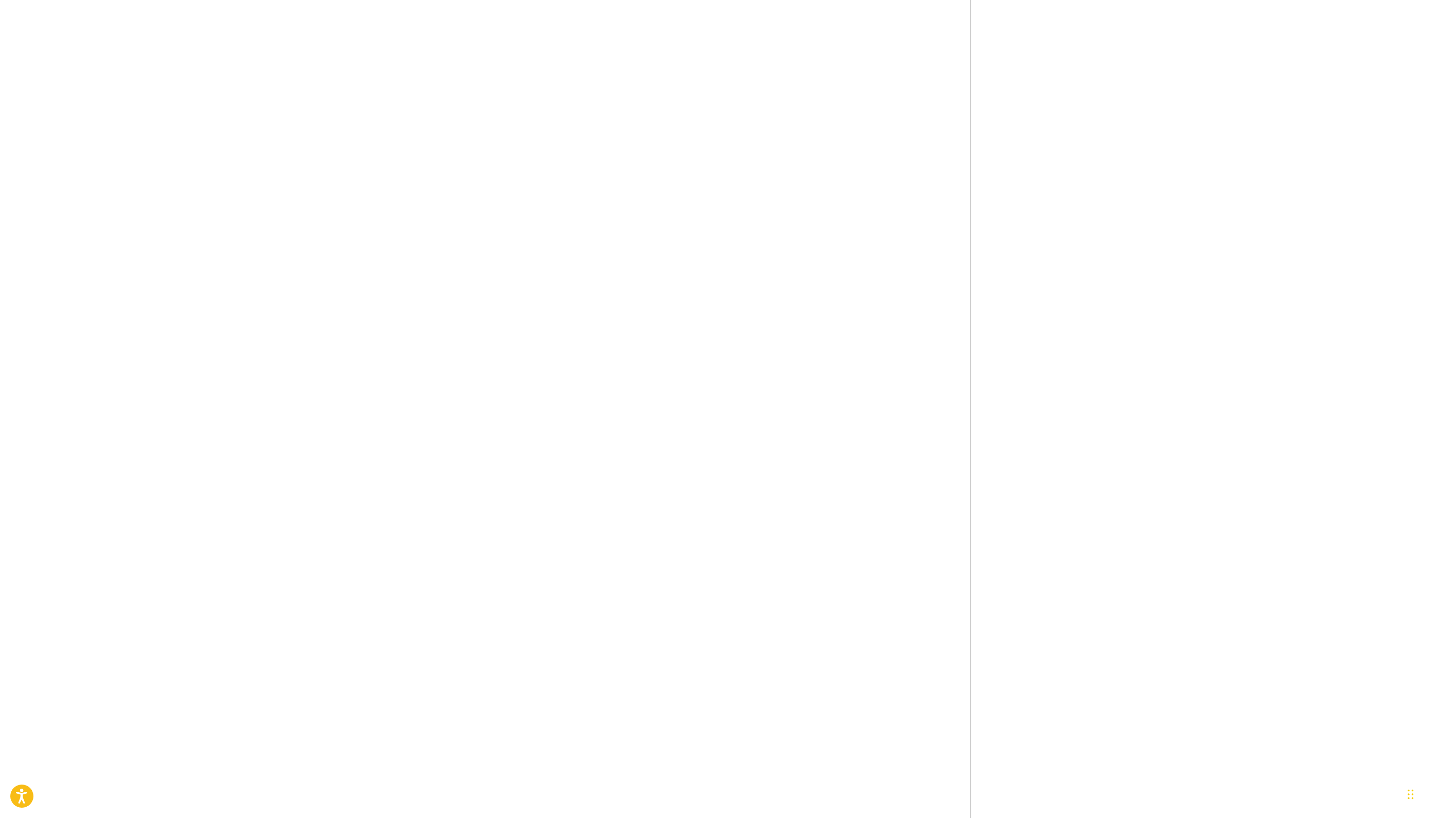
scroll to position [1682, 0]
